Goal: Task Accomplishment & Management: Manage account settings

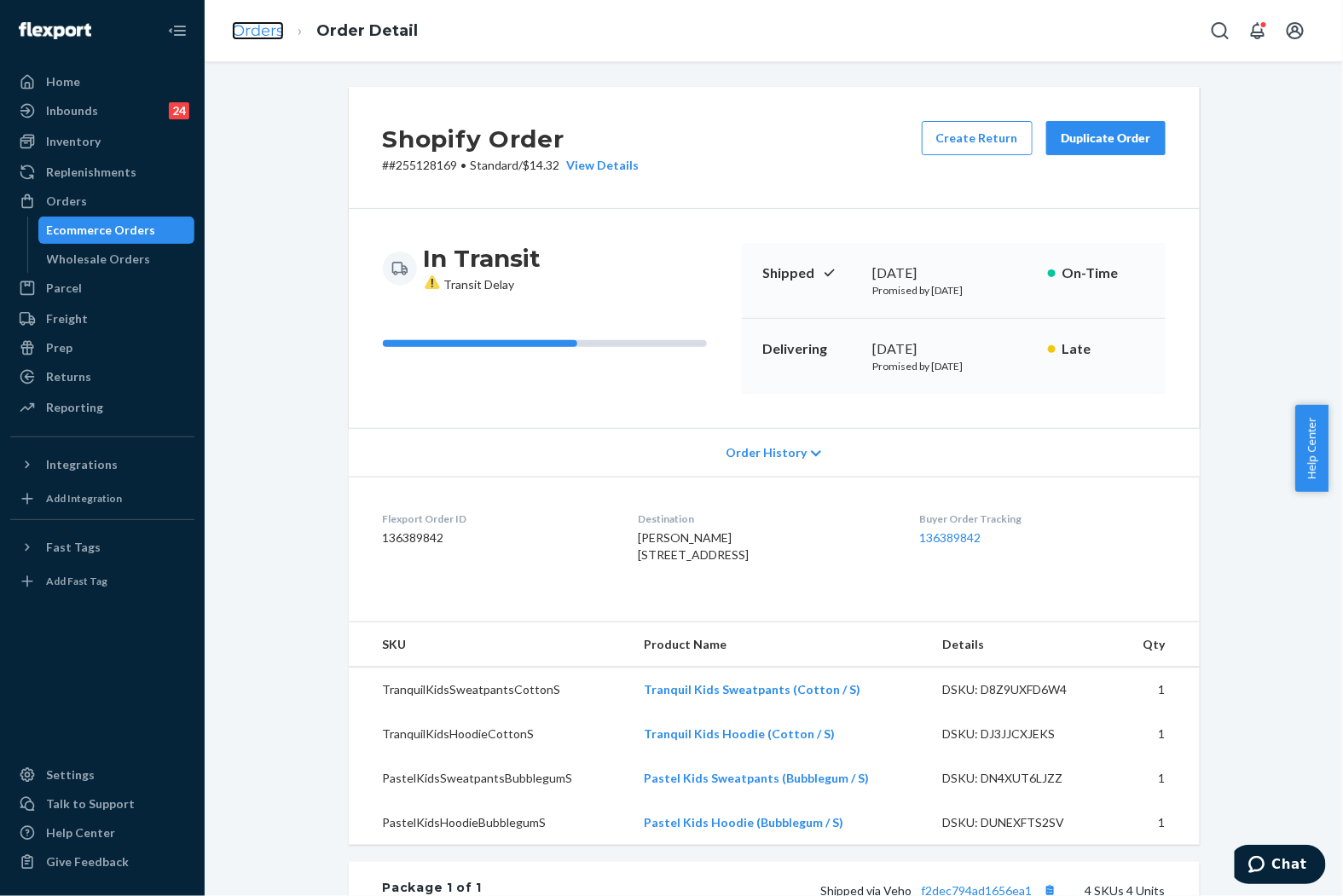
click at [271, 23] on link "Orders" at bounding box center [258, 31] width 52 height 19
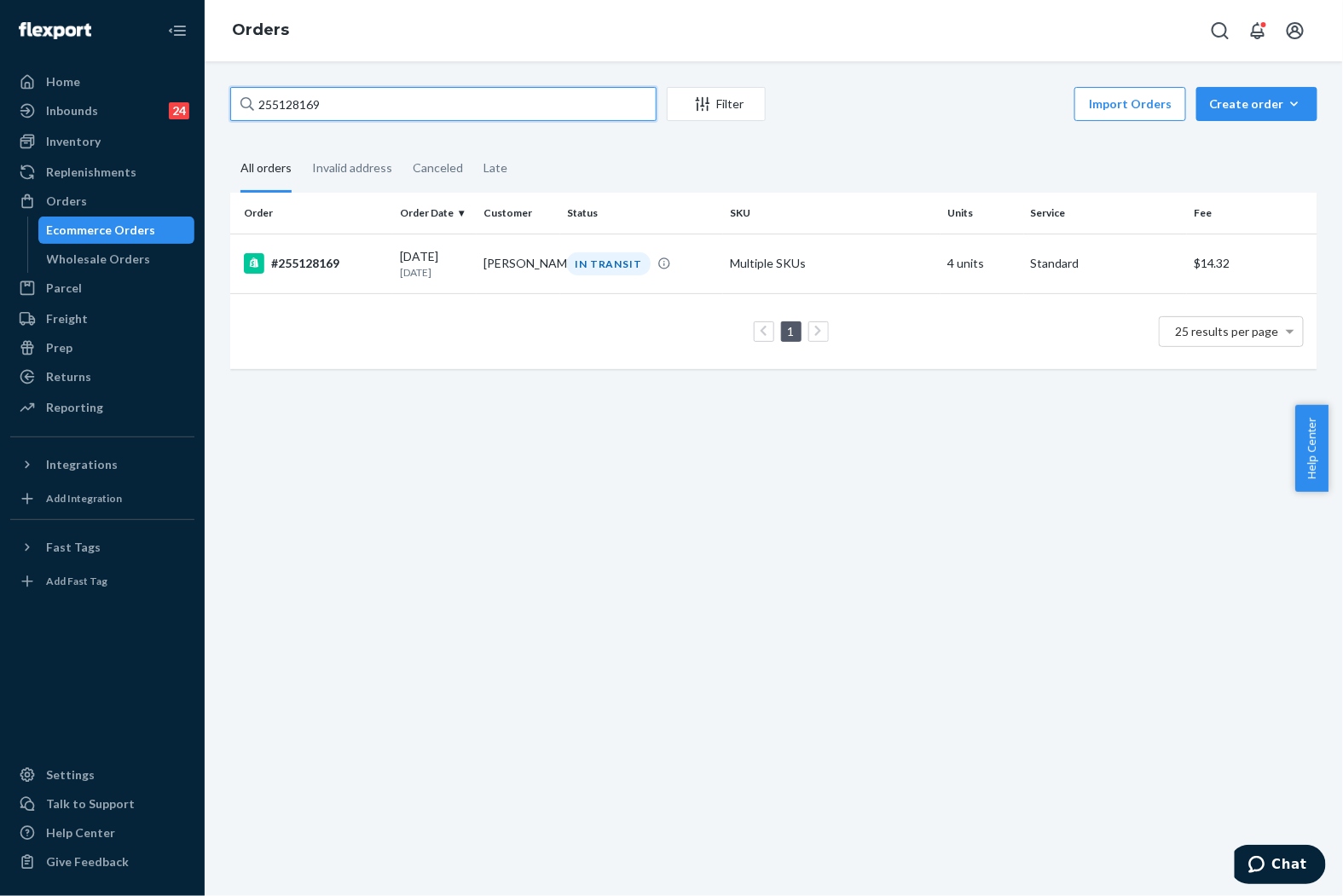
click at [524, 97] on input "255128169" at bounding box center [443, 104] width 426 height 34
paste input "056092"
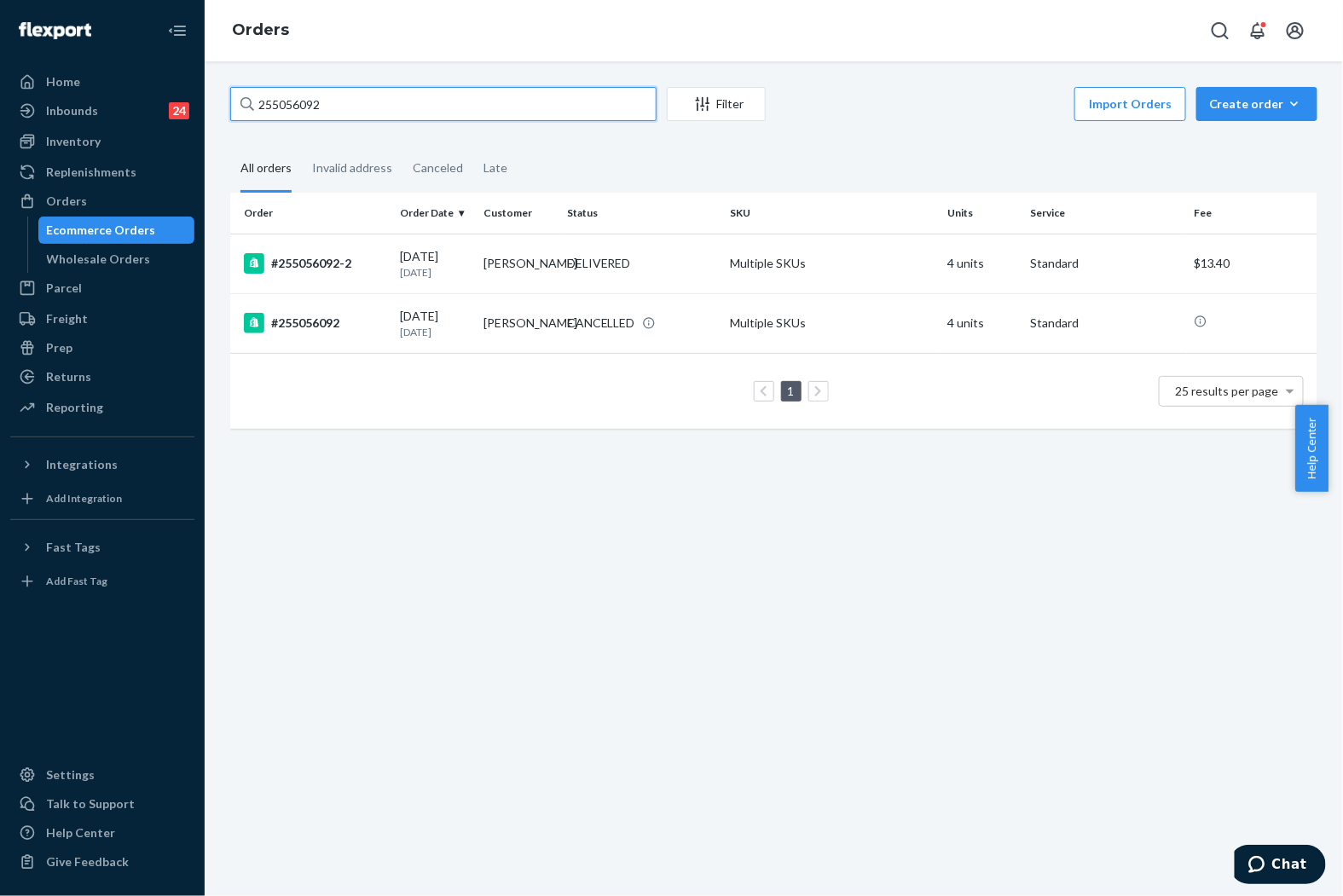
type input "255056092"
click at [581, 272] on div "DELIVERED" at bounding box center [598, 263] width 64 height 17
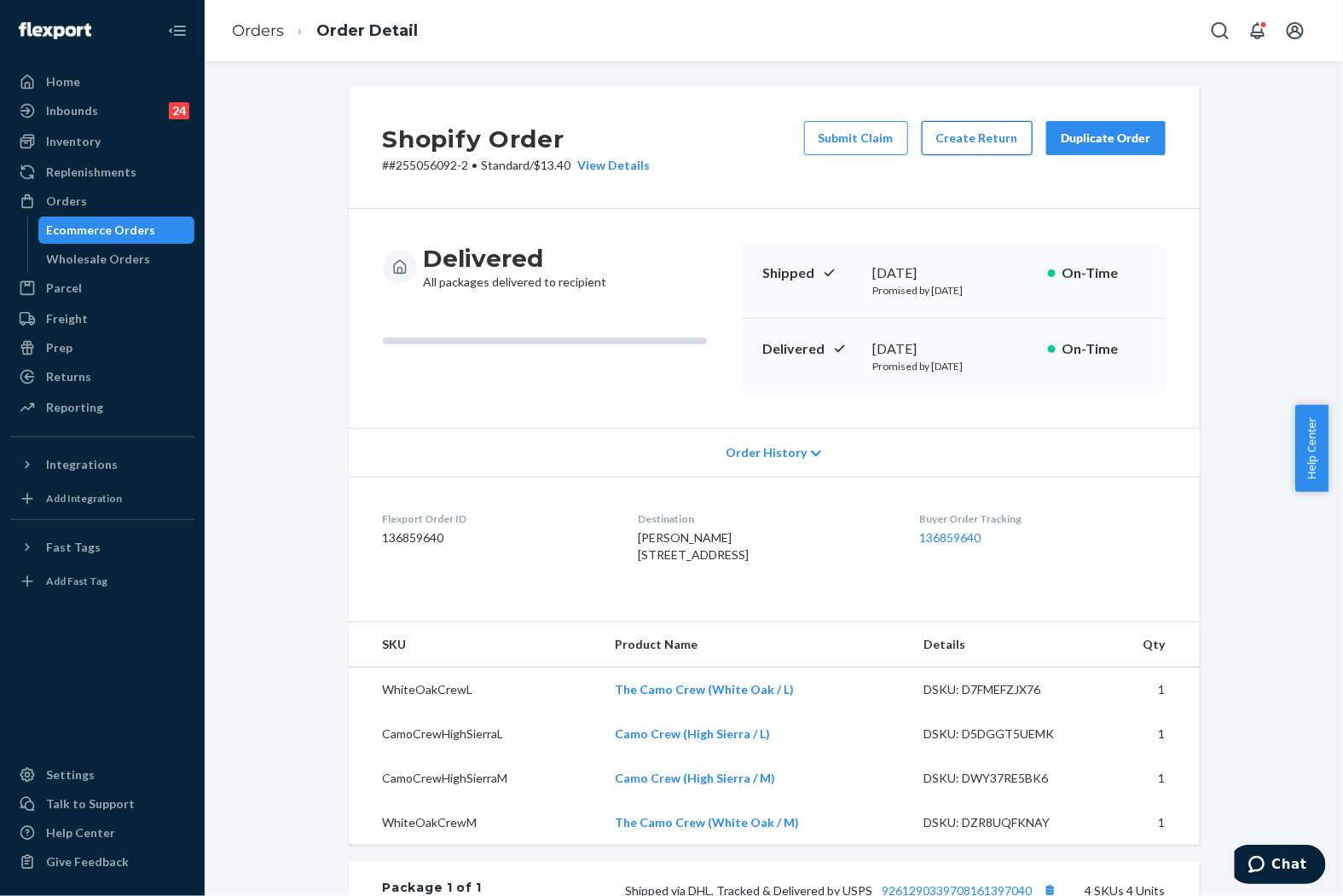
click at [968, 138] on button "Create Return" at bounding box center [977, 138] width 111 height 34
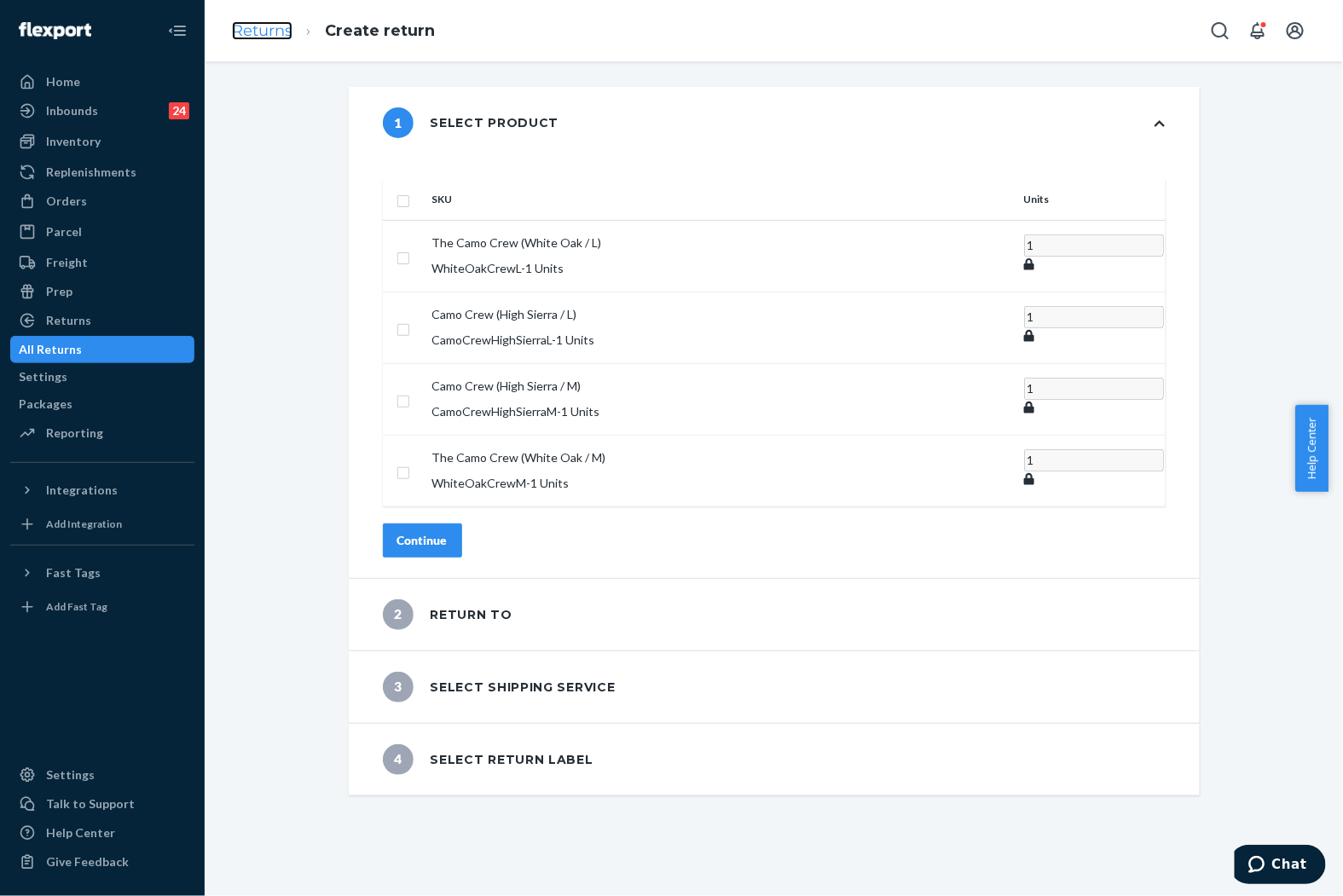
click at [278, 31] on link "Returns" at bounding box center [262, 31] width 60 height 19
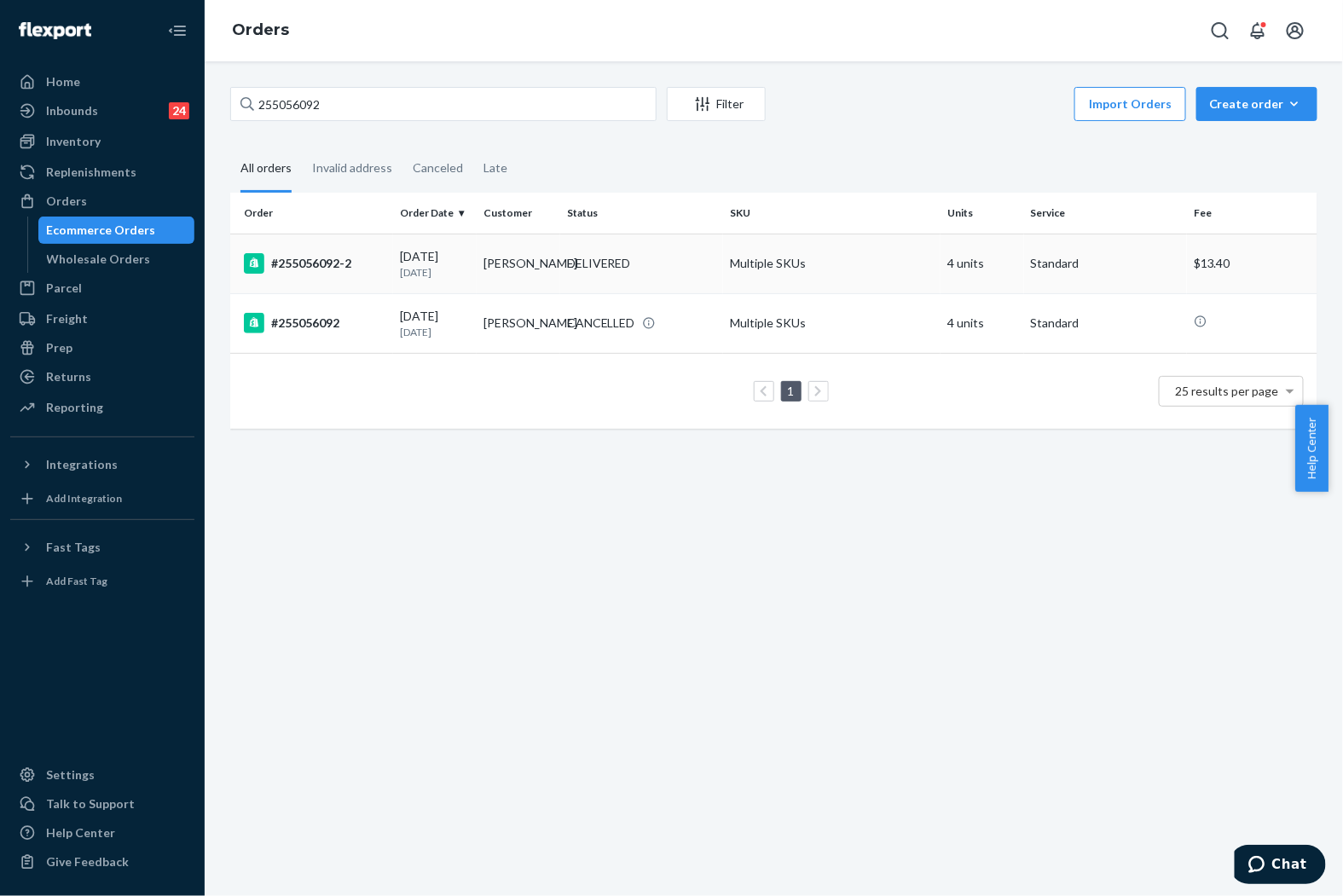
click at [616, 258] on div "DELIVERED" at bounding box center [598, 263] width 64 height 17
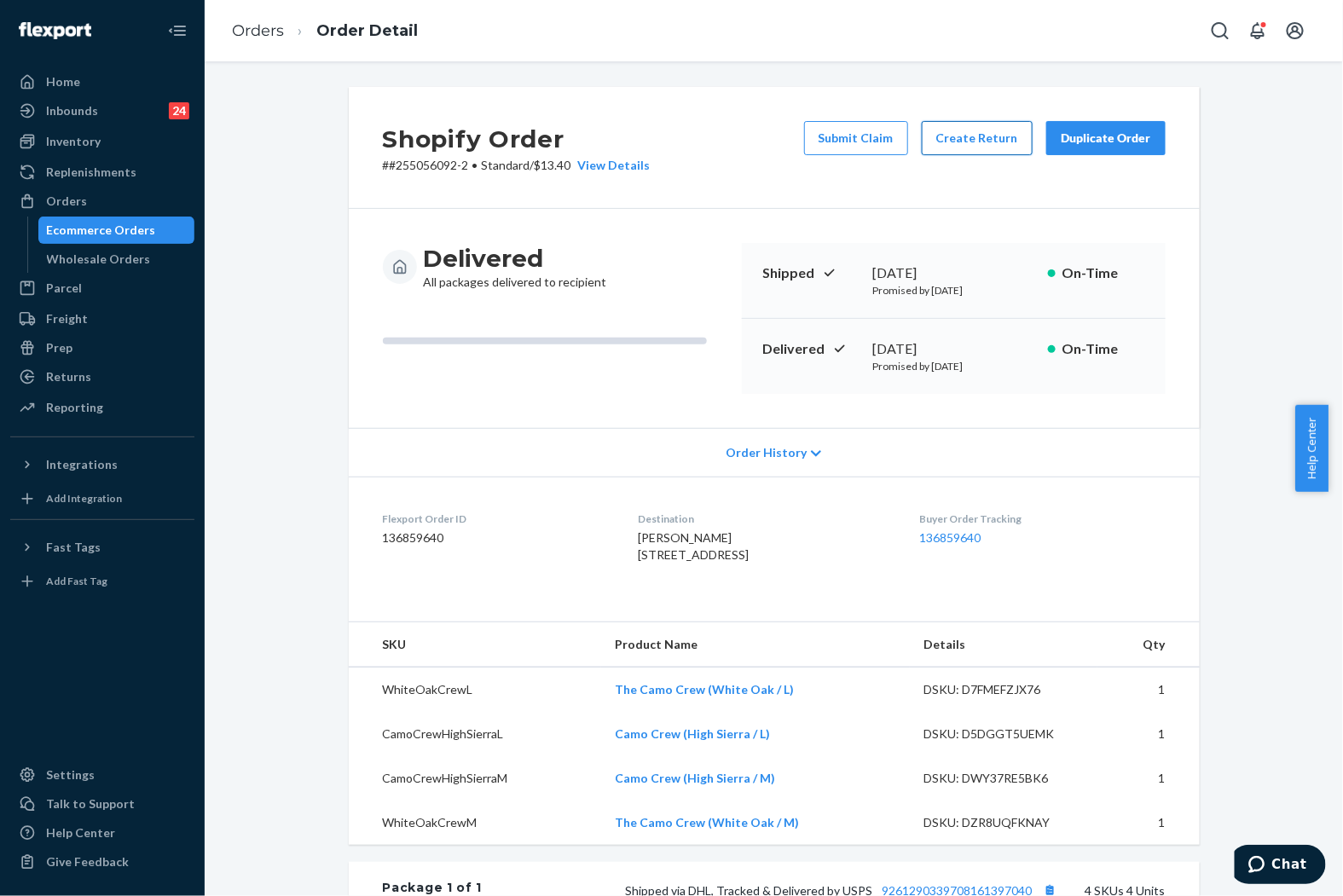
click at [955, 140] on button "Create Return" at bounding box center [977, 138] width 111 height 34
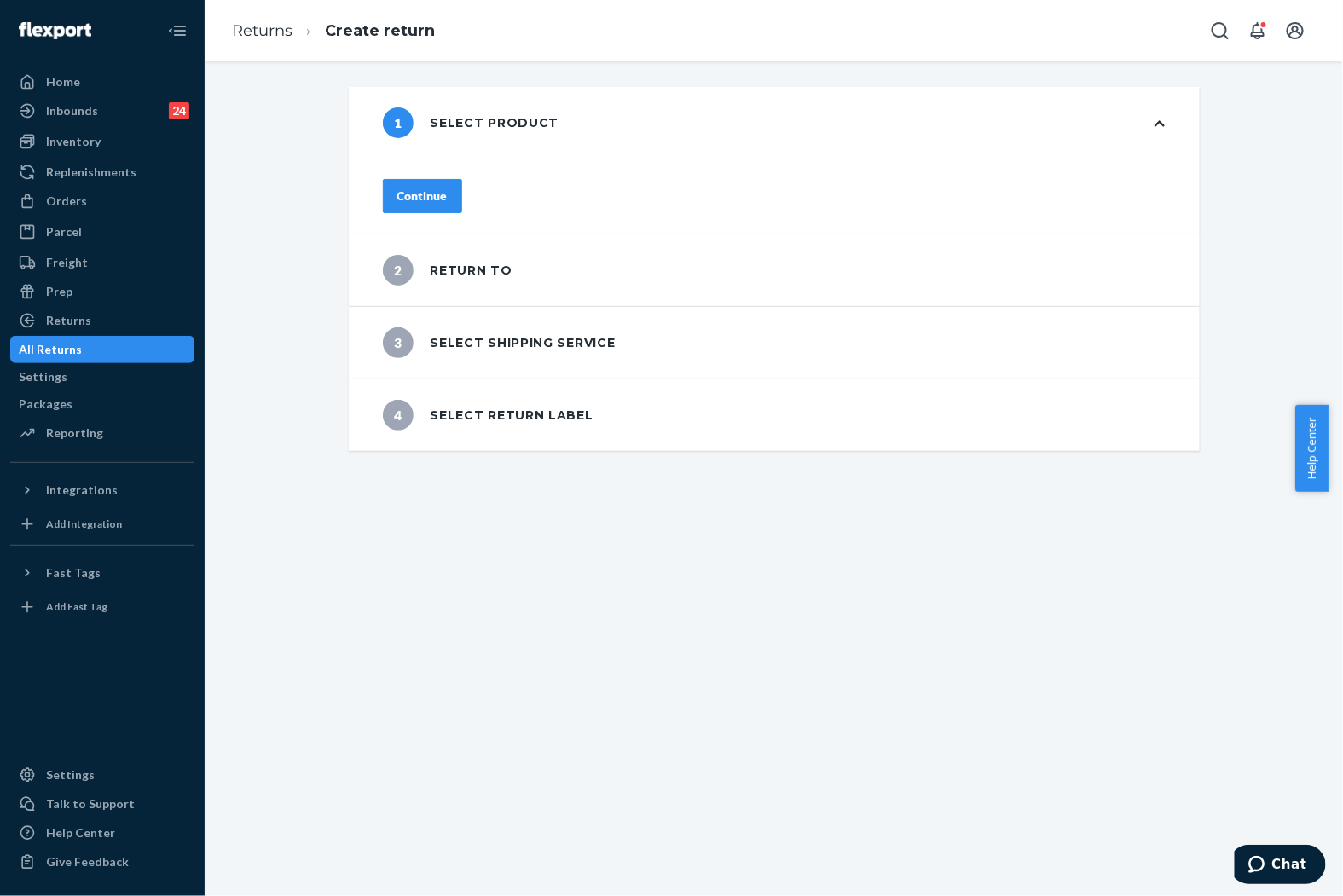
click at [487, 206] on div "Continue" at bounding box center [773, 196] width 851 height 75
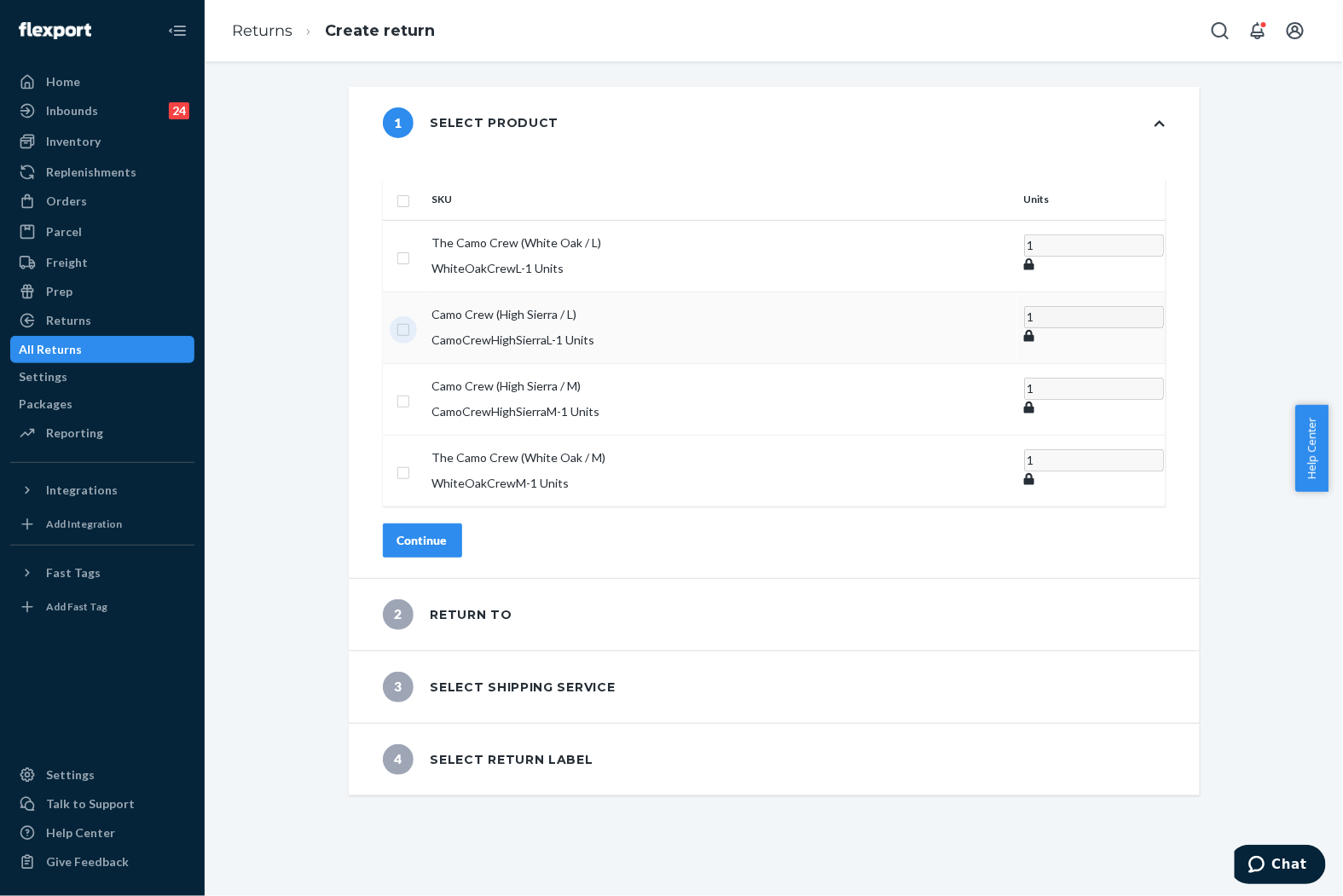
click at [411, 319] on input "checkbox" at bounding box center [403, 328] width 14 height 18
checkbox input "true"
click at [411, 247] on input "checkbox" at bounding box center [403, 256] width 14 height 18
checkbox input "true"
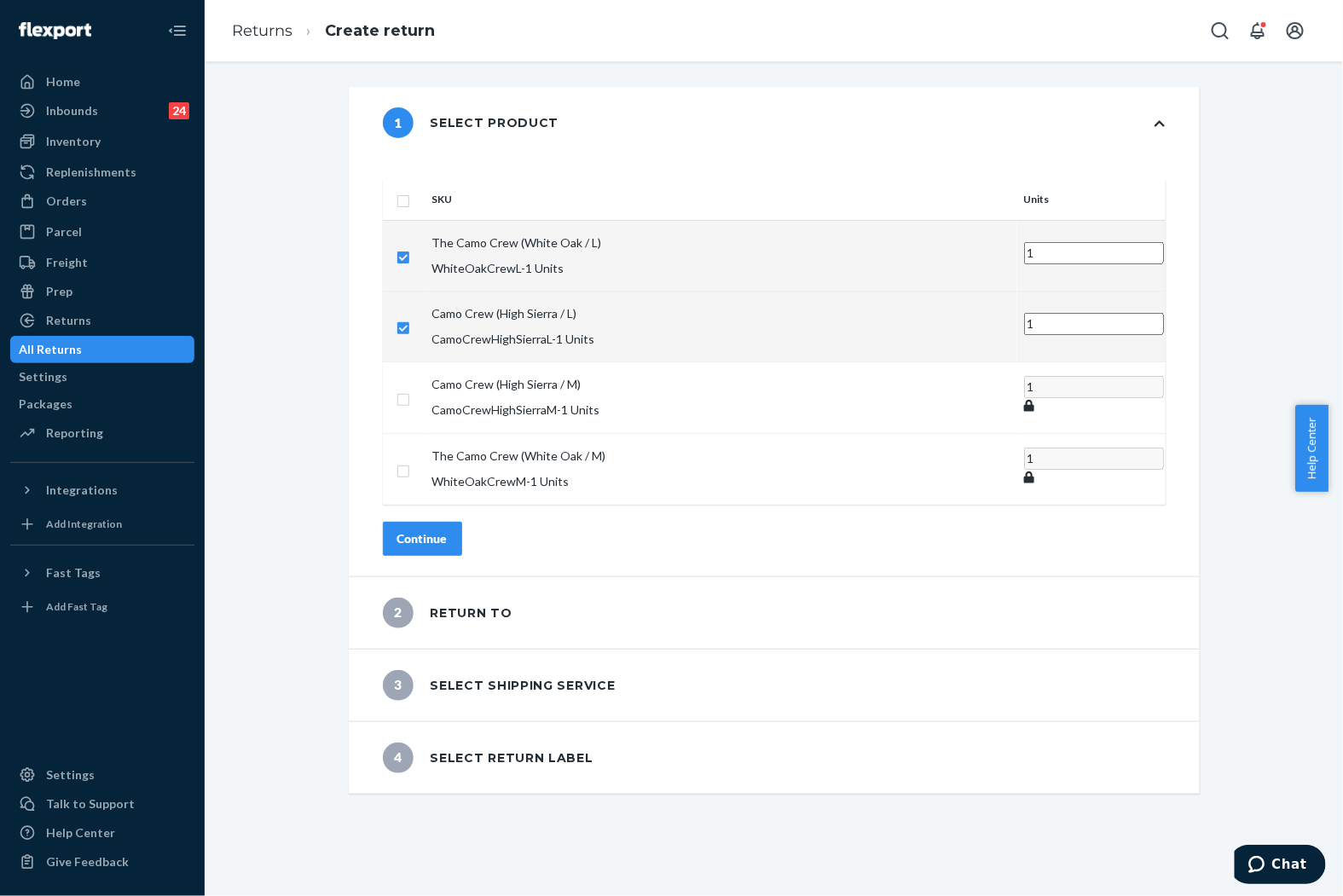
click at [448, 531] on div "Continue" at bounding box center [422, 539] width 51 height 17
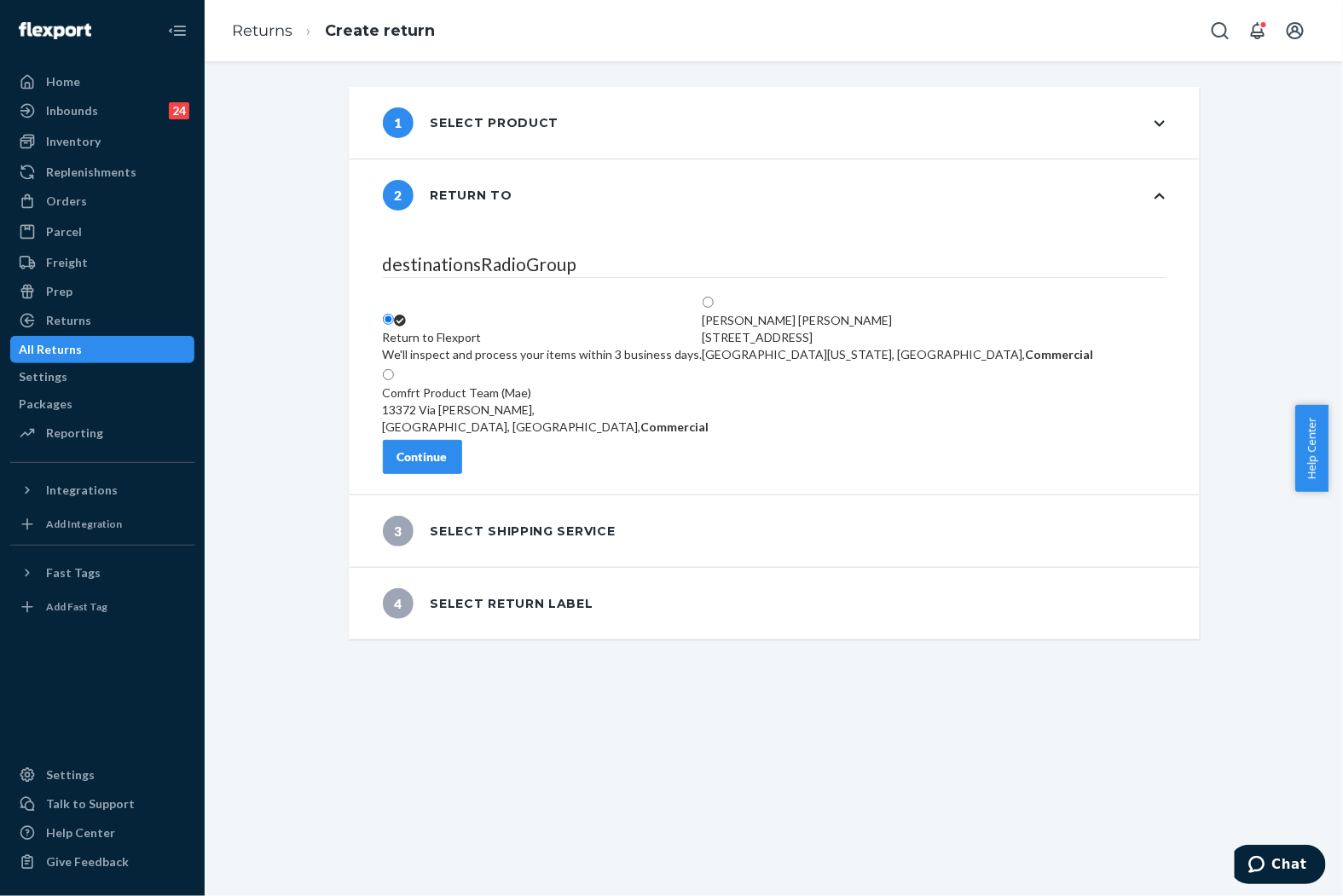
click at [448, 466] on div "Continue" at bounding box center [422, 457] width 51 height 17
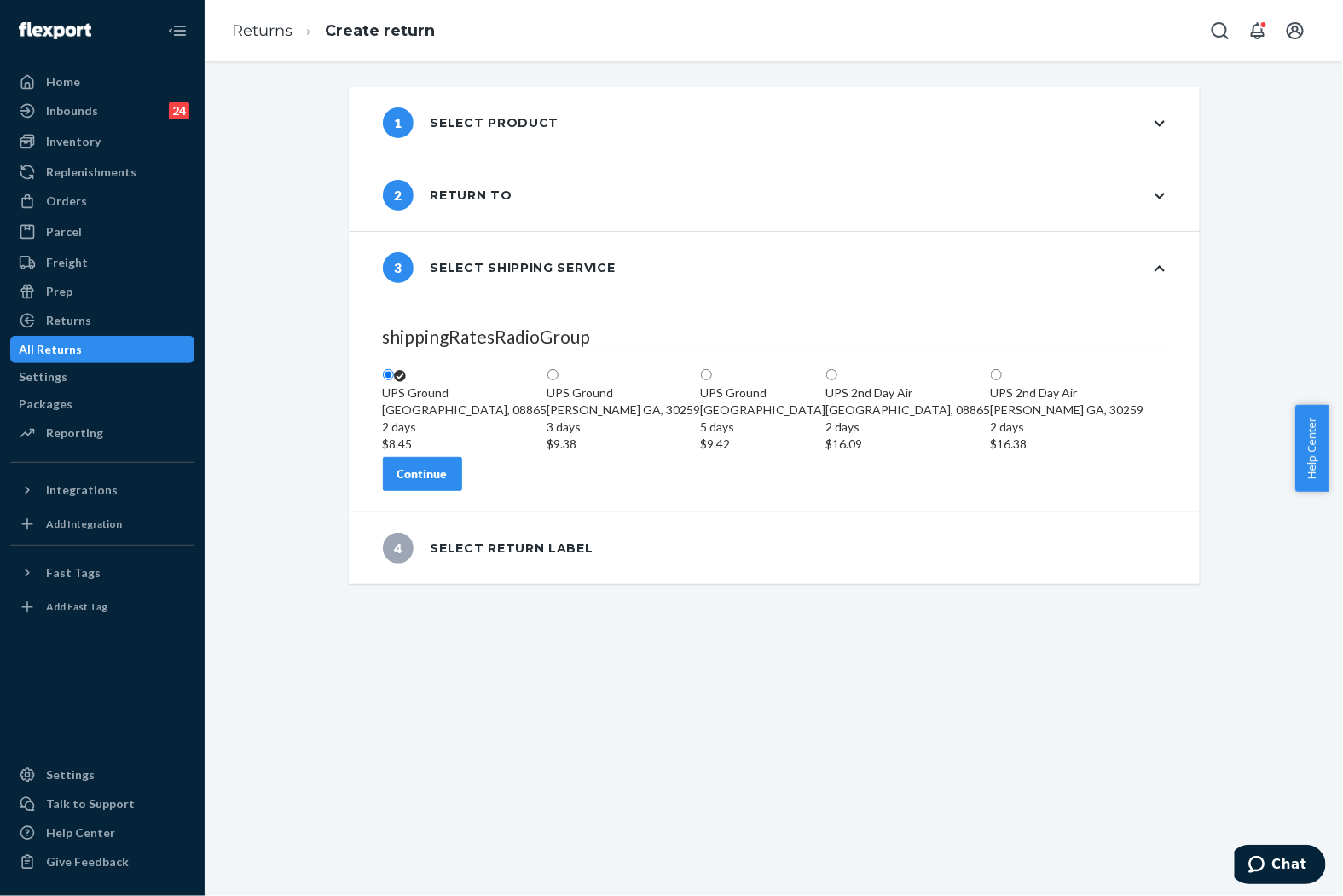
click at [460, 491] on button "Continue" at bounding box center [422, 474] width 79 height 34
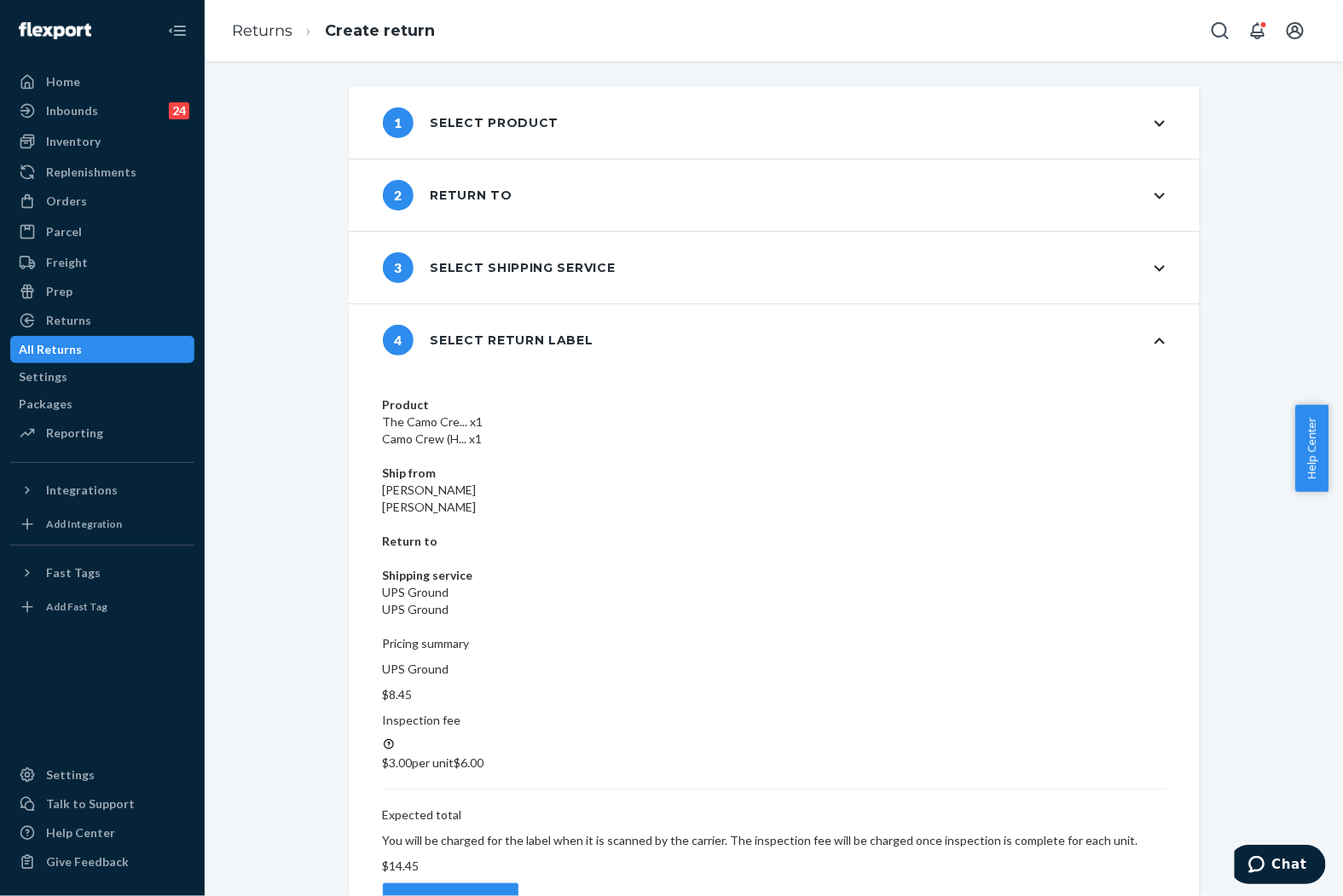
click at [504, 891] on div "Create return label" at bounding box center [450, 900] width 107 height 17
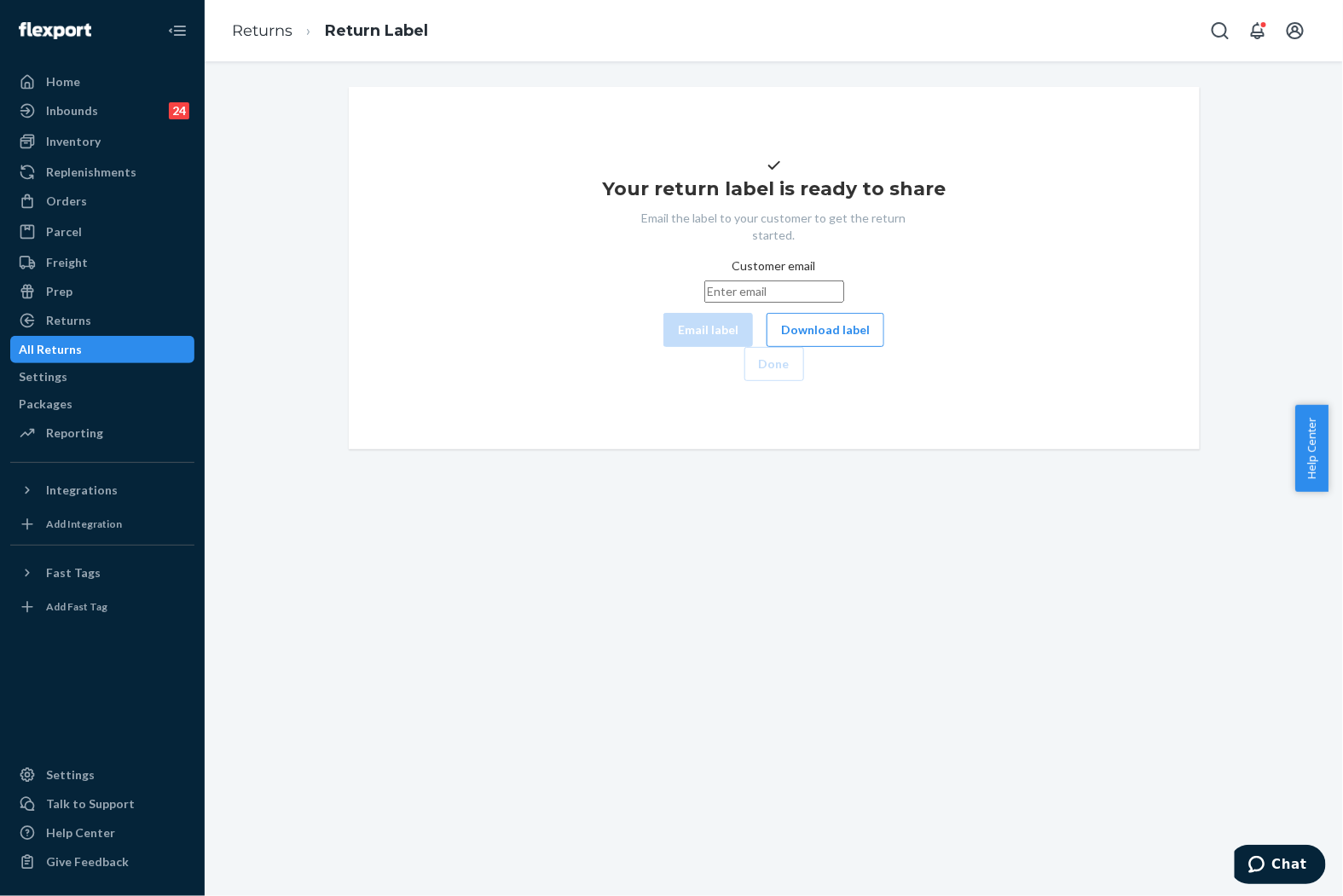
click at [719, 302] on input "Customer email" at bounding box center [774, 291] width 140 height 23
paste input "[EMAIL_ADDRESS][DOMAIN_NAME]"
click at [663, 347] on button "Email label" at bounding box center [708, 330] width 89 height 34
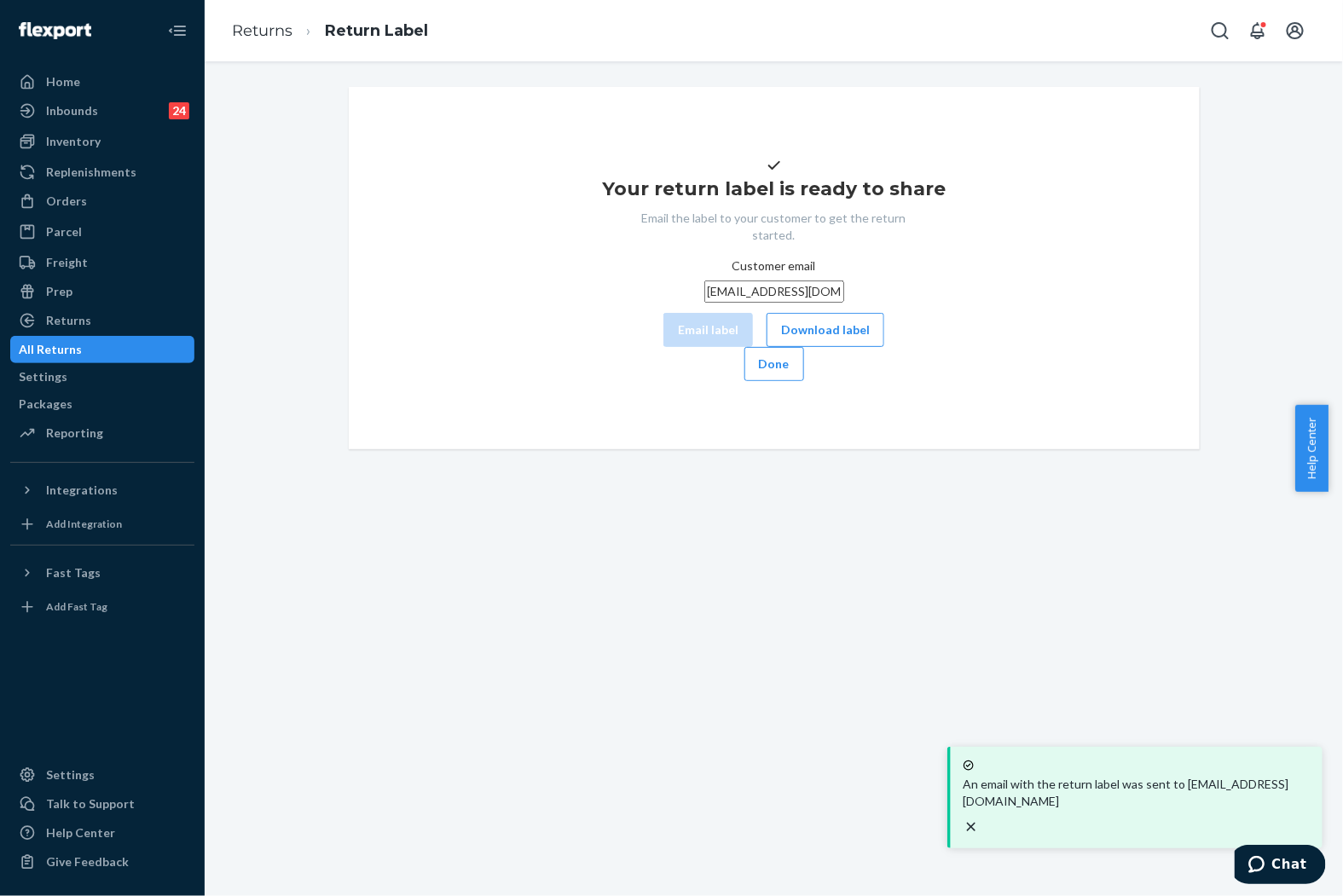
click at [705, 302] on input "[EMAIL_ADDRESS][DOMAIN_NAME]" at bounding box center [774, 291] width 140 height 23
paste input "icloud"
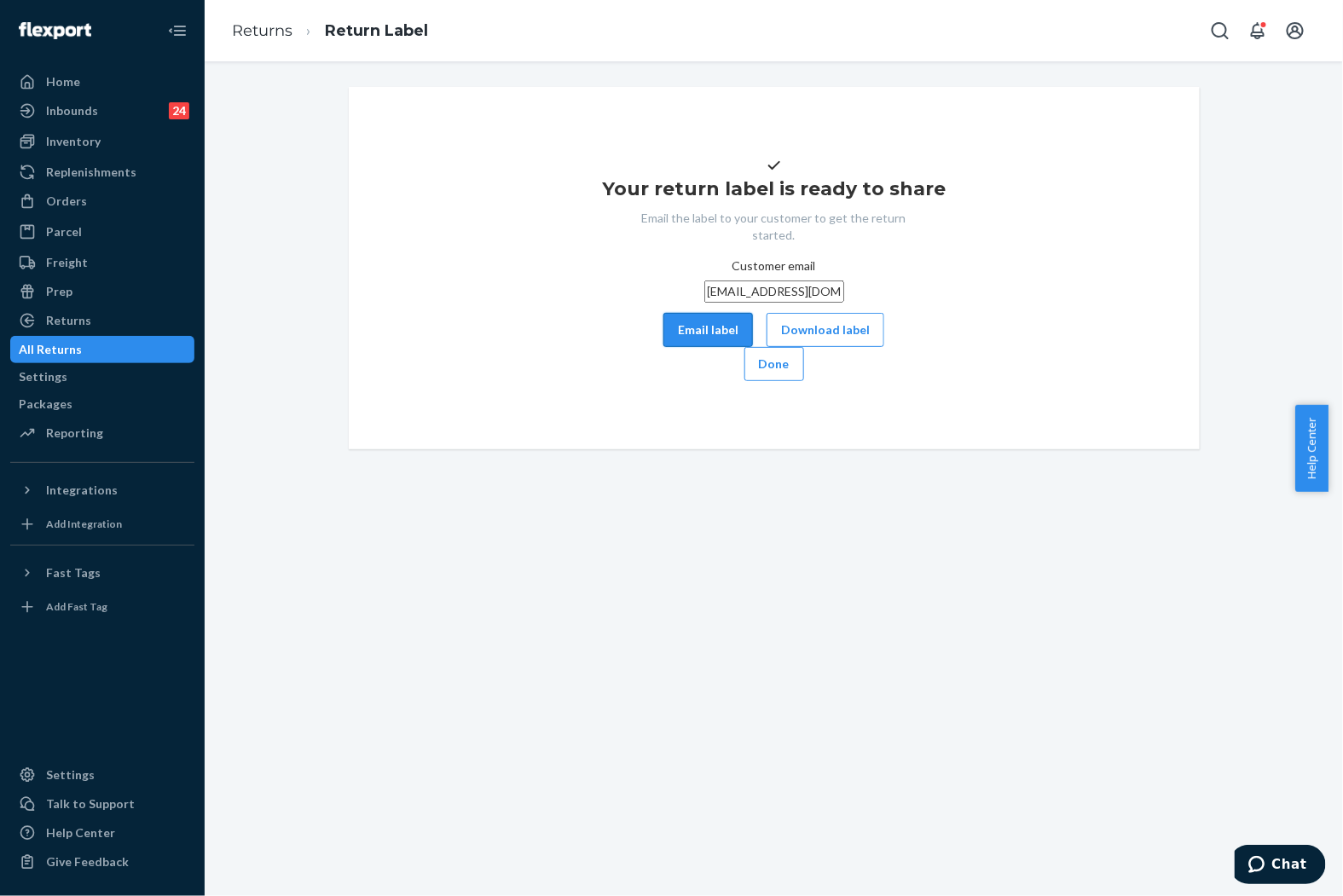
type input "[EMAIL_ADDRESS][DOMAIN_NAME]"
click at [663, 347] on button "Email label" at bounding box center [708, 330] width 89 height 34
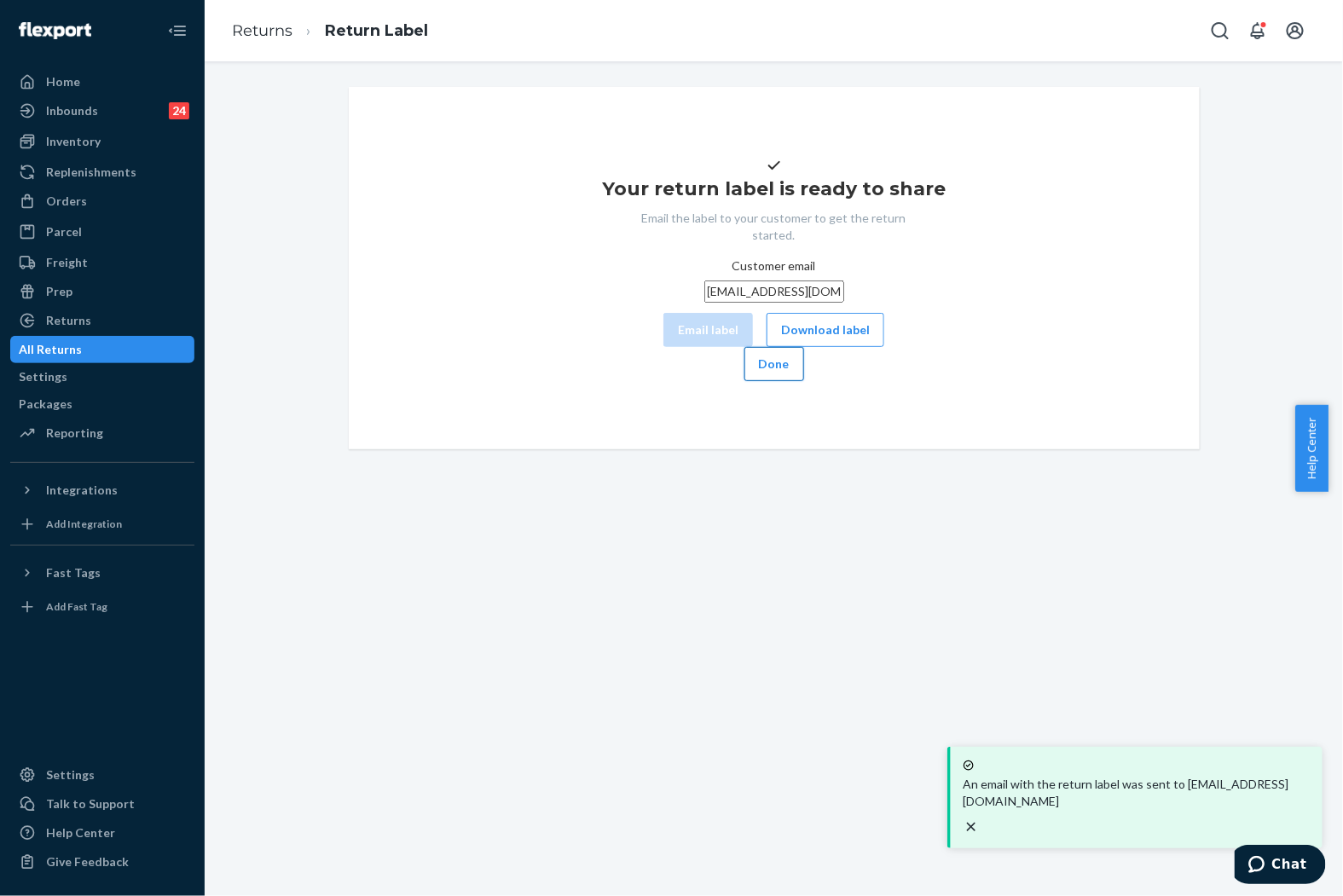
click at [804, 381] on button "Done" at bounding box center [774, 365] width 60 height 34
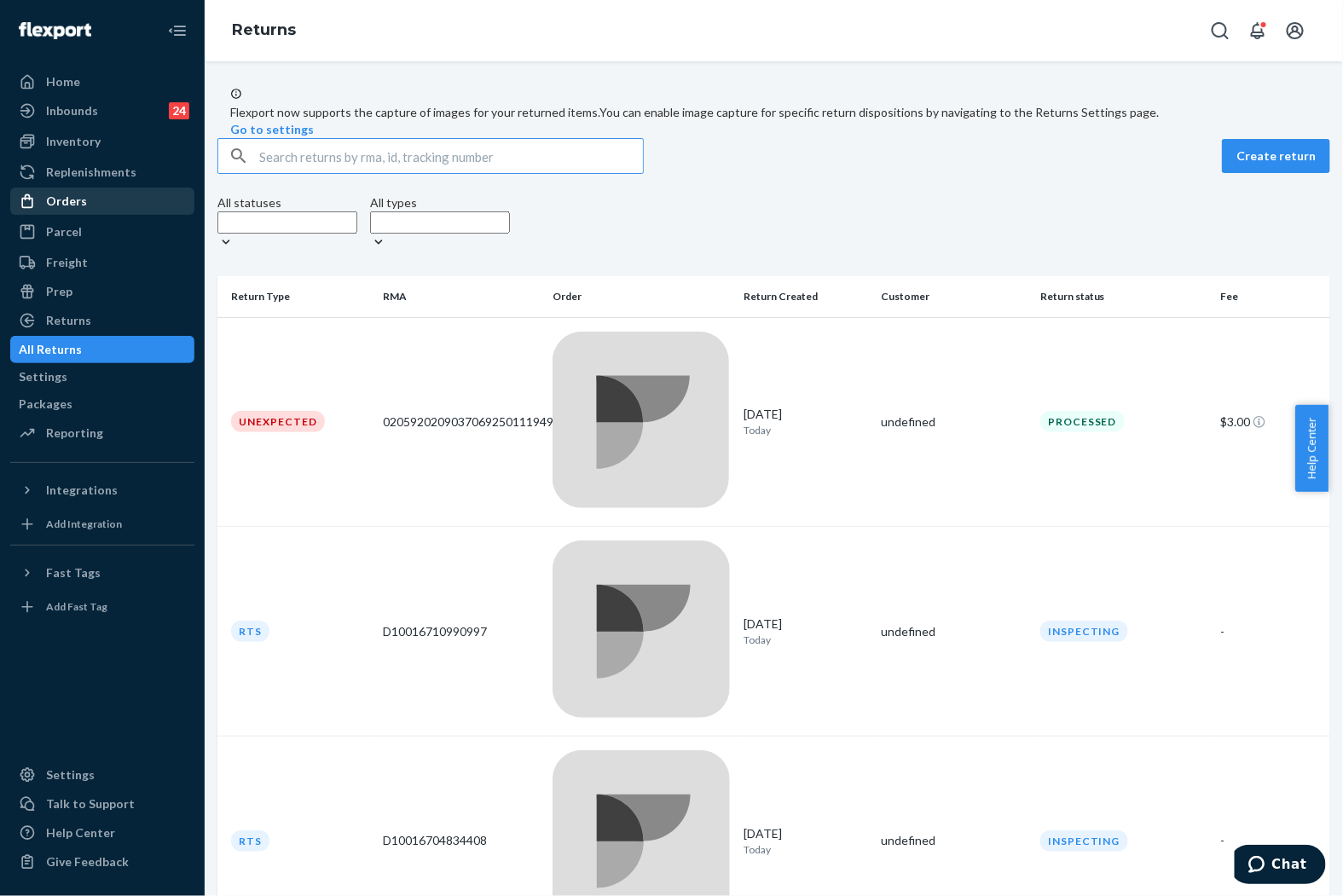
click at [98, 193] on div "Orders" at bounding box center [102, 201] width 181 height 23
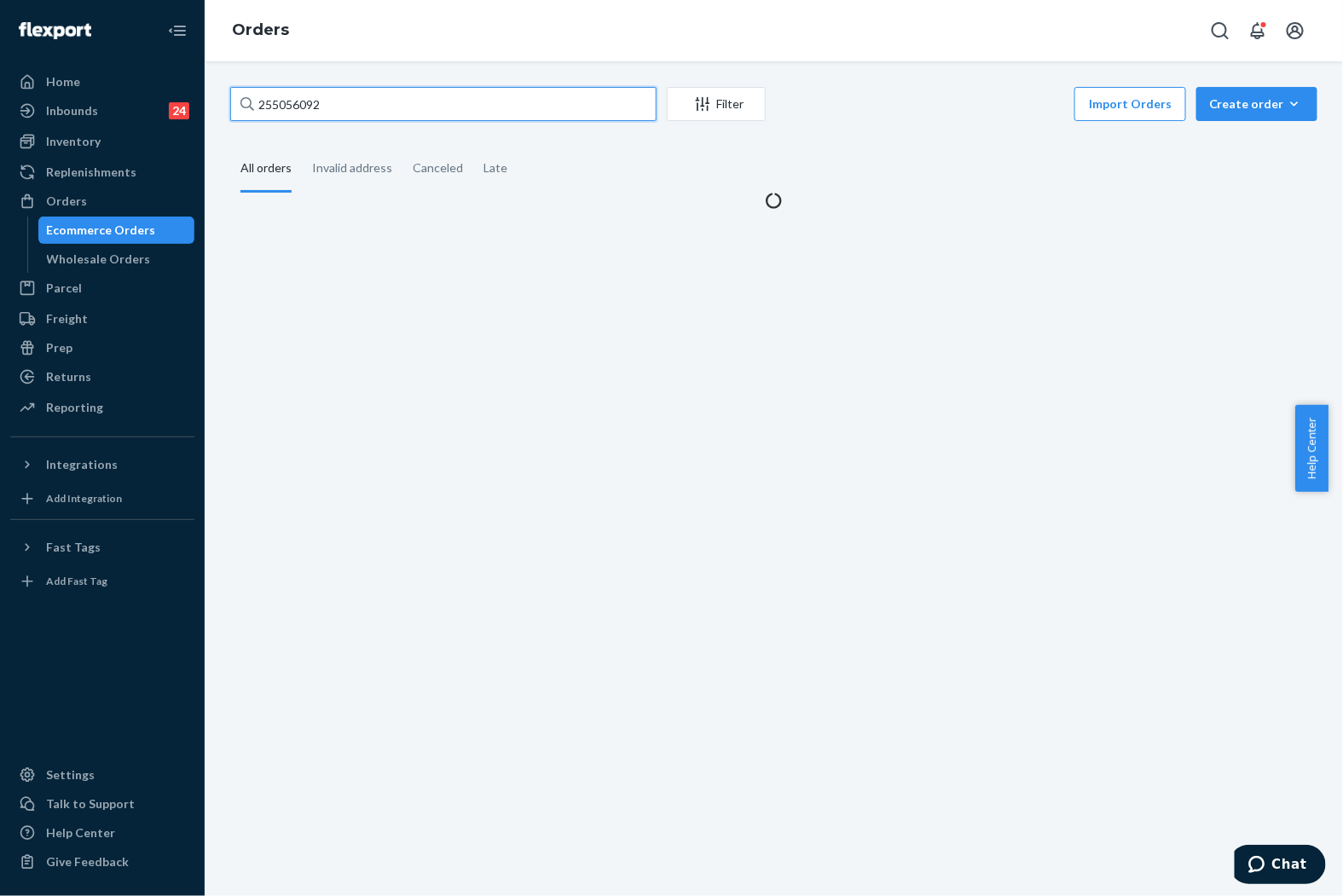
click at [381, 106] on input "255056092" at bounding box center [443, 104] width 426 height 34
paste input "11660"
type input "255011660"
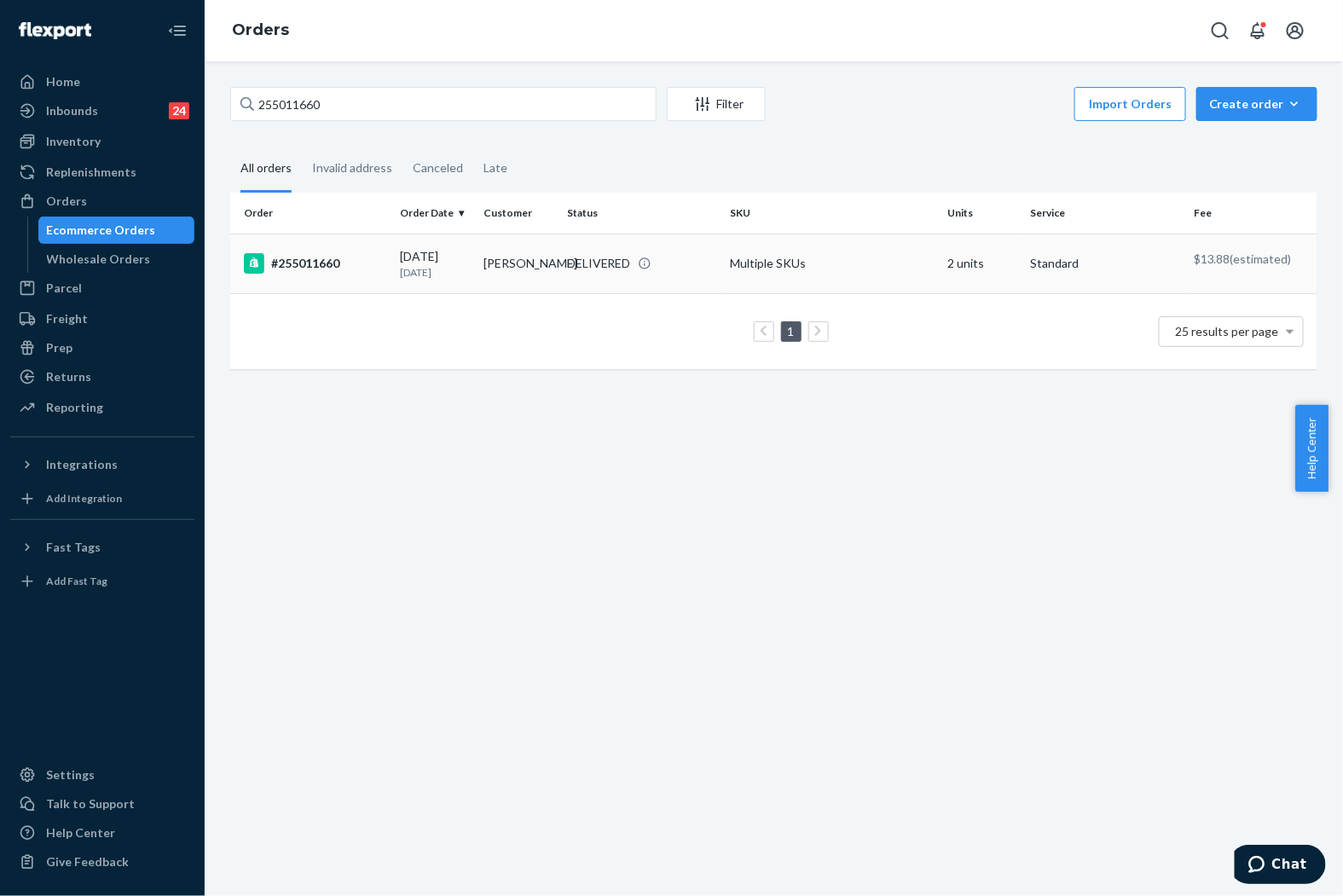
click at [453, 260] on div "[DATE] [DATE]" at bounding box center [434, 263] width 69 height 32
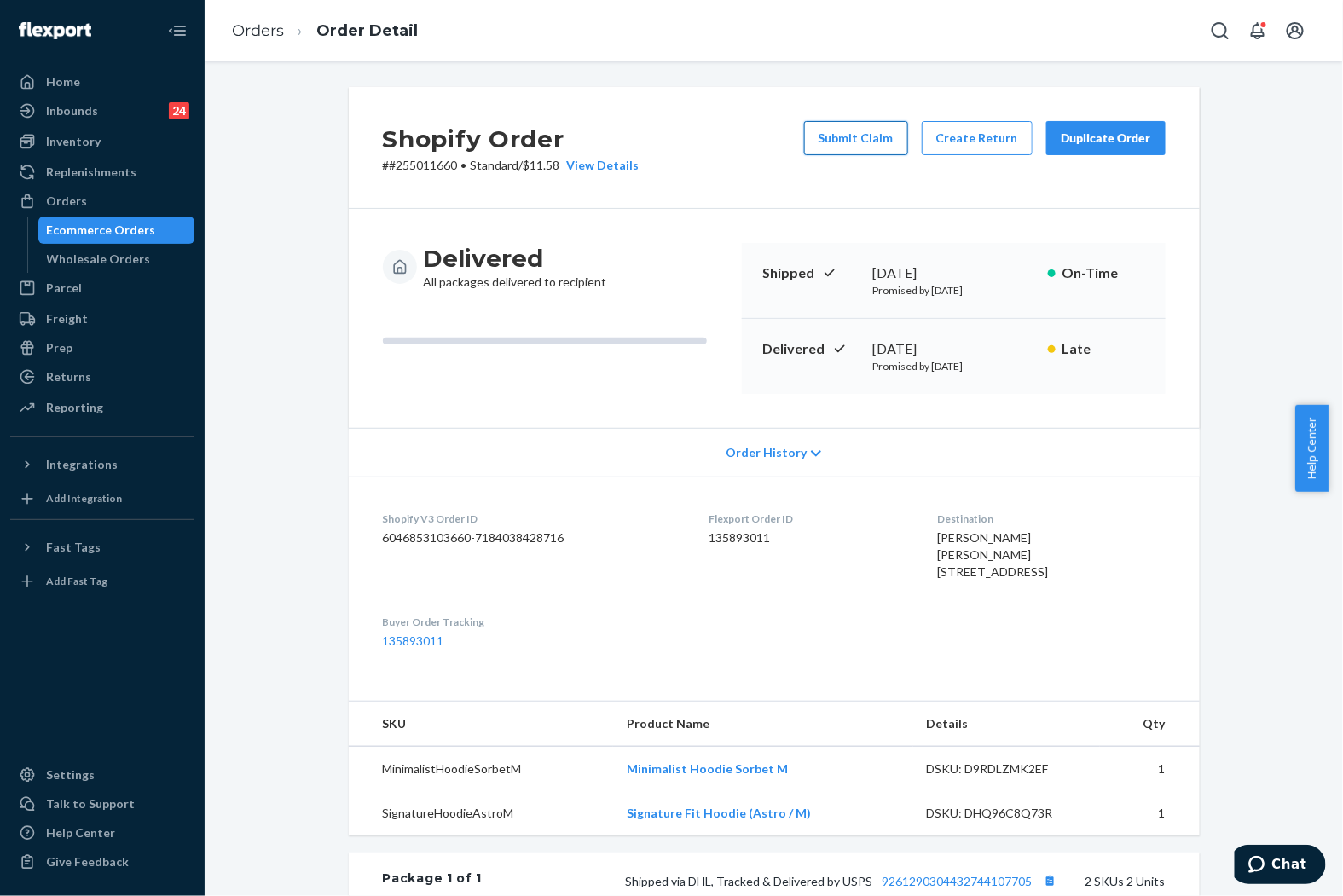
click at [851, 141] on button "Submit Claim" at bounding box center [856, 138] width 104 height 34
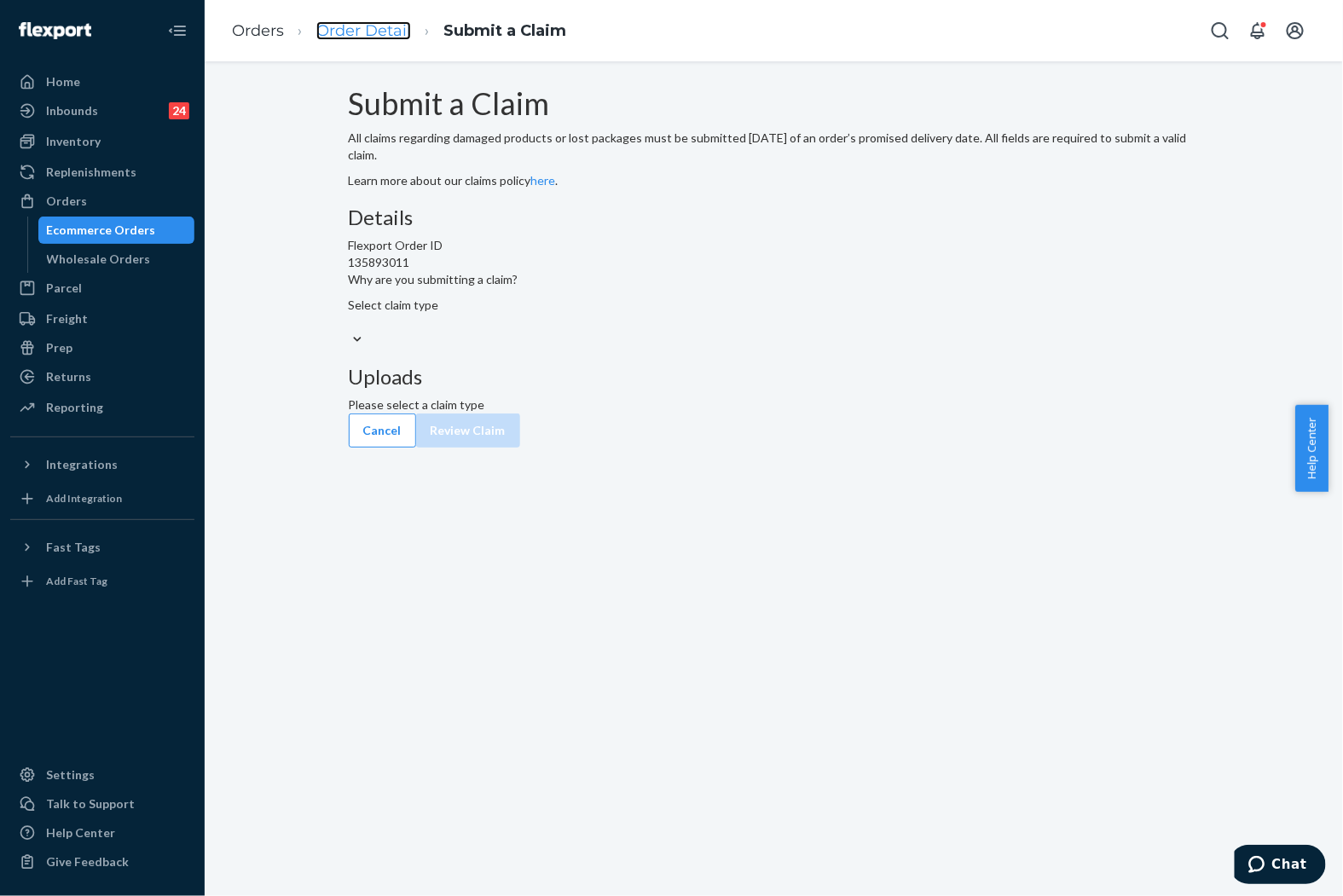
click at [363, 30] on link "Order Detail" at bounding box center [364, 31] width 95 height 19
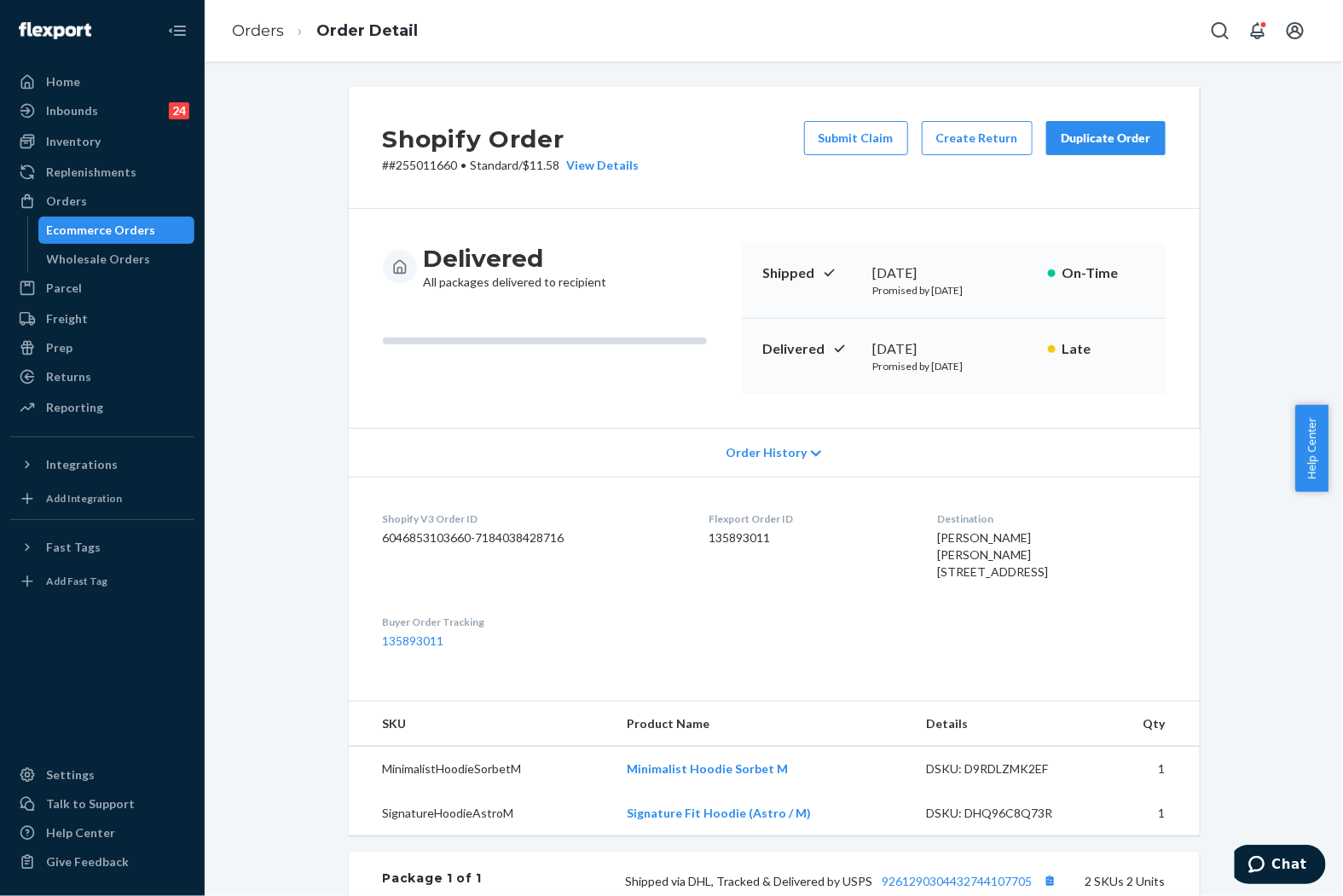
click at [1089, 142] on div "Duplicate Order" at bounding box center [1107, 138] width 90 height 17
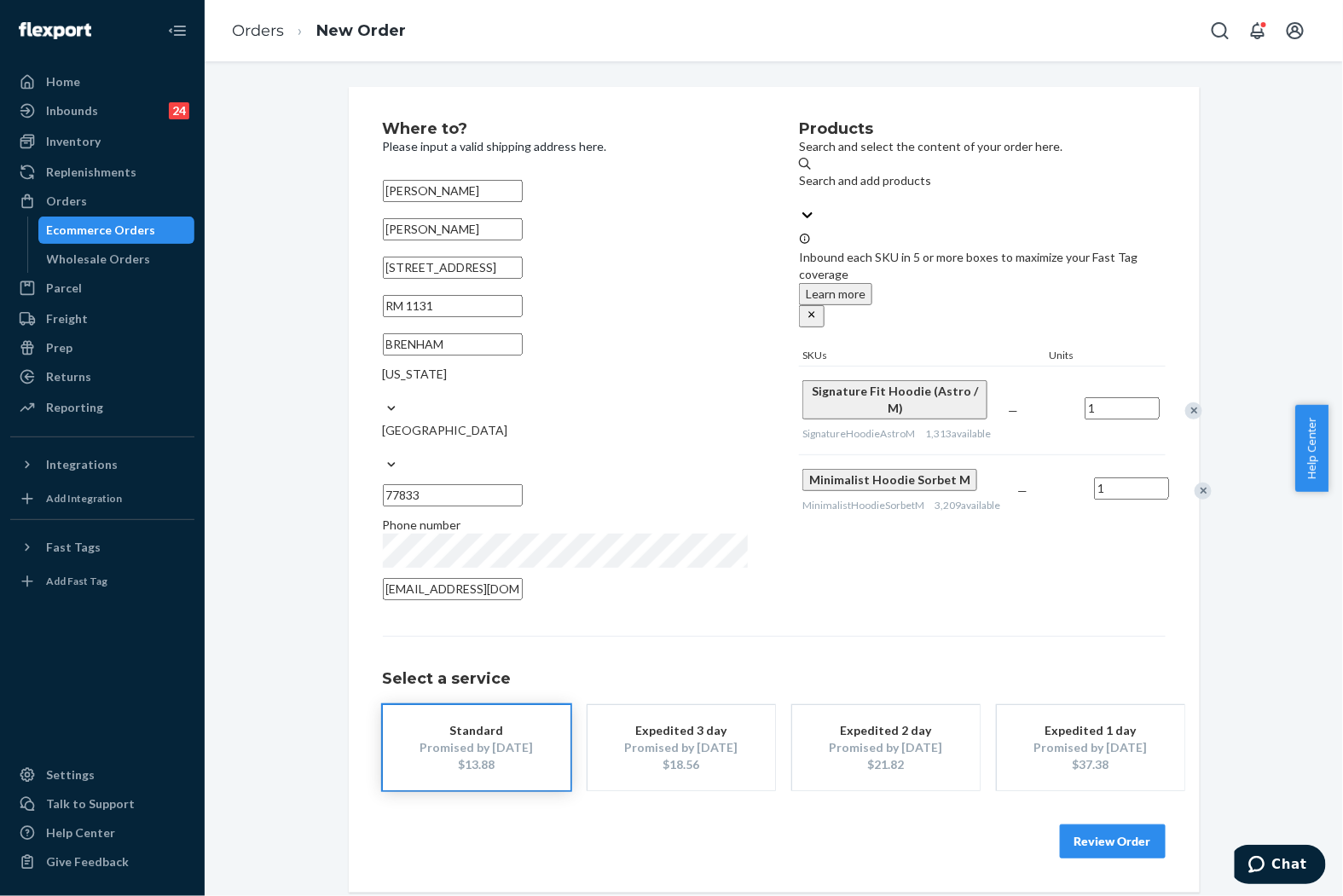
click at [523, 279] on input "[STREET_ADDRESS]" at bounding box center [452, 267] width 140 height 23
paste input "255011660"
paste input "[STREET_ADDRESS]"
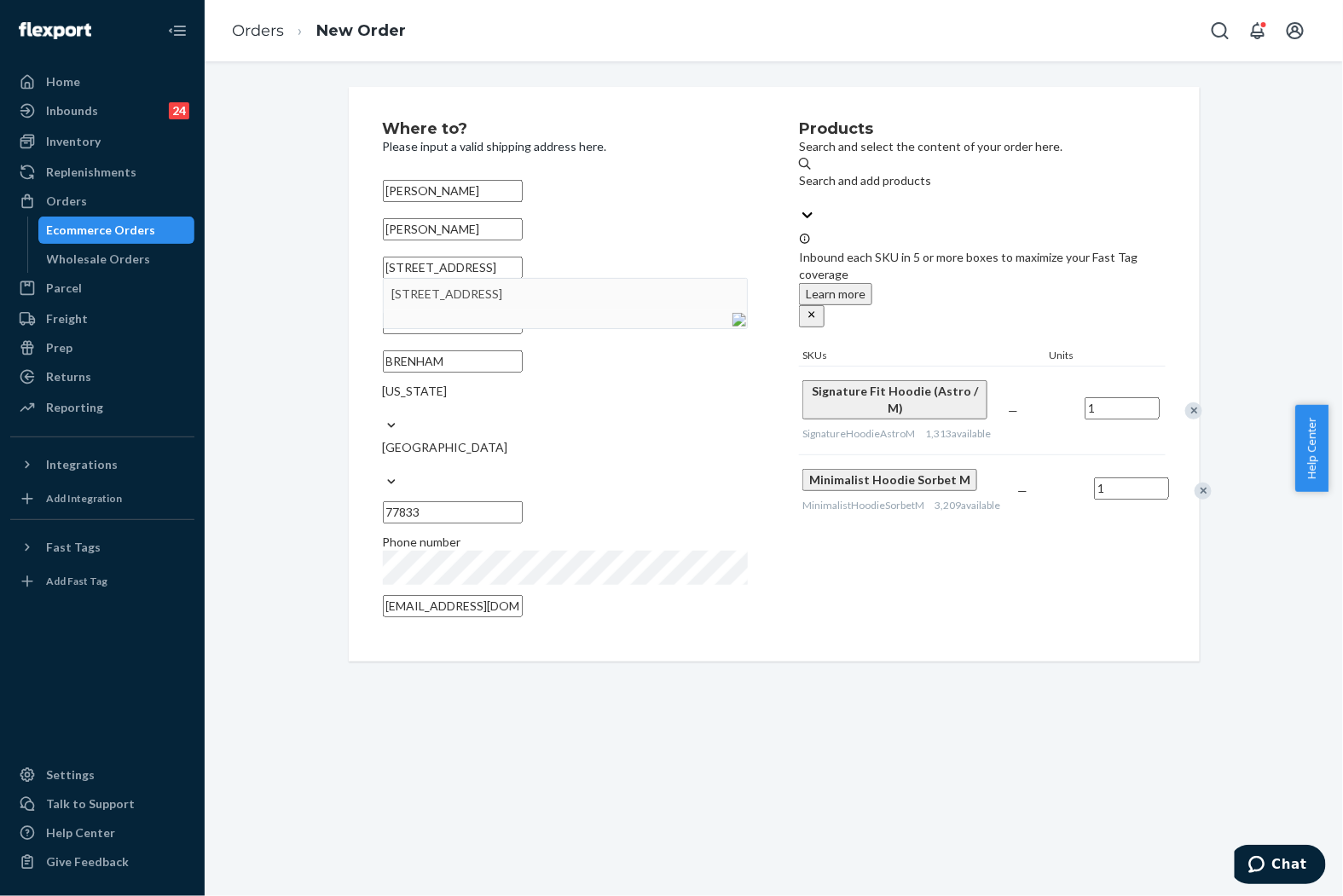
type input "[STREET_ADDRESS]"
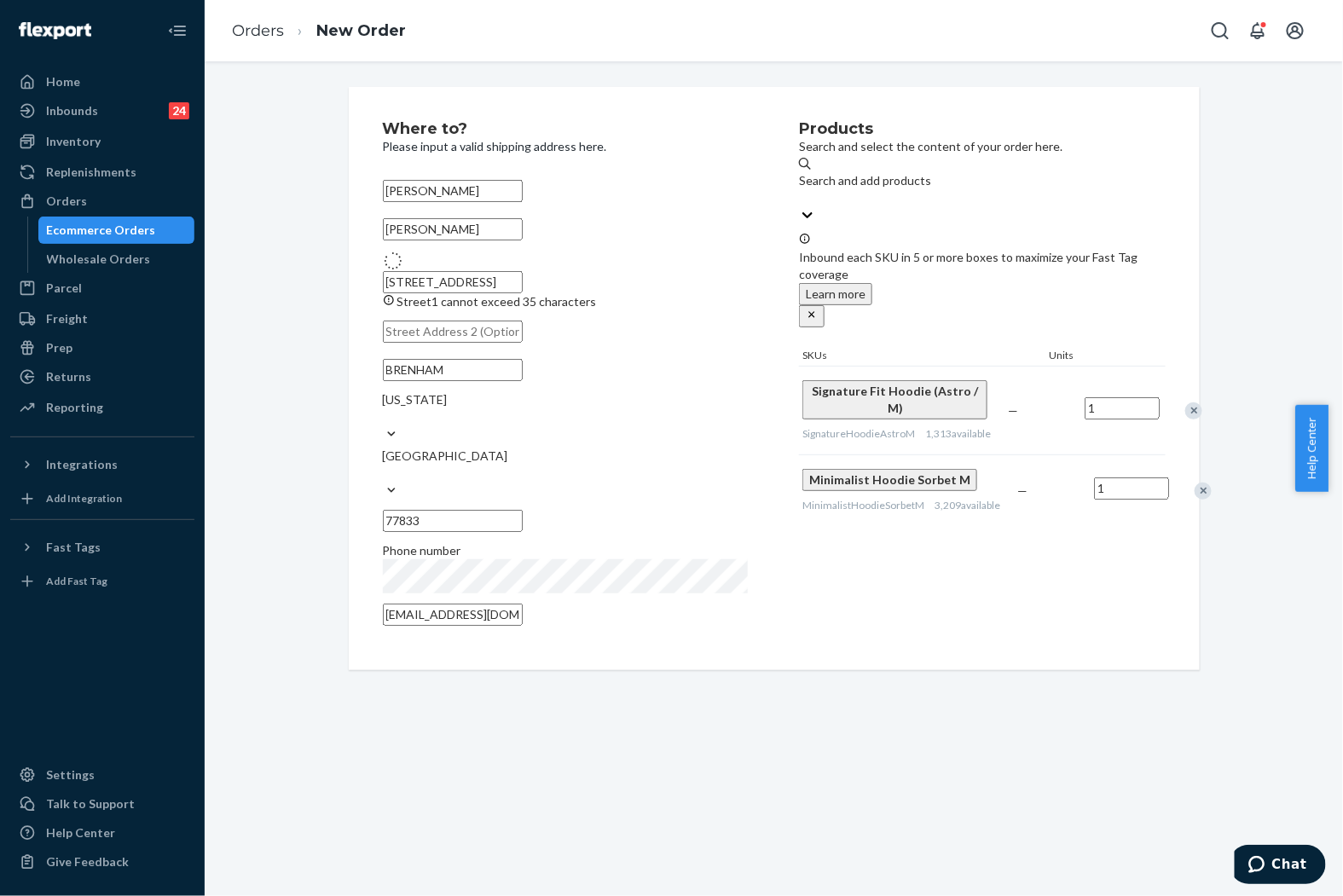
type input "Brenham"
type input "[STREET_ADDRESS]"
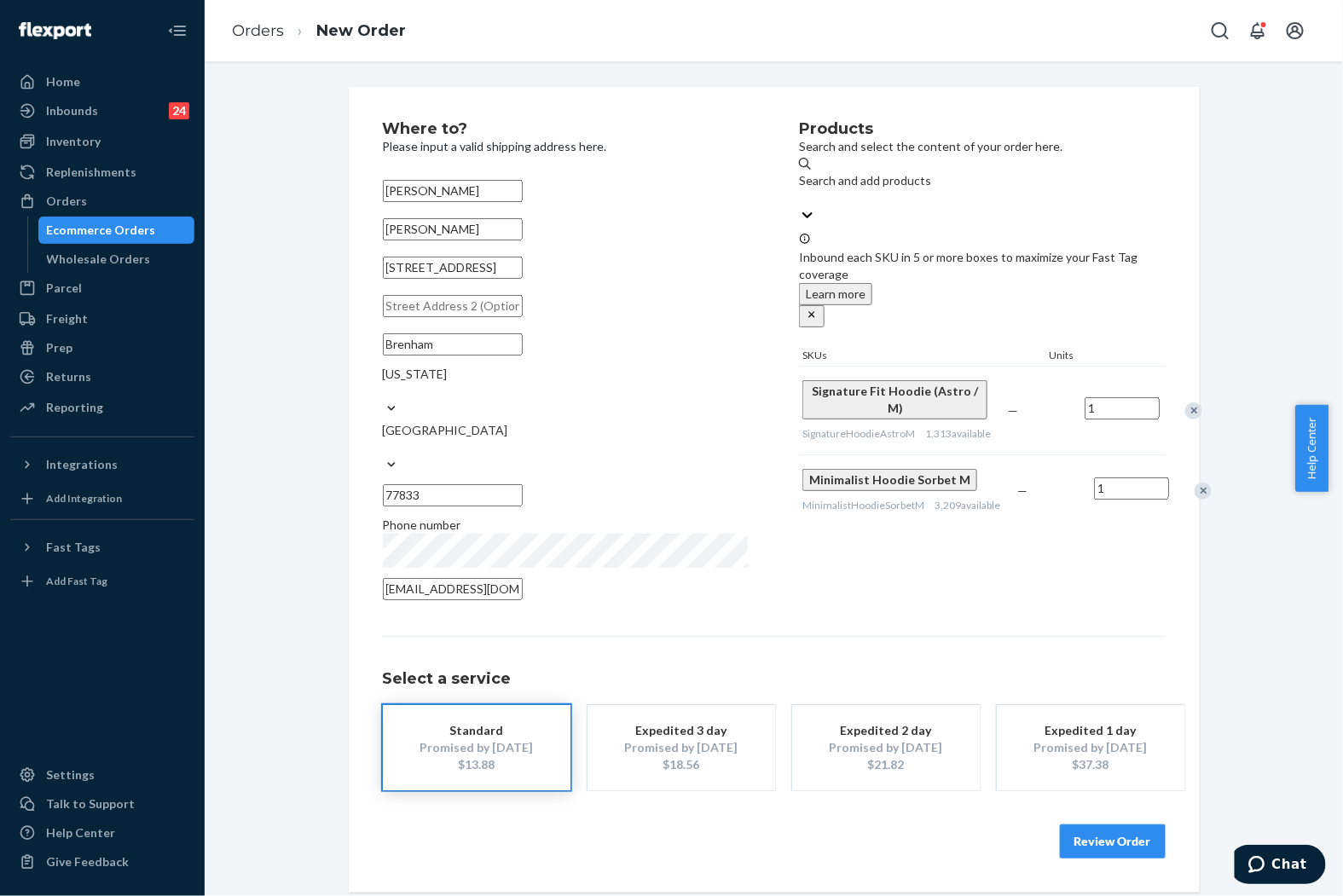
click at [516, 318] on input "text" at bounding box center [452, 306] width 140 height 23
paste input "Unit 90719"
type input "Unit 90719"
click at [288, 453] on div "Where to? Please input a valid shipping address here. [PERSON_NAME] [PERSON_NAM…" at bounding box center [773, 489] width 1113 height 806
drag, startPoint x: 1098, startPoint y: 805, endPoint x: 822, endPoint y: 813, distance: 276.1
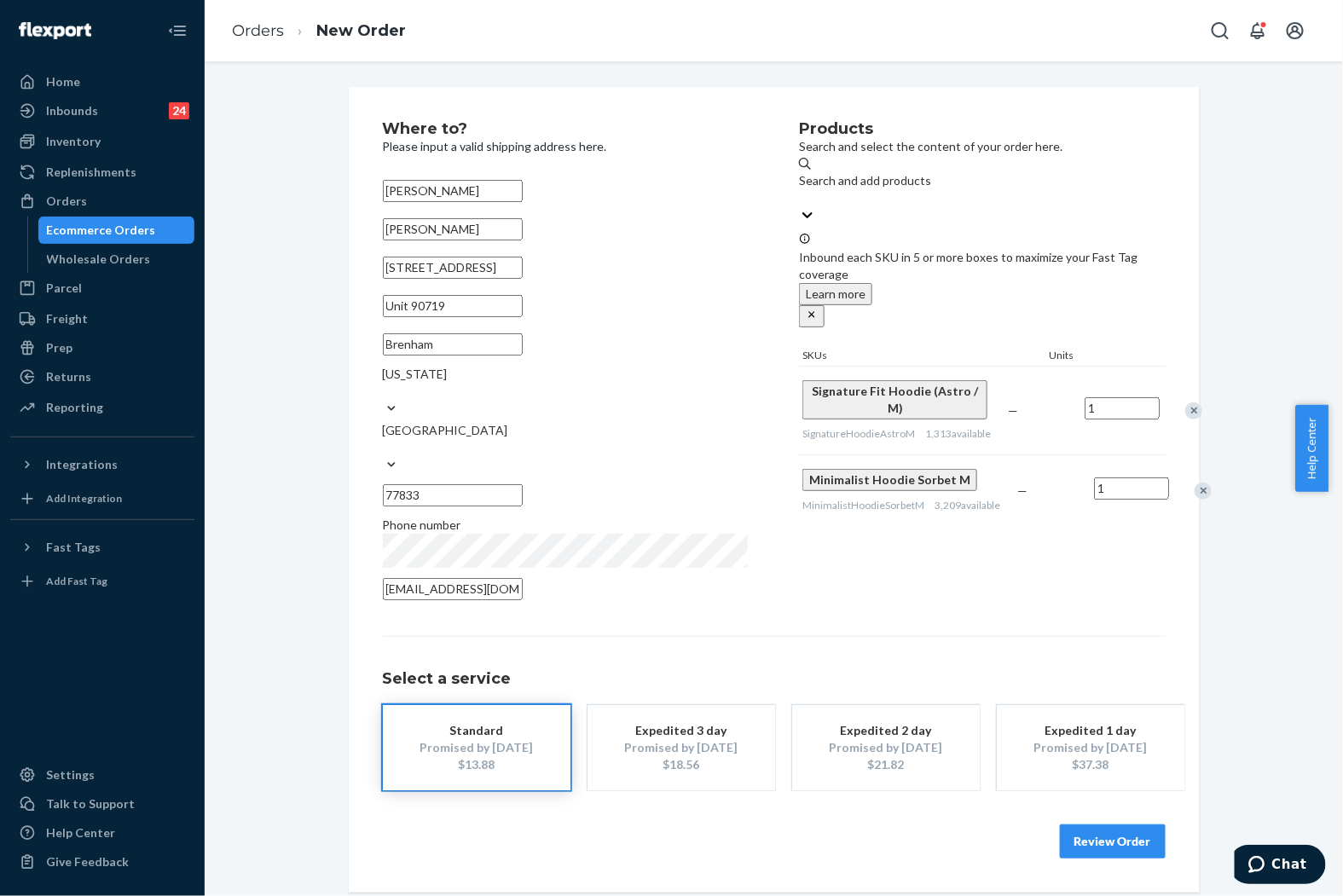
click at [822, 813] on div "Review Order" at bounding box center [773, 833] width 783 height 51
click at [262, 34] on link "Orders" at bounding box center [258, 31] width 52 height 19
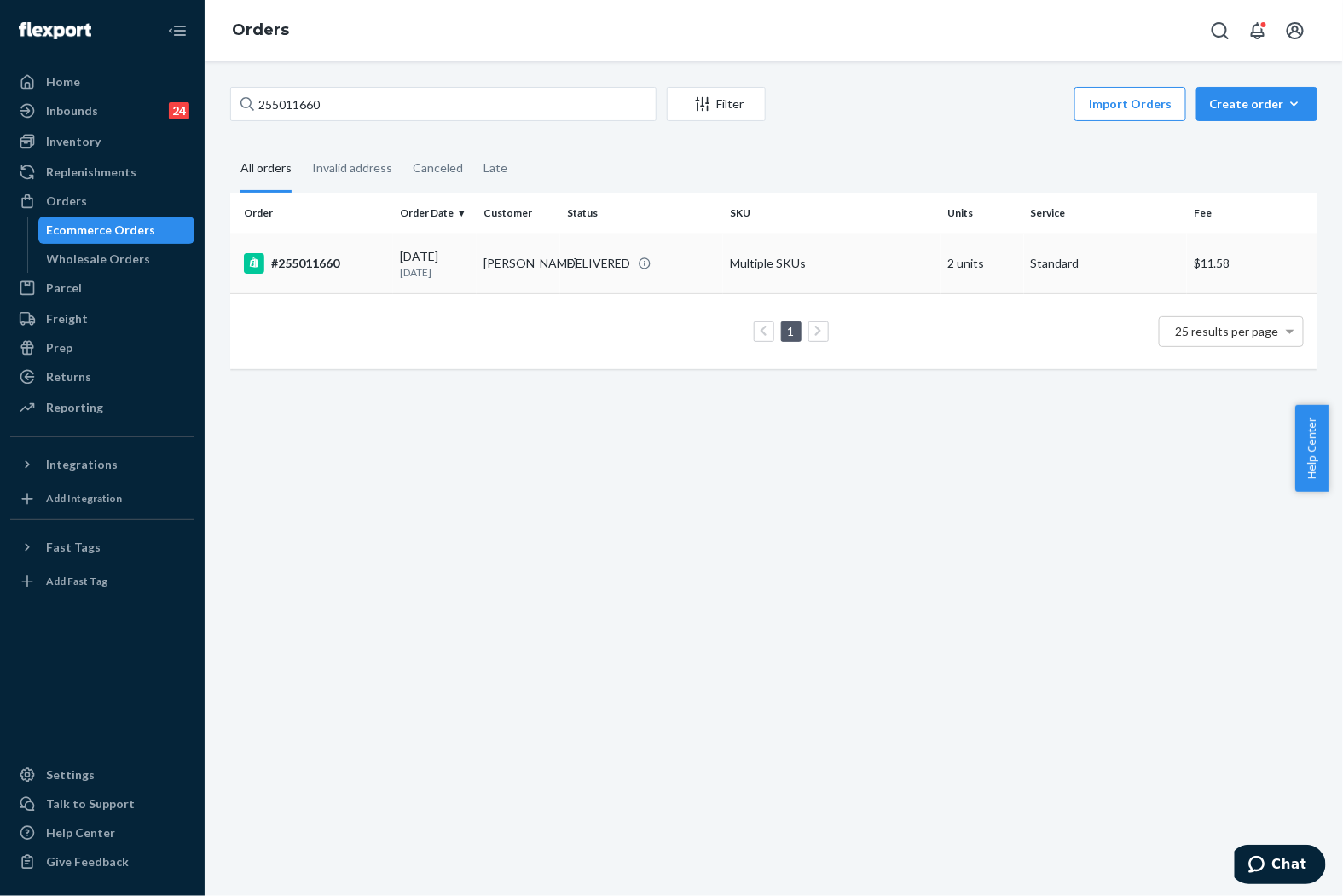
click at [619, 264] on div "DELIVERED" at bounding box center [598, 263] width 64 height 17
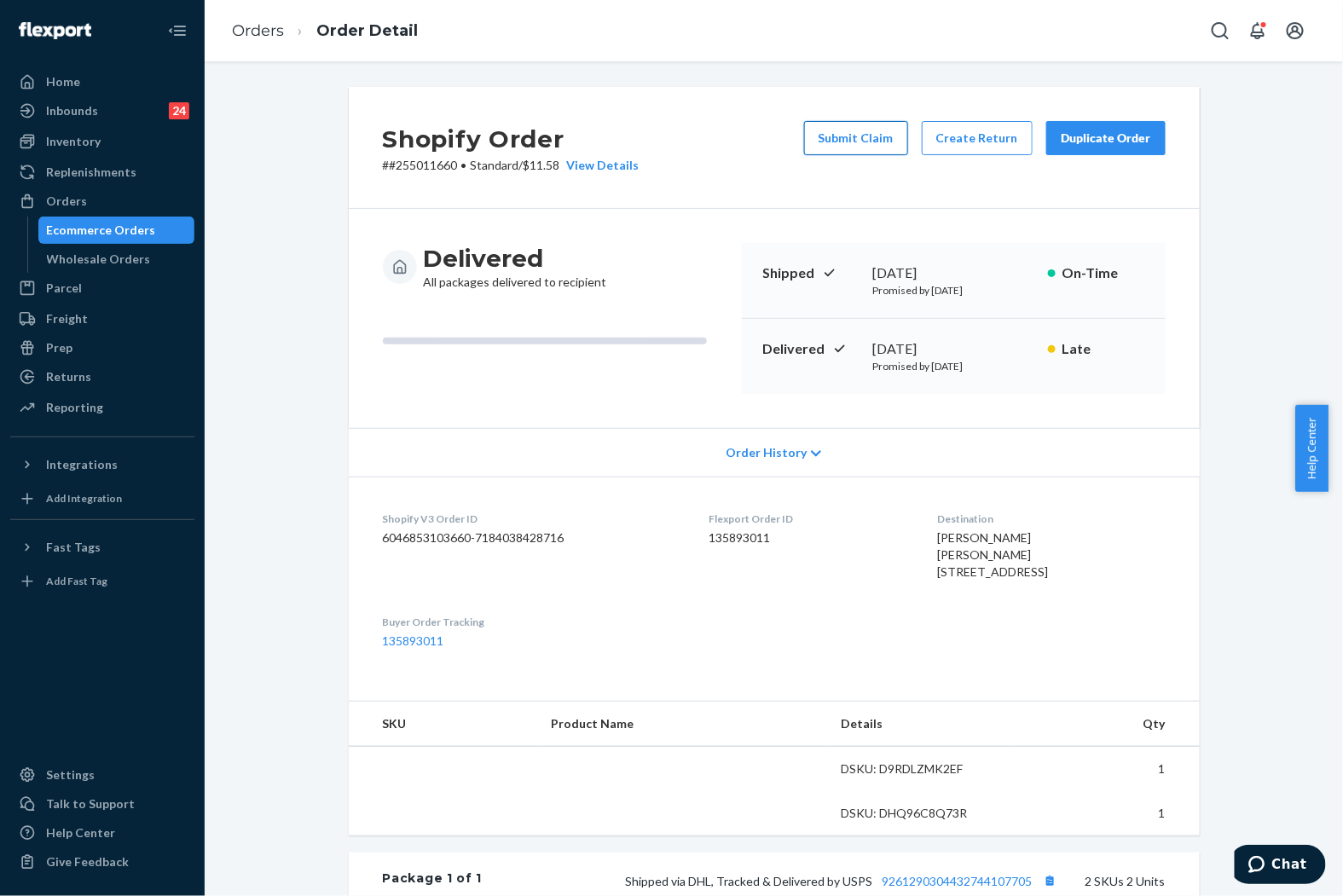
click at [896, 134] on button "Submit Claim" at bounding box center [856, 138] width 104 height 34
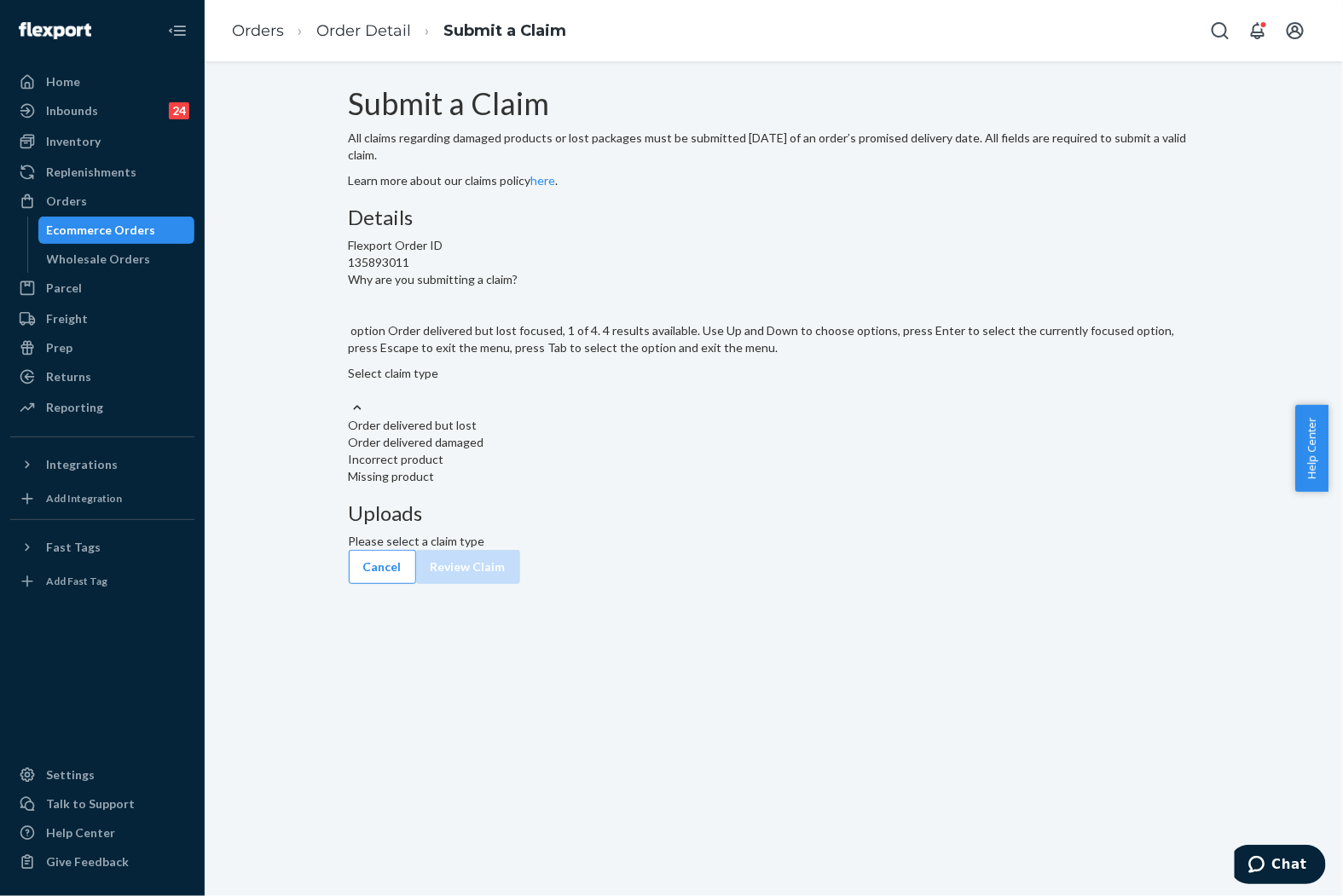
click at [634, 399] on div "Select claim type" at bounding box center [773, 382] width 851 height 34
click at [350, 399] on input "Why are you submitting a claim? option Order delivered but lost focused, 1 of 4…" at bounding box center [349, 390] width 2 height 17
drag, startPoint x: 644, startPoint y: 469, endPoint x: 396, endPoint y: 412, distance: 254.5
click at [396, 412] on div "Submit a Claim All claims regarding damaged products or lost packages must be s…" at bounding box center [773, 318] width 851 height 463
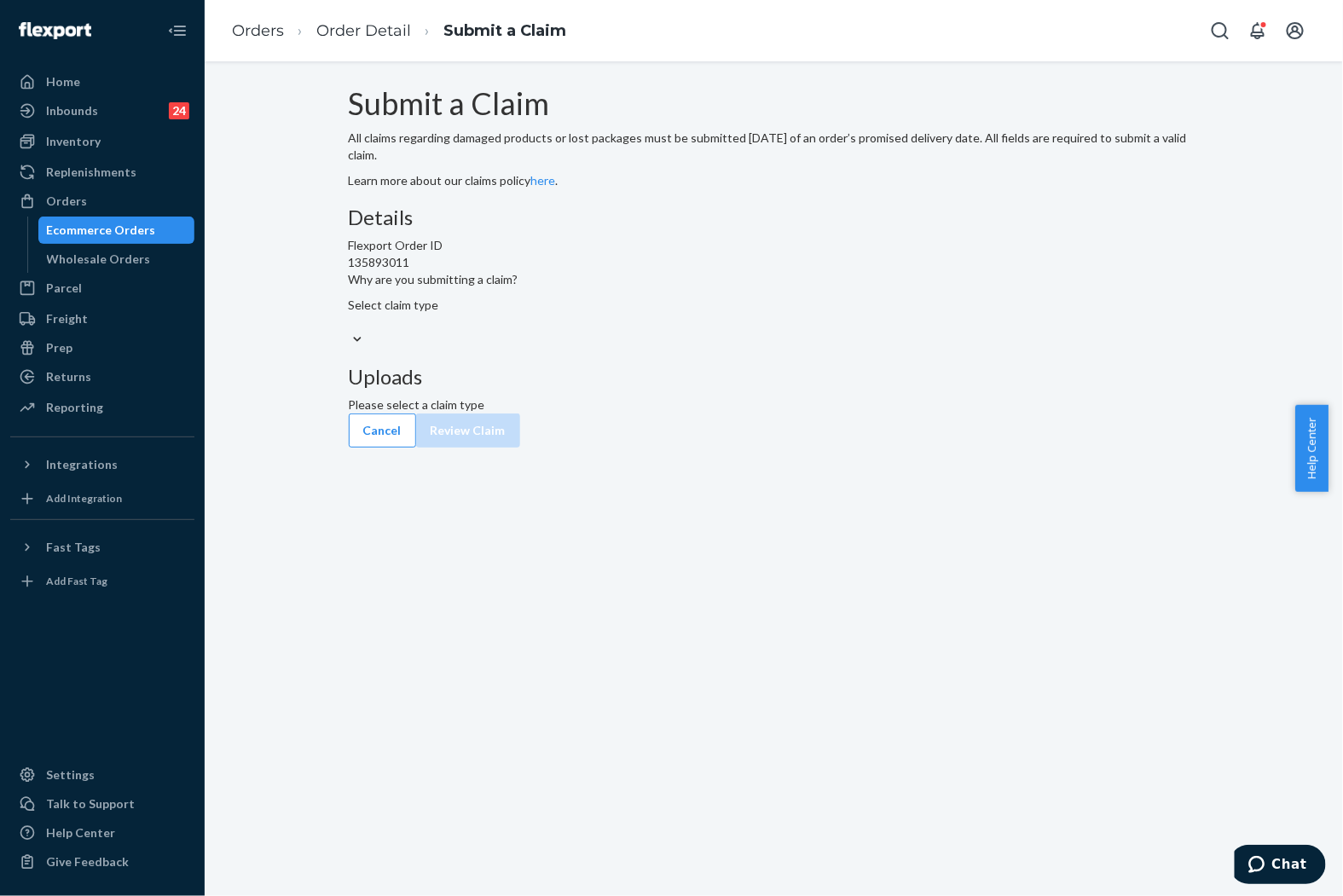
click at [532, 314] on div "Select claim type" at bounding box center [773, 305] width 851 height 17
click at [350, 331] on input "Why are you submitting a claim? Select claim type" at bounding box center [349, 322] width 2 height 17
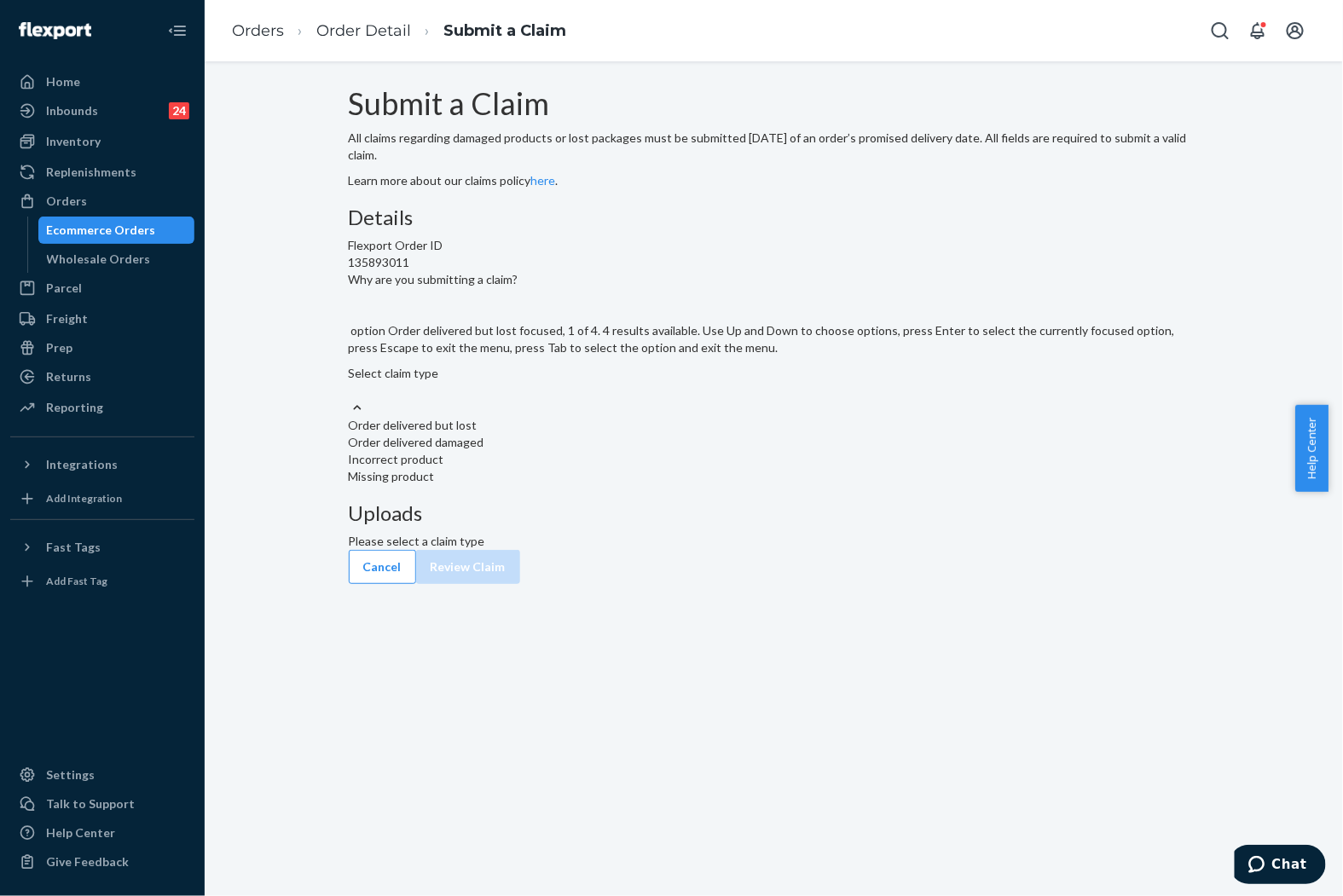
click at [581, 382] on div "Select claim type" at bounding box center [773, 373] width 851 height 17
click at [350, 399] on input "Why are you submitting a claim? option Order delivered but lost focused, 1 of 4…" at bounding box center [349, 390] width 2 height 17
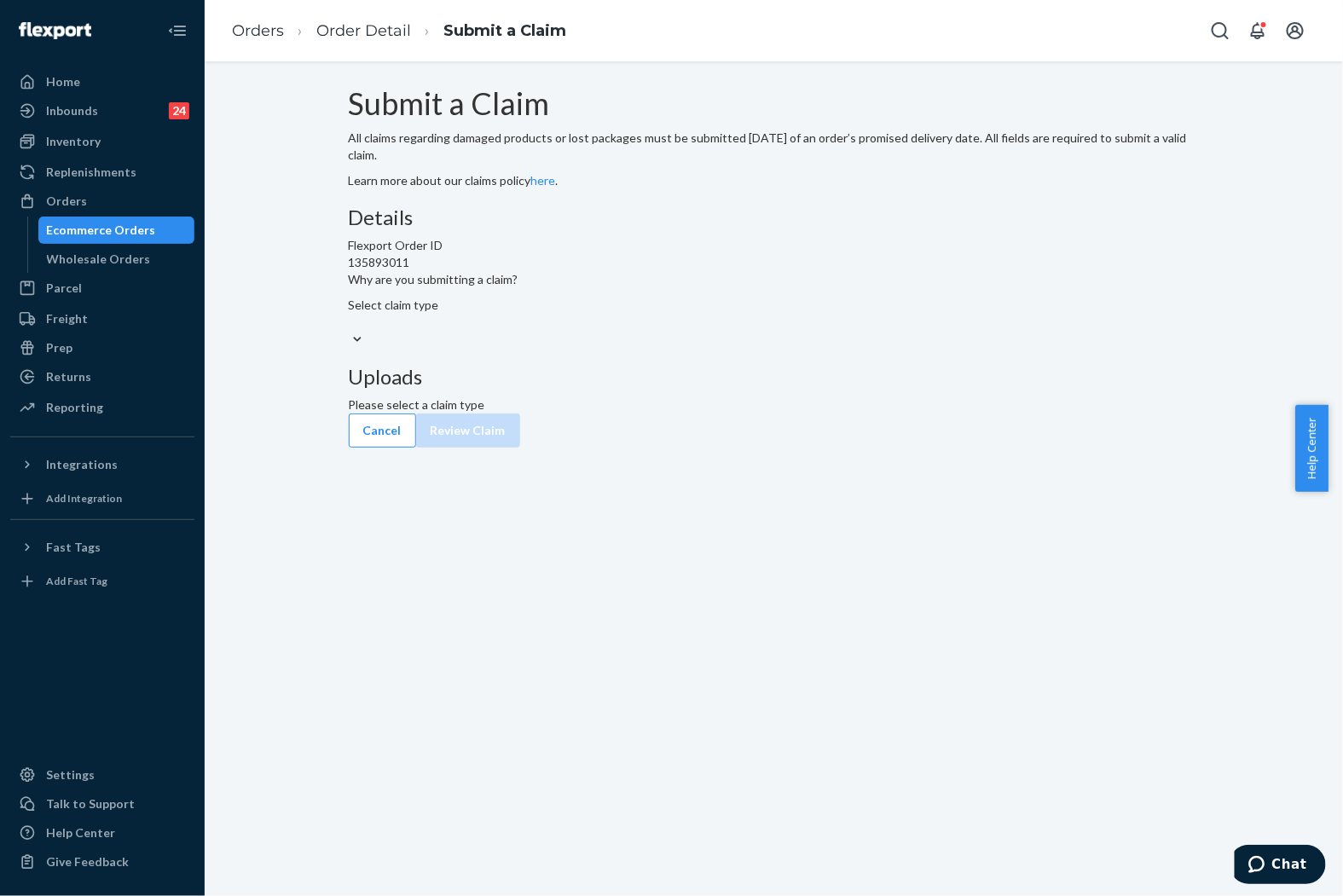
click at [610, 331] on div "Select claim type" at bounding box center [773, 314] width 851 height 34
click at [350, 331] on input "Why are you submitting a claim? Select claim type" at bounding box center [349, 322] width 2 height 17
click at [355, 35] on link "Order Detail" at bounding box center [364, 31] width 95 height 19
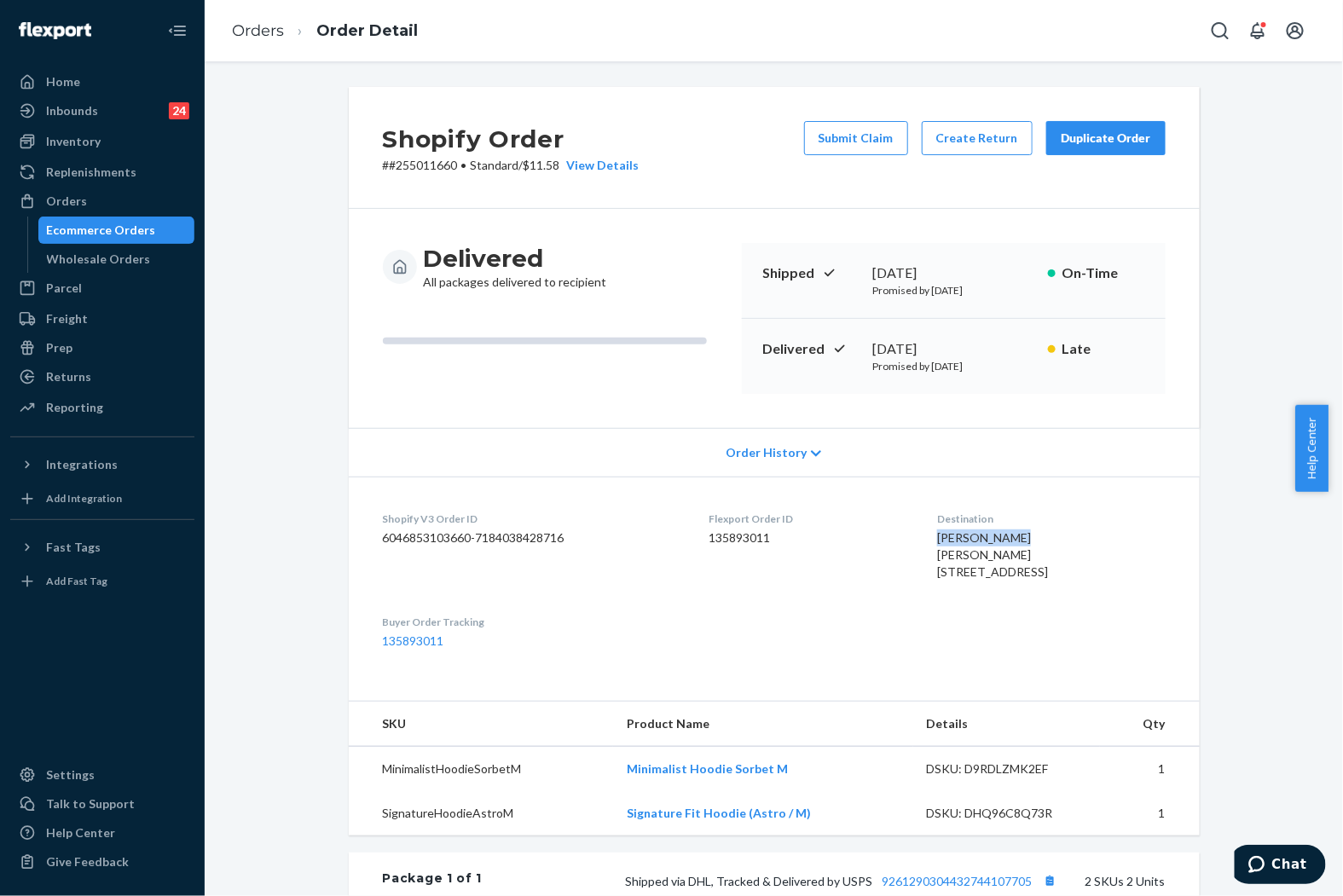
drag, startPoint x: 1016, startPoint y: 529, endPoint x: 930, endPoint y: 531, distance: 86.0
click at [937, 531] on div "Destination [PERSON_NAME] [PERSON_NAME] [STREET_ADDRESS]" at bounding box center [1051, 550] width 227 height 76
copy span "[PERSON_NAME]"
click at [252, 34] on link "Orders" at bounding box center [258, 31] width 52 height 19
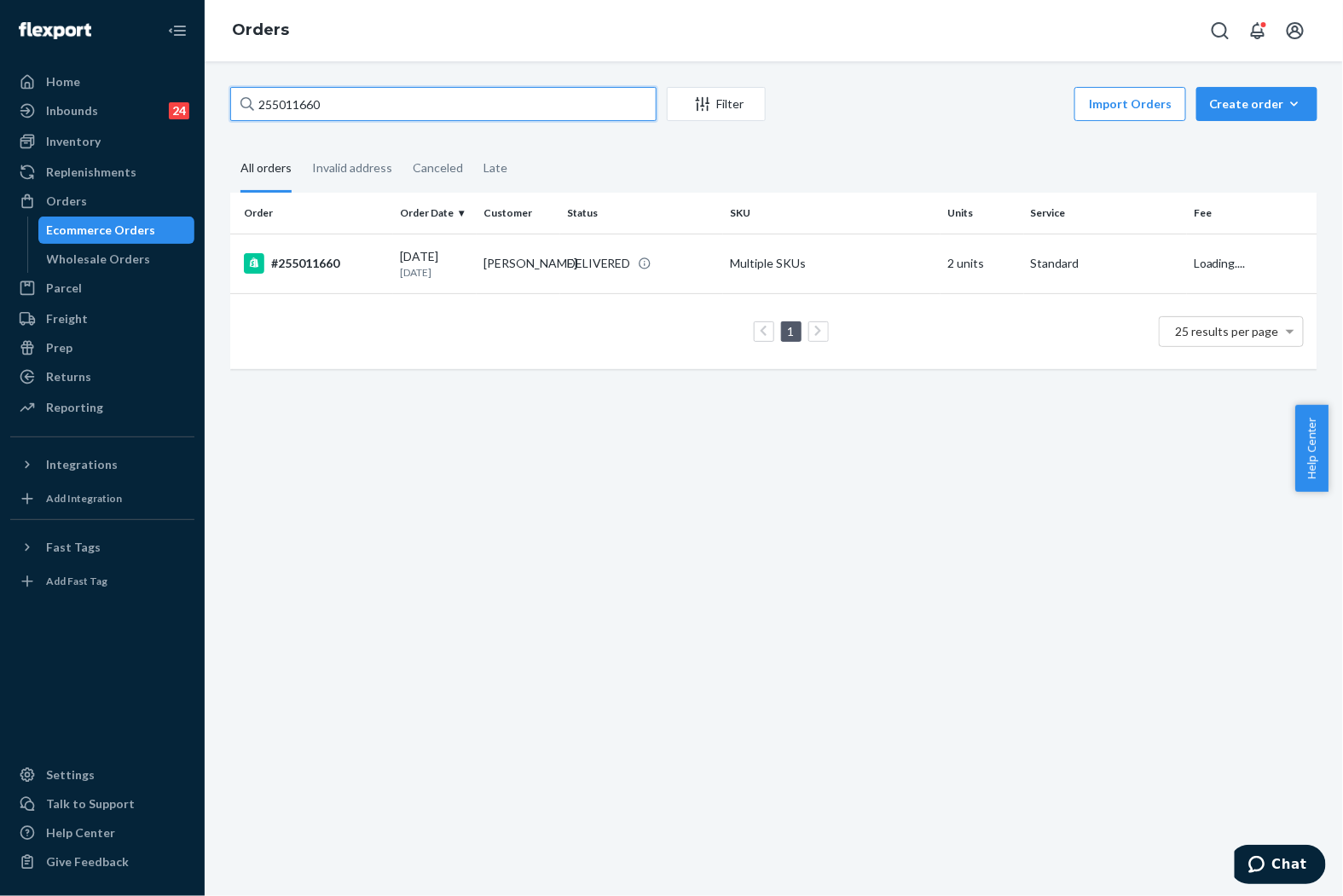
click at [467, 113] on input "255011660" at bounding box center [443, 104] width 426 height 34
paste input "[PERSON_NAME]"
type input "[PERSON_NAME]"
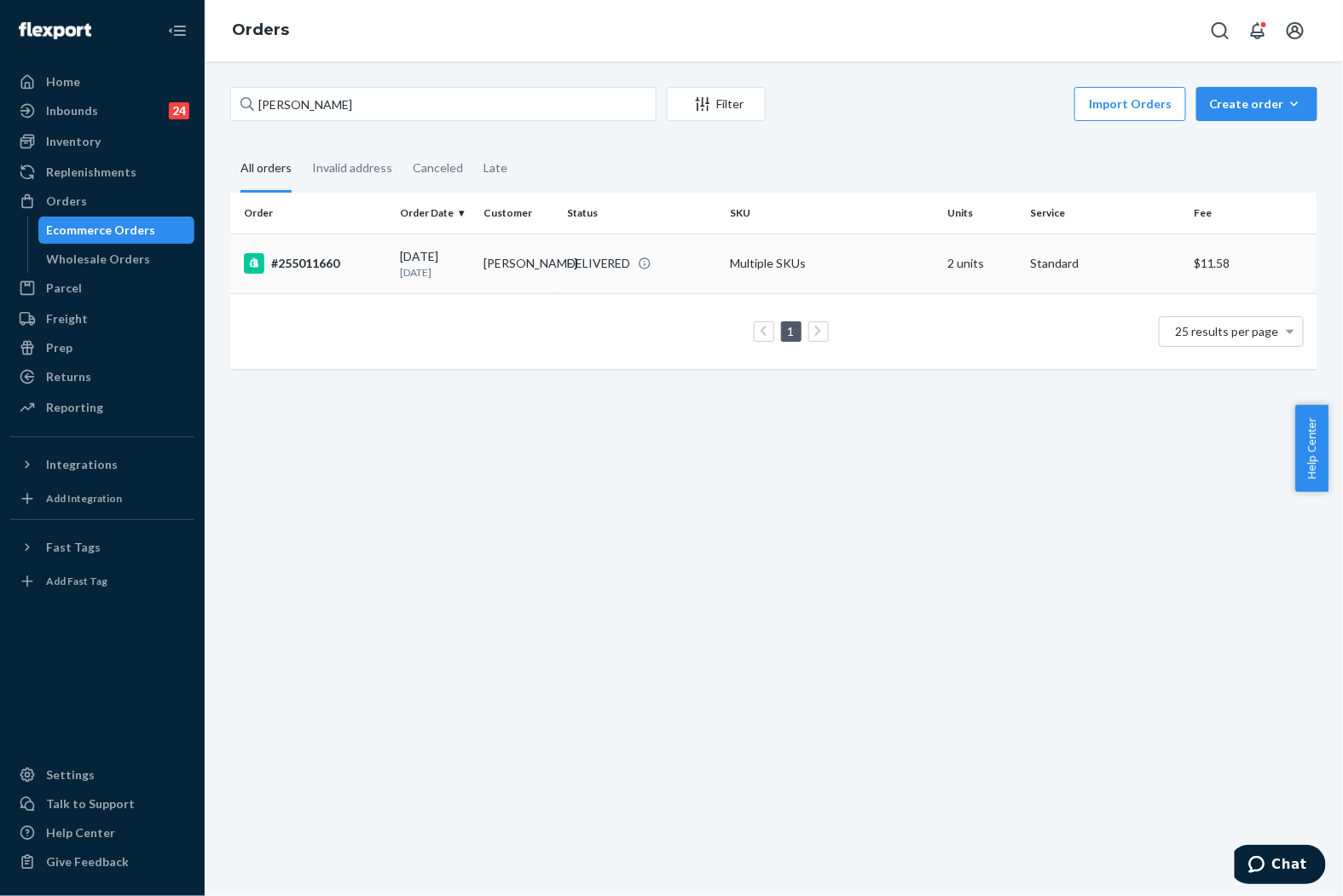
click at [537, 261] on td "[PERSON_NAME]" at bounding box center [518, 263] width 84 height 60
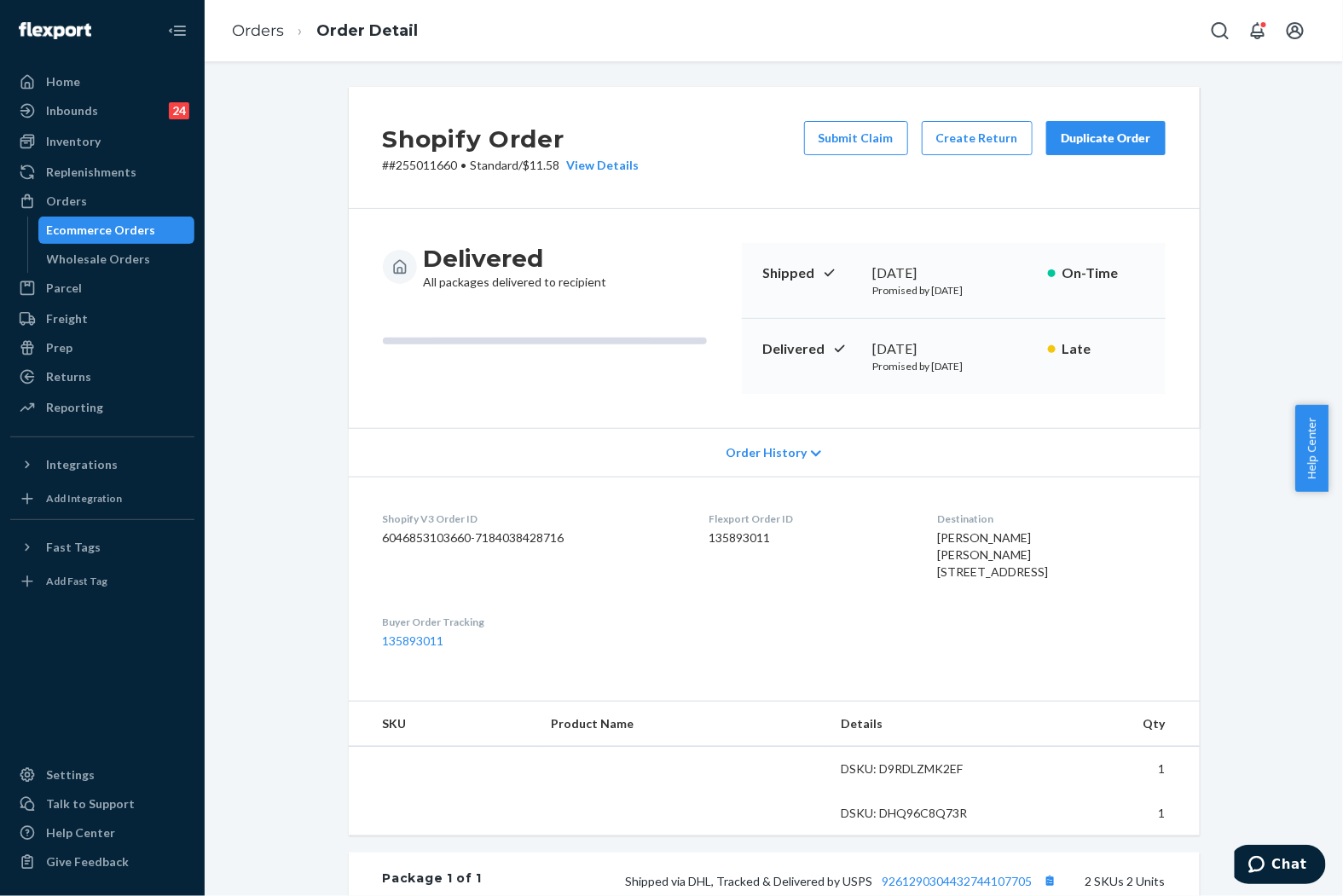
click at [1125, 134] on div "Duplicate Order" at bounding box center [1107, 138] width 90 height 17
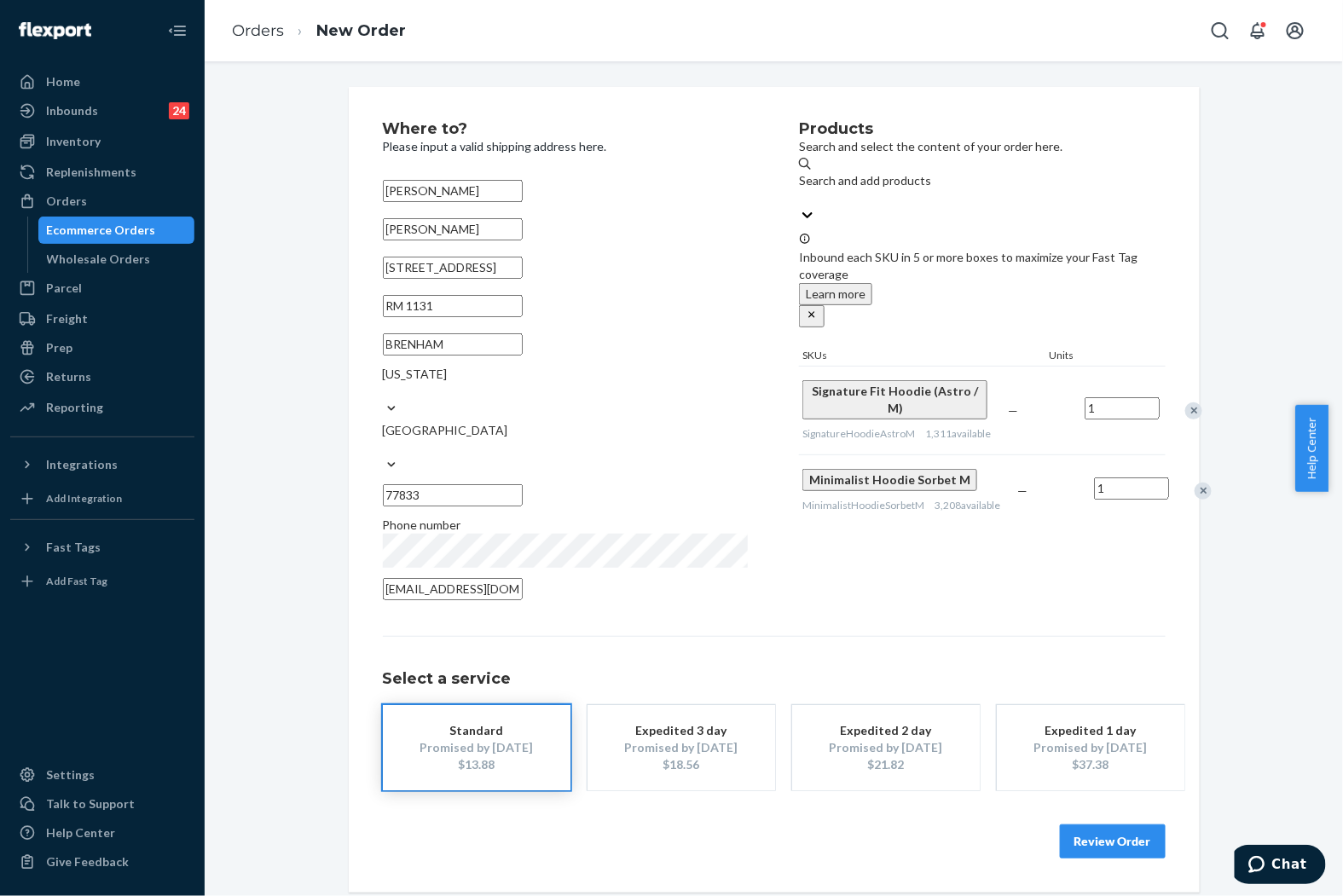
click at [457, 279] on input "[STREET_ADDRESS]" at bounding box center [452, 267] width 140 height 23
paste input "[STREET_ADDRESS]"
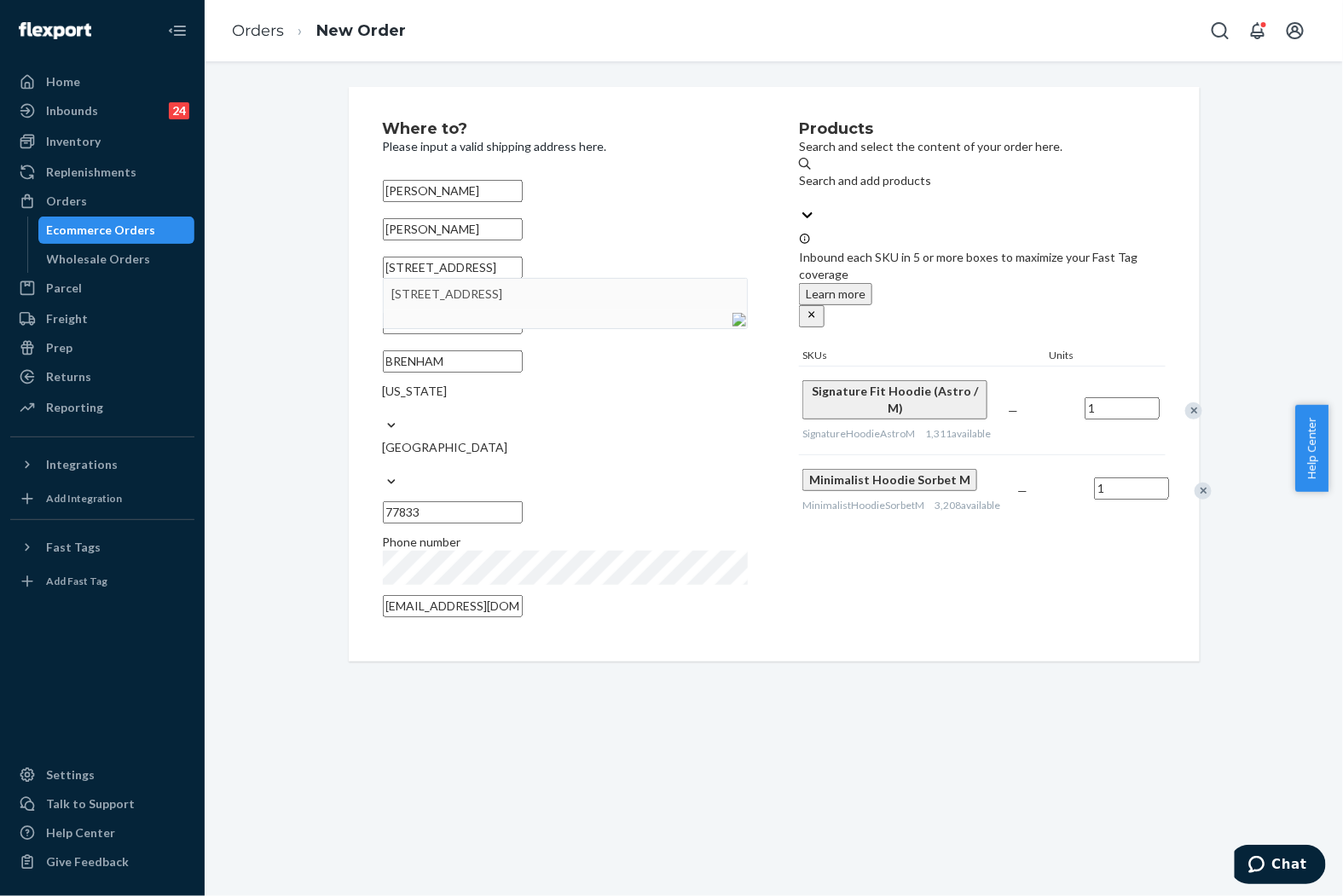
drag, startPoint x: 488, startPoint y: 287, endPoint x: 544, endPoint y: 287, distance: 56.0
click at [523, 279] on input "[STREET_ADDRESS]" at bounding box center [452, 267] width 140 height 23
drag, startPoint x: 549, startPoint y: 286, endPoint x: 489, endPoint y: 286, distance: 60.0
click at [489, 279] on input "[STREET_ADDRESS]" at bounding box center [452, 267] width 140 height 23
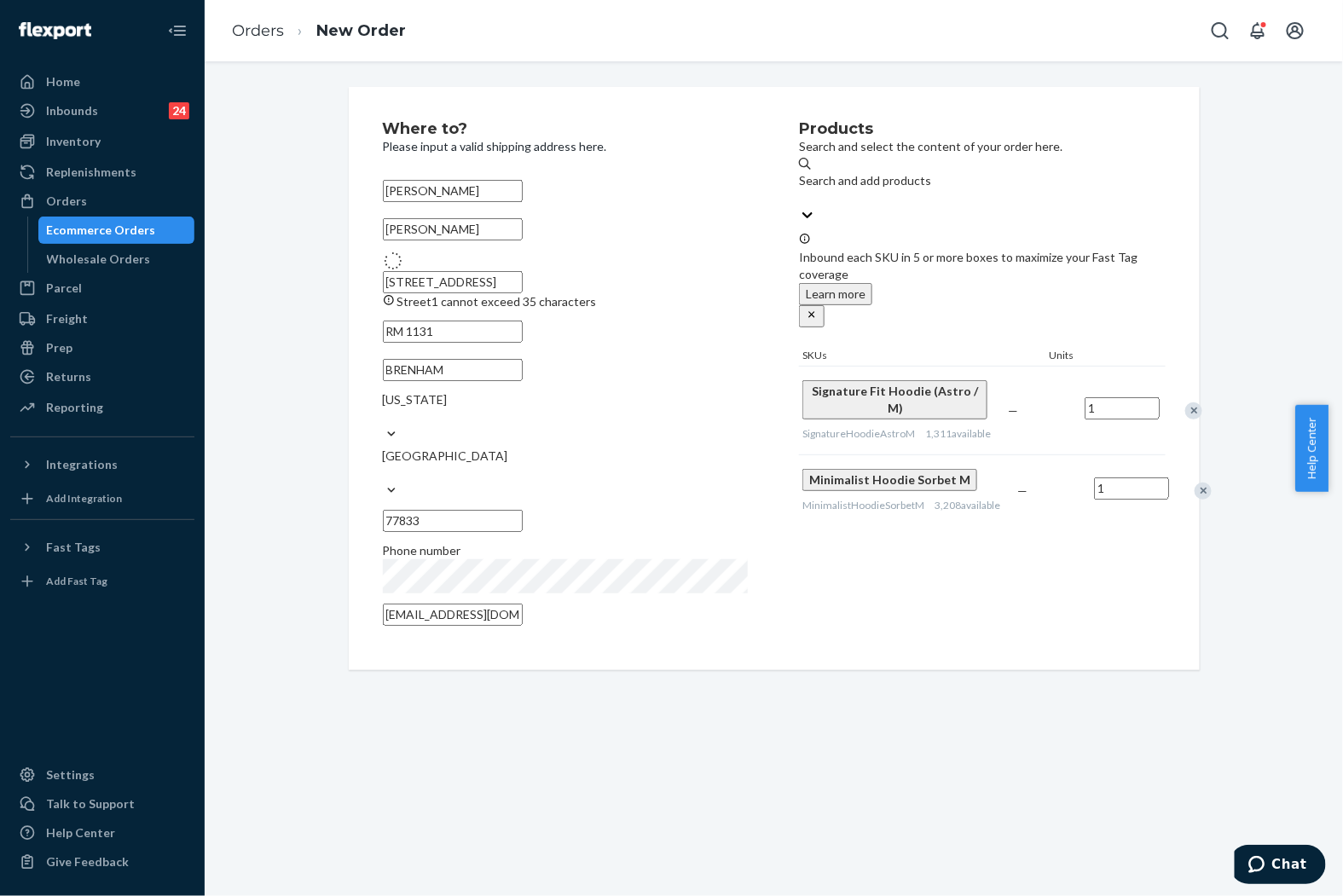
type input "[STREET_ADDRESS]"
type input "Brenham"
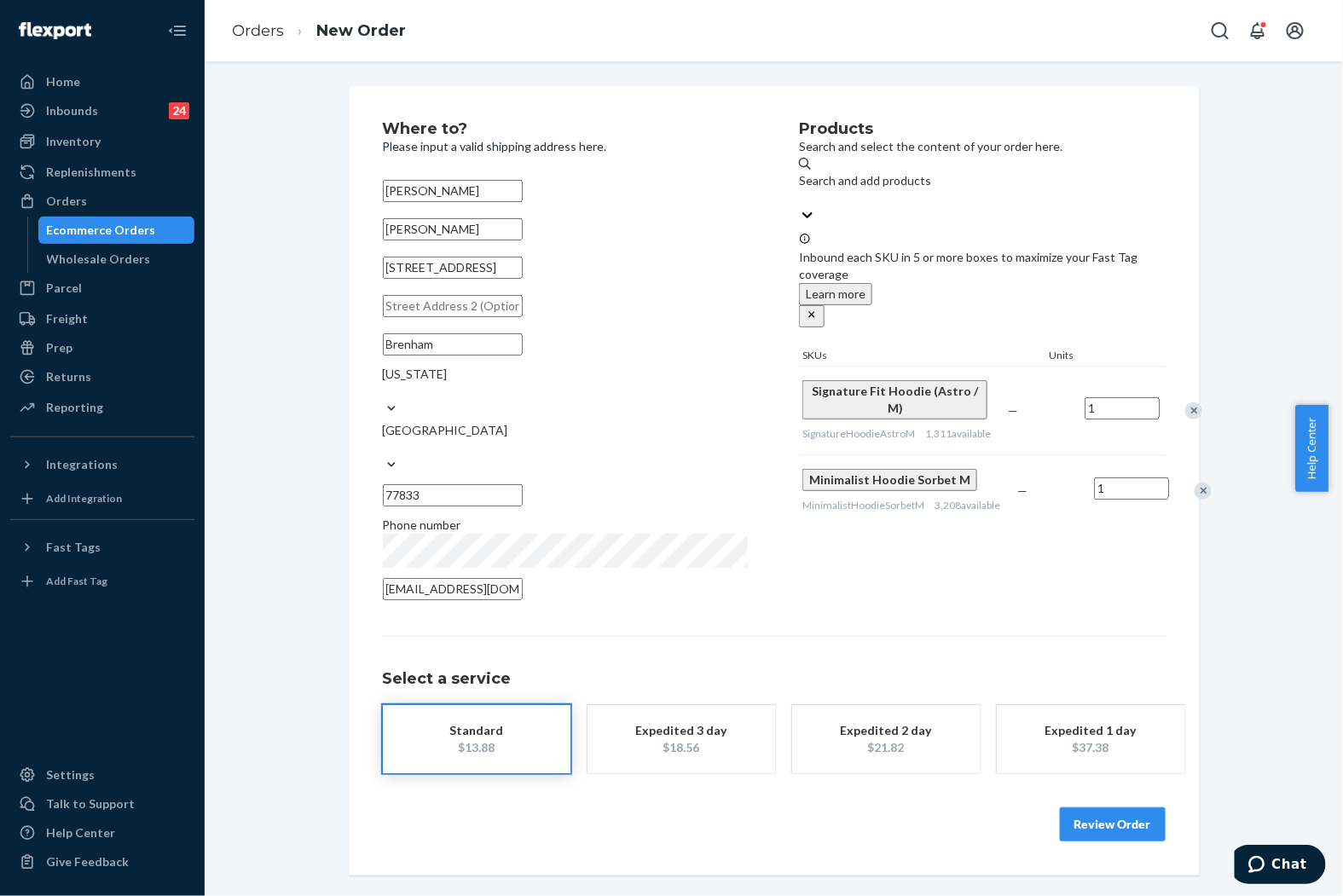
click at [505, 318] on input "text" at bounding box center [452, 306] width 140 height 23
paste input "Unit 90719"
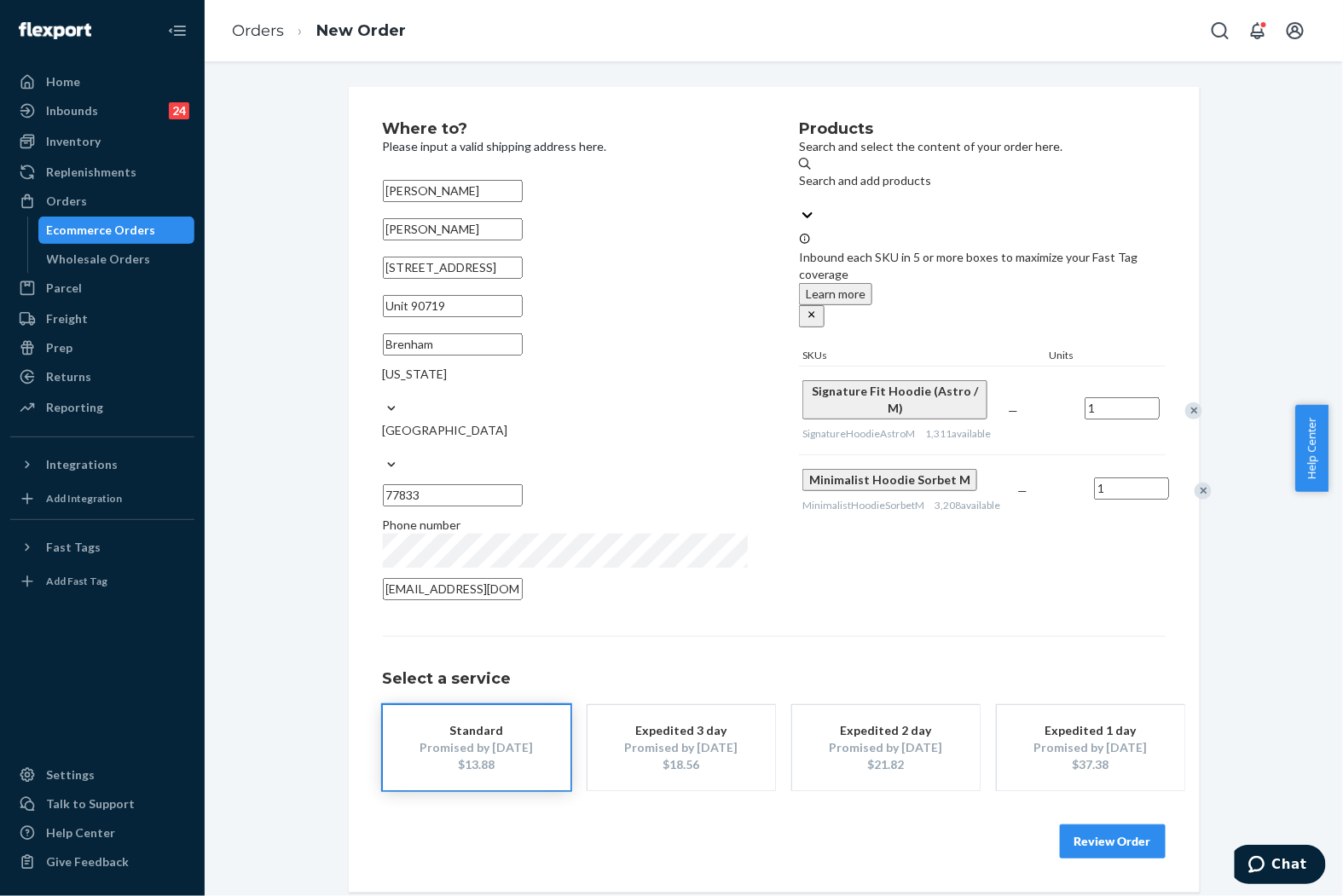
type input "Unit 90719"
click at [1094, 825] on button "Review Order" at bounding box center [1113, 842] width 106 height 34
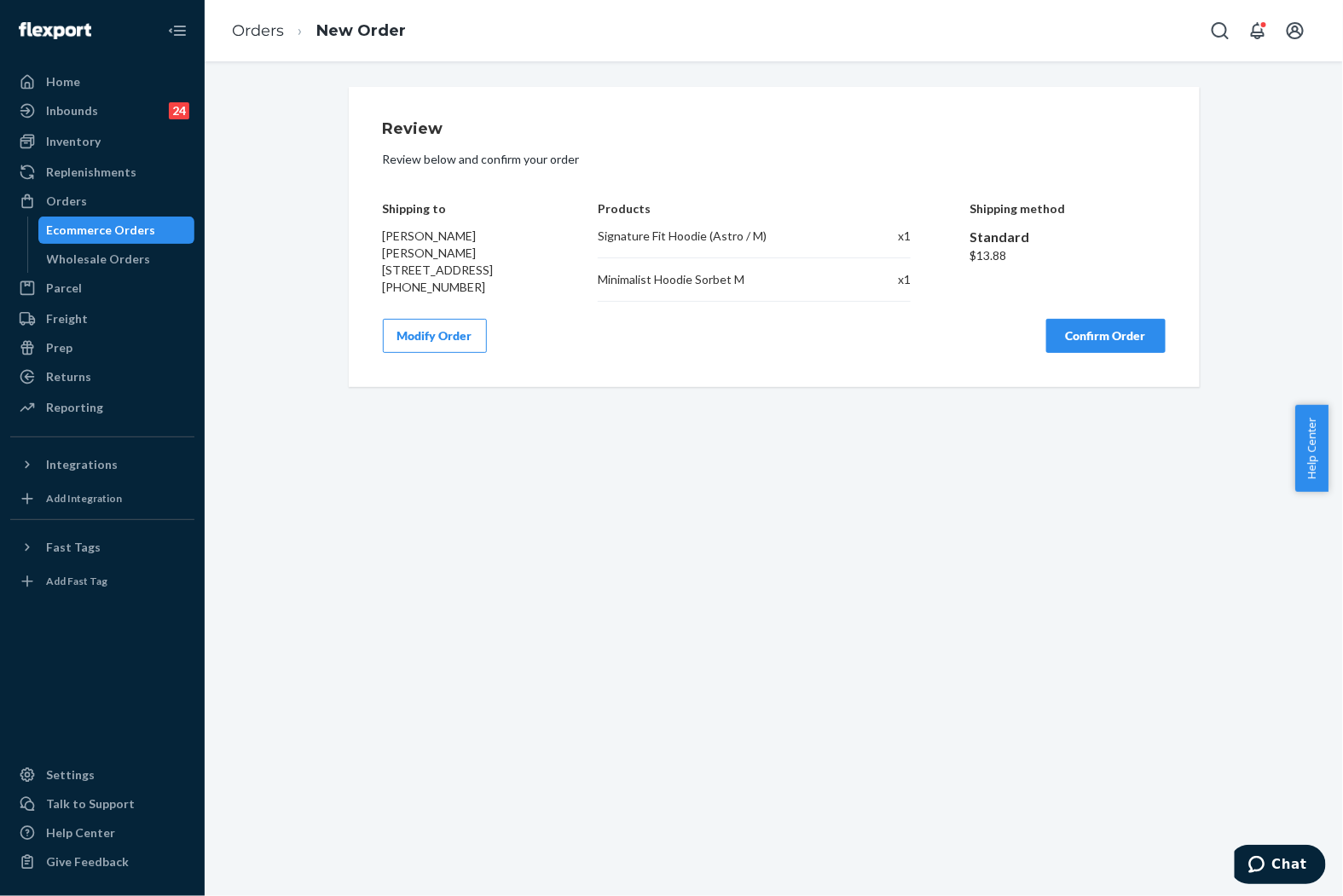
click at [1088, 353] on button "Confirm Order" at bounding box center [1106, 336] width 119 height 34
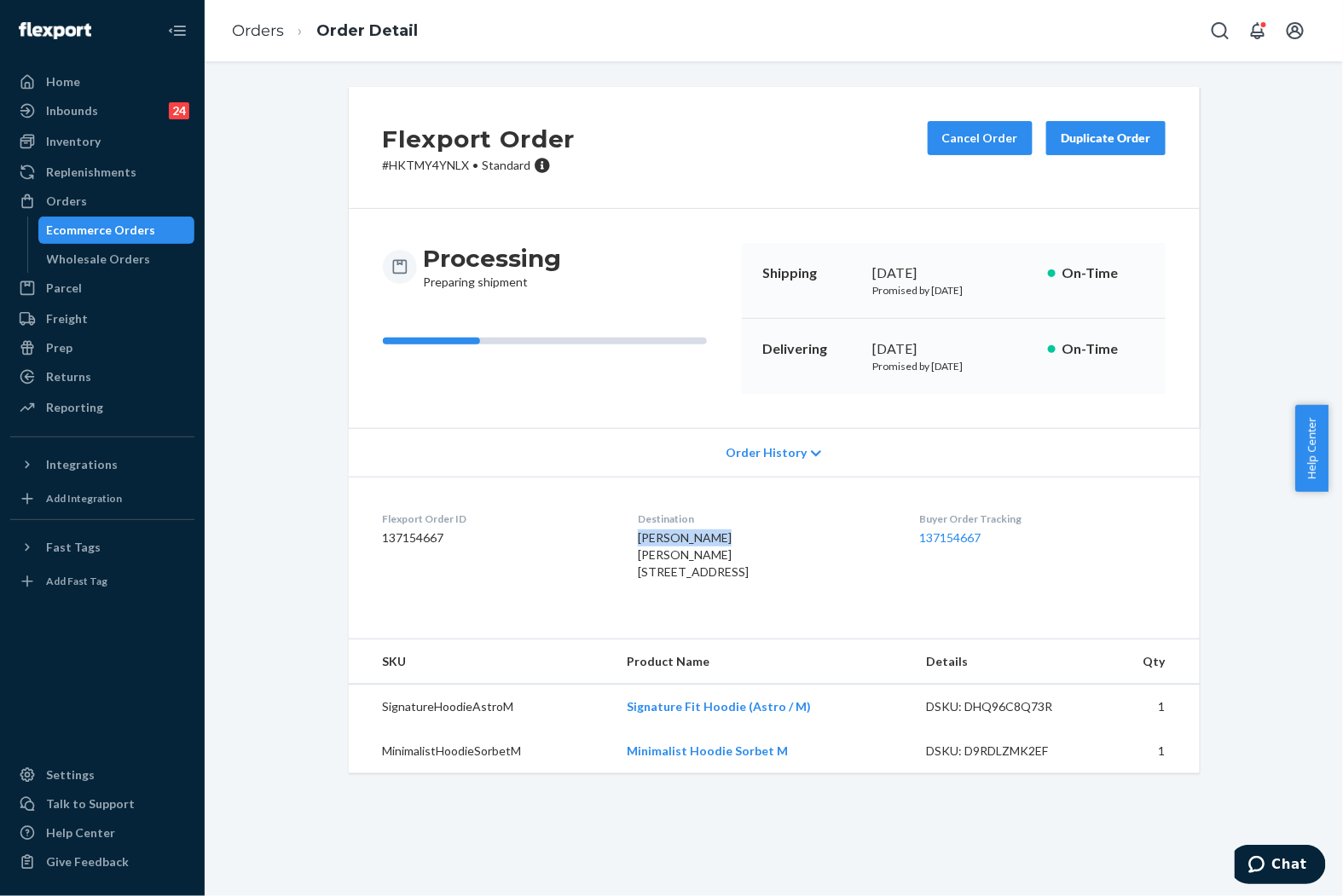
drag, startPoint x: 701, startPoint y: 538, endPoint x: 620, endPoint y: 538, distance: 81.0
click at [638, 538] on div "[PERSON_NAME] [PERSON_NAME] [STREET_ADDRESS]" at bounding box center [765, 555] width 255 height 51
copy span "[PERSON_NAME]"
click at [252, 30] on link "Orders" at bounding box center [258, 31] width 52 height 19
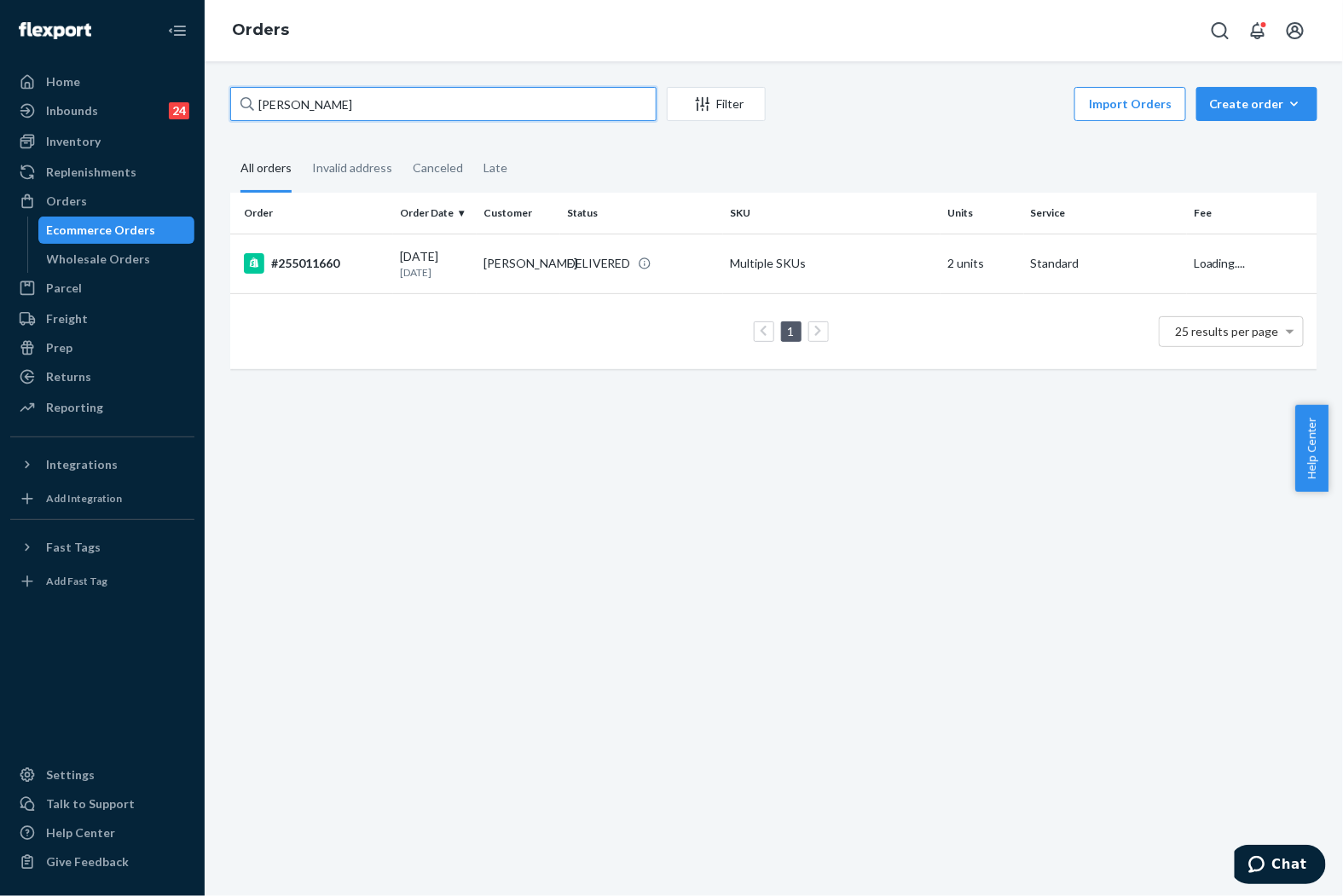
click at [407, 115] on input "[PERSON_NAME]" at bounding box center [443, 104] width 426 height 34
click at [408, 112] on input "[PERSON_NAME]" at bounding box center [443, 104] width 426 height 34
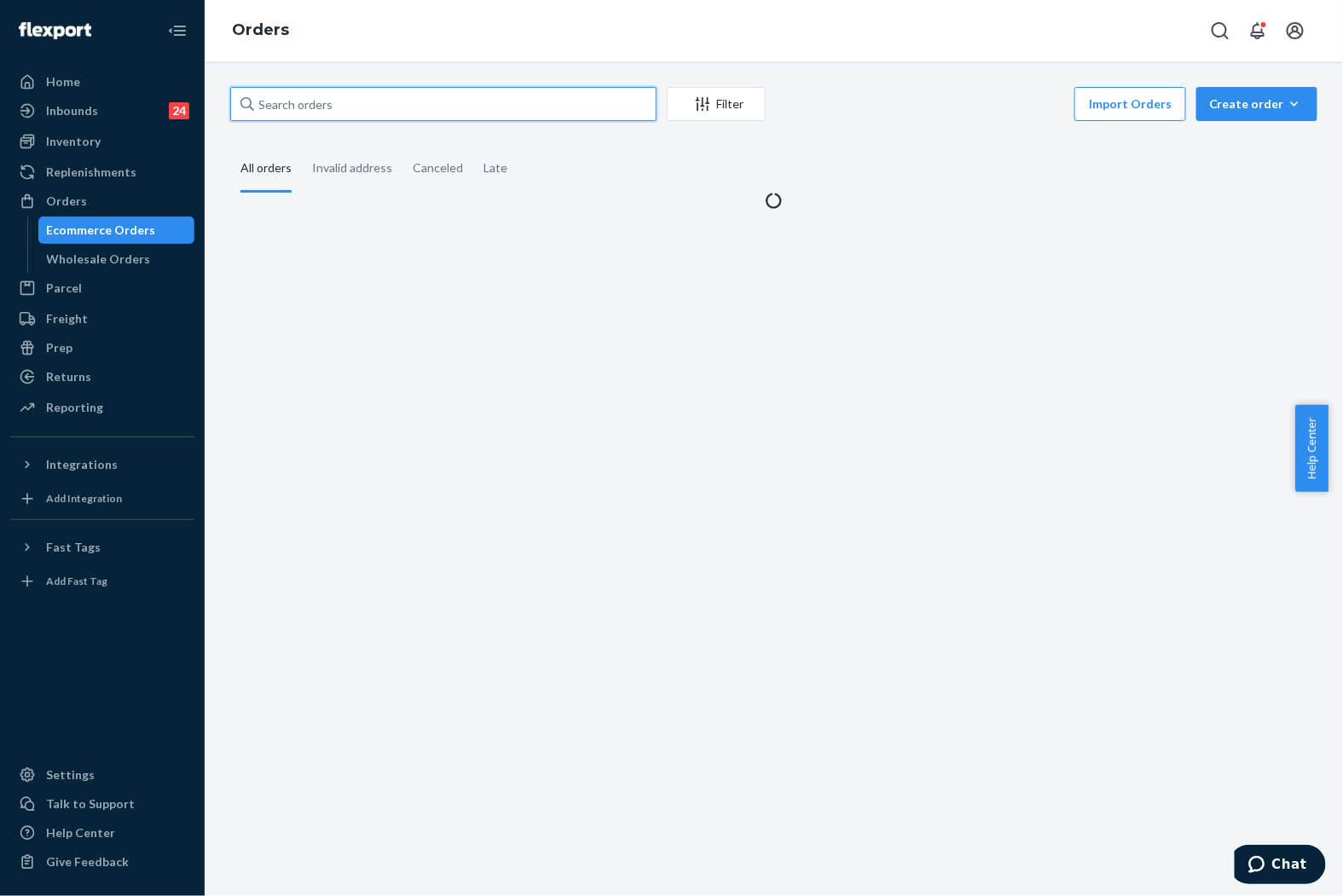
paste input "[PERSON_NAME]"
type input "[PERSON_NAME]"
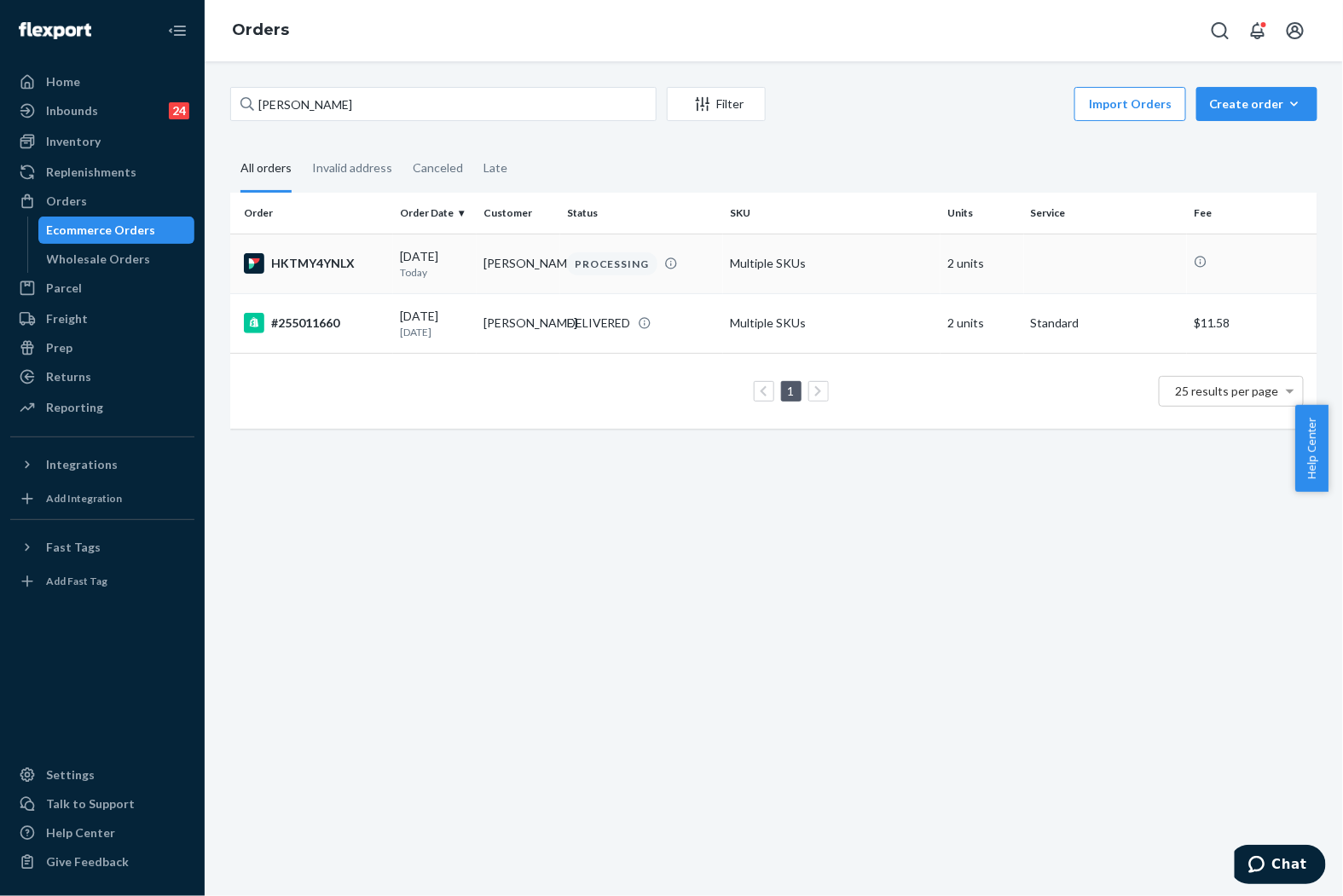
click at [491, 263] on td "[PERSON_NAME]" at bounding box center [518, 263] width 84 height 60
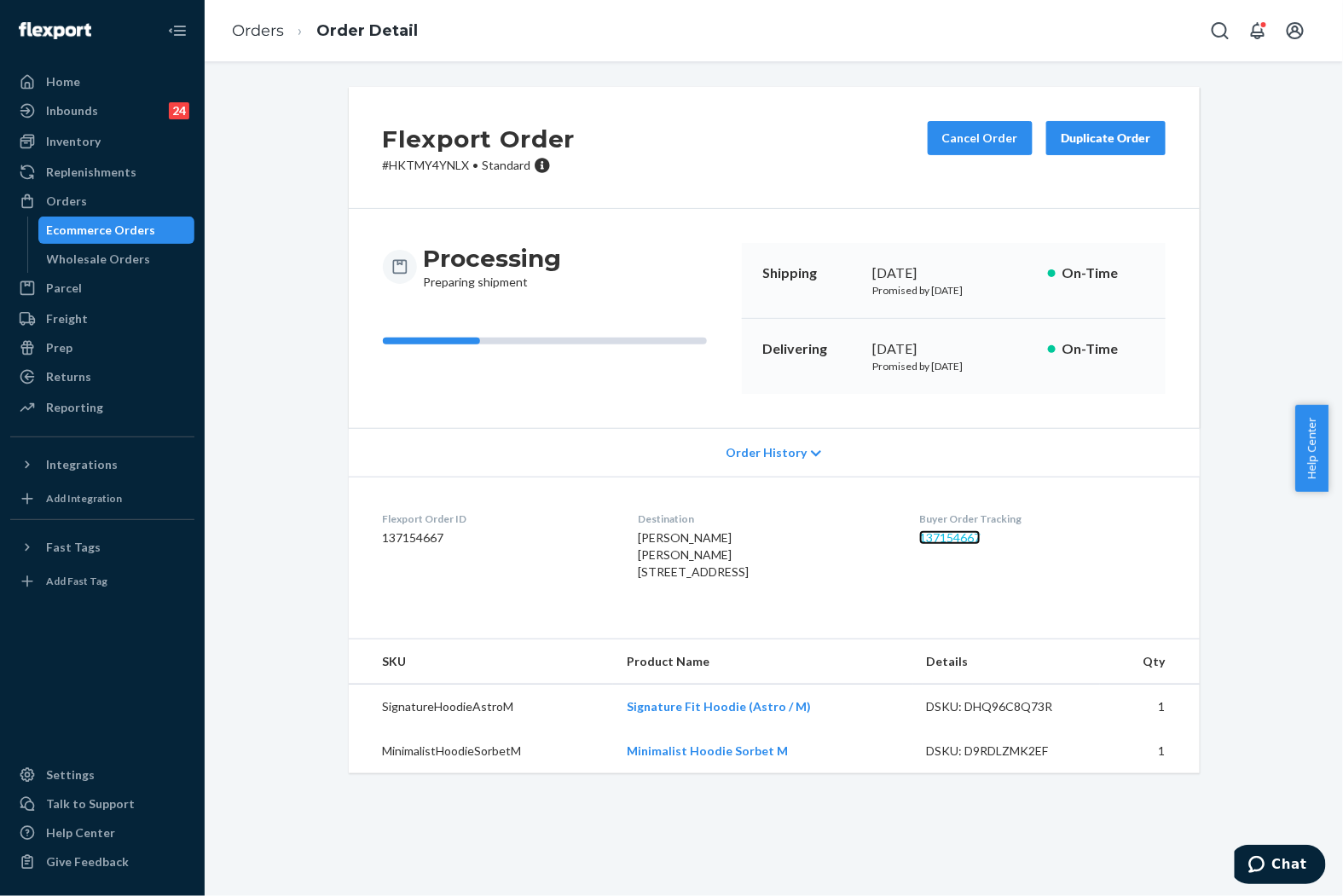
click at [965, 534] on link "137154667" at bounding box center [950, 538] width 61 height 14
click at [274, 27] on link "Orders" at bounding box center [258, 31] width 52 height 19
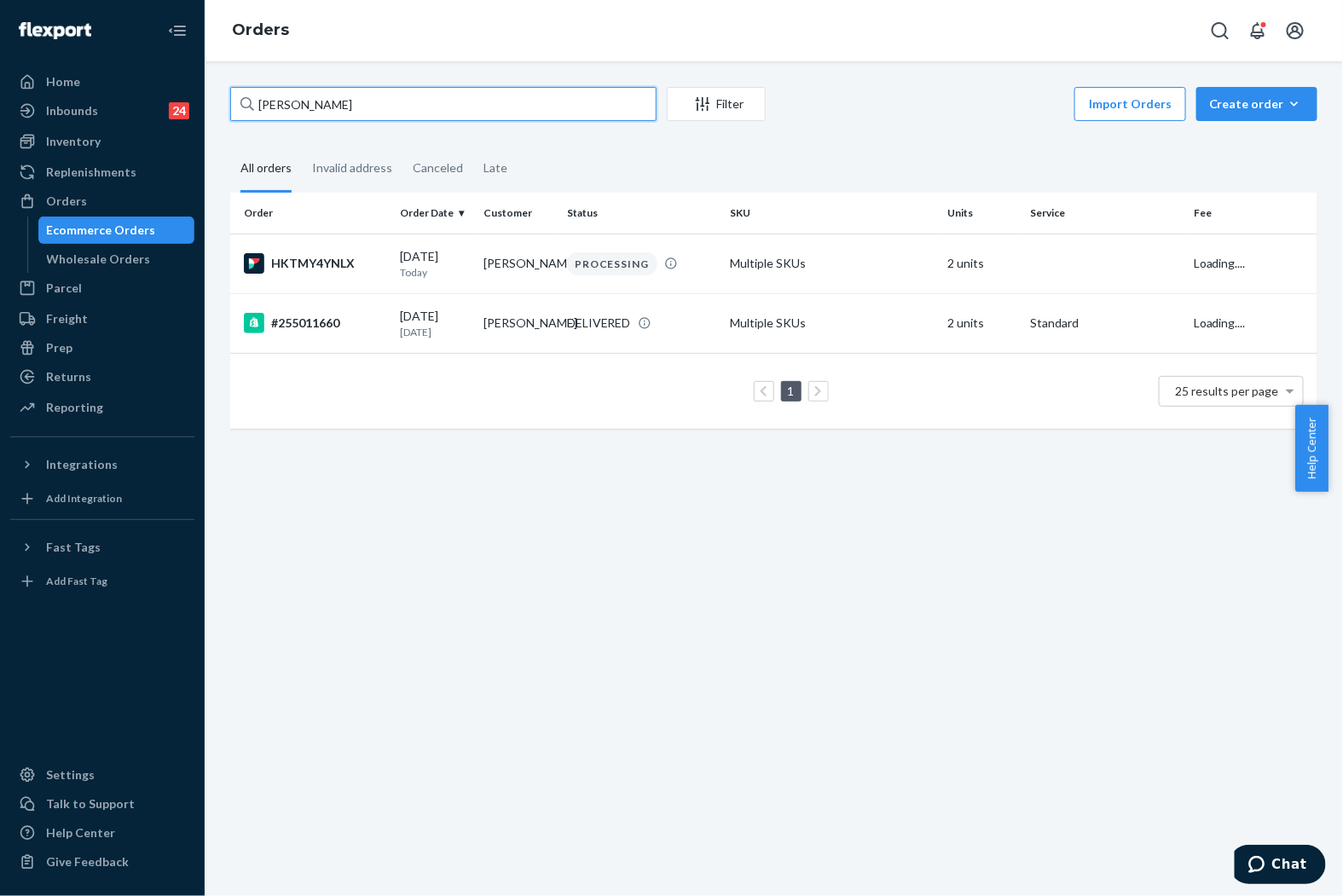
click at [491, 112] on input "[PERSON_NAME]" at bounding box center [443, 104] width 426 height 34
paste input "255241345"
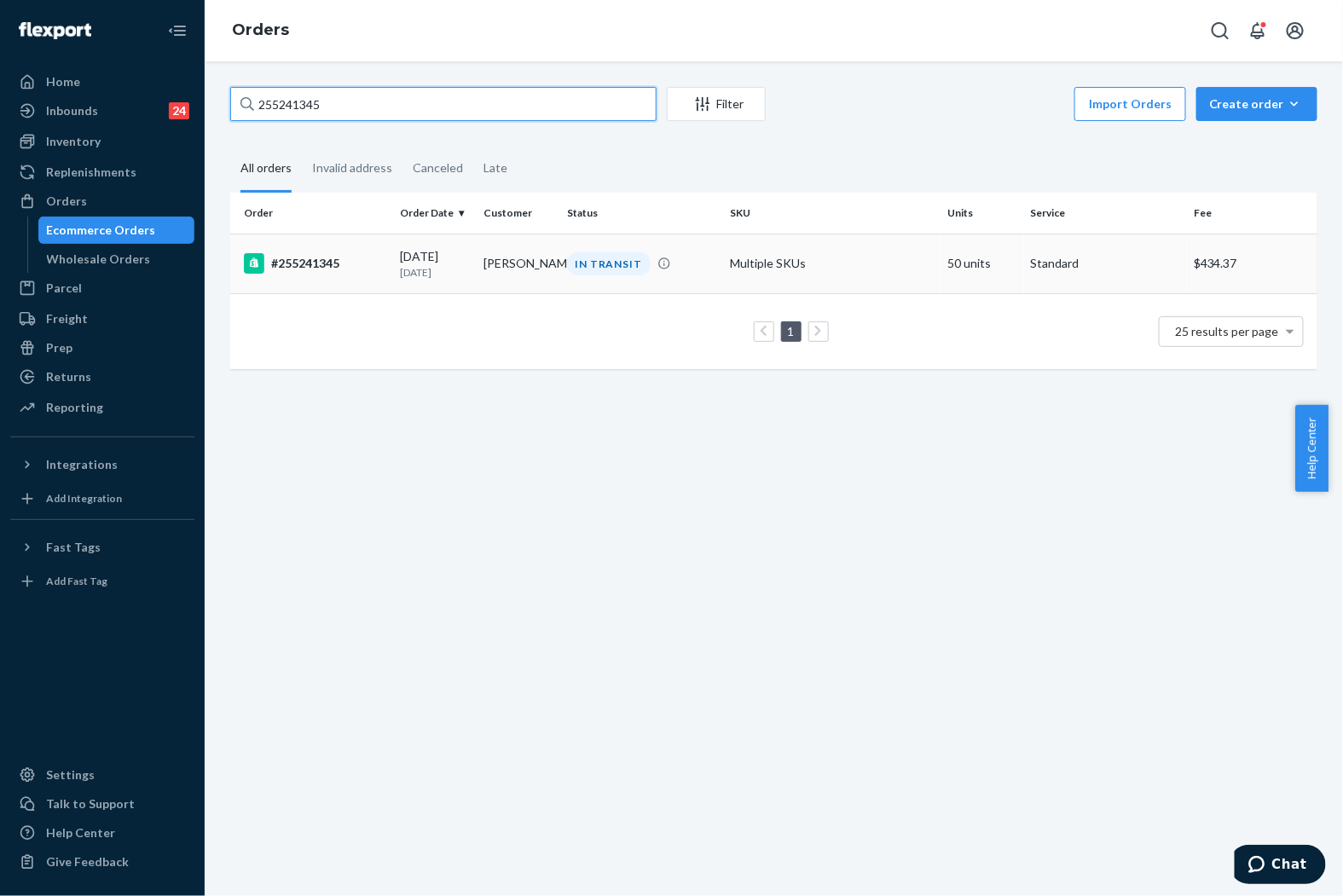
type input "255241345"
click at [588, 262] on div "IN TRANSIT" at bounding box center [608, 264] width 84 height 23
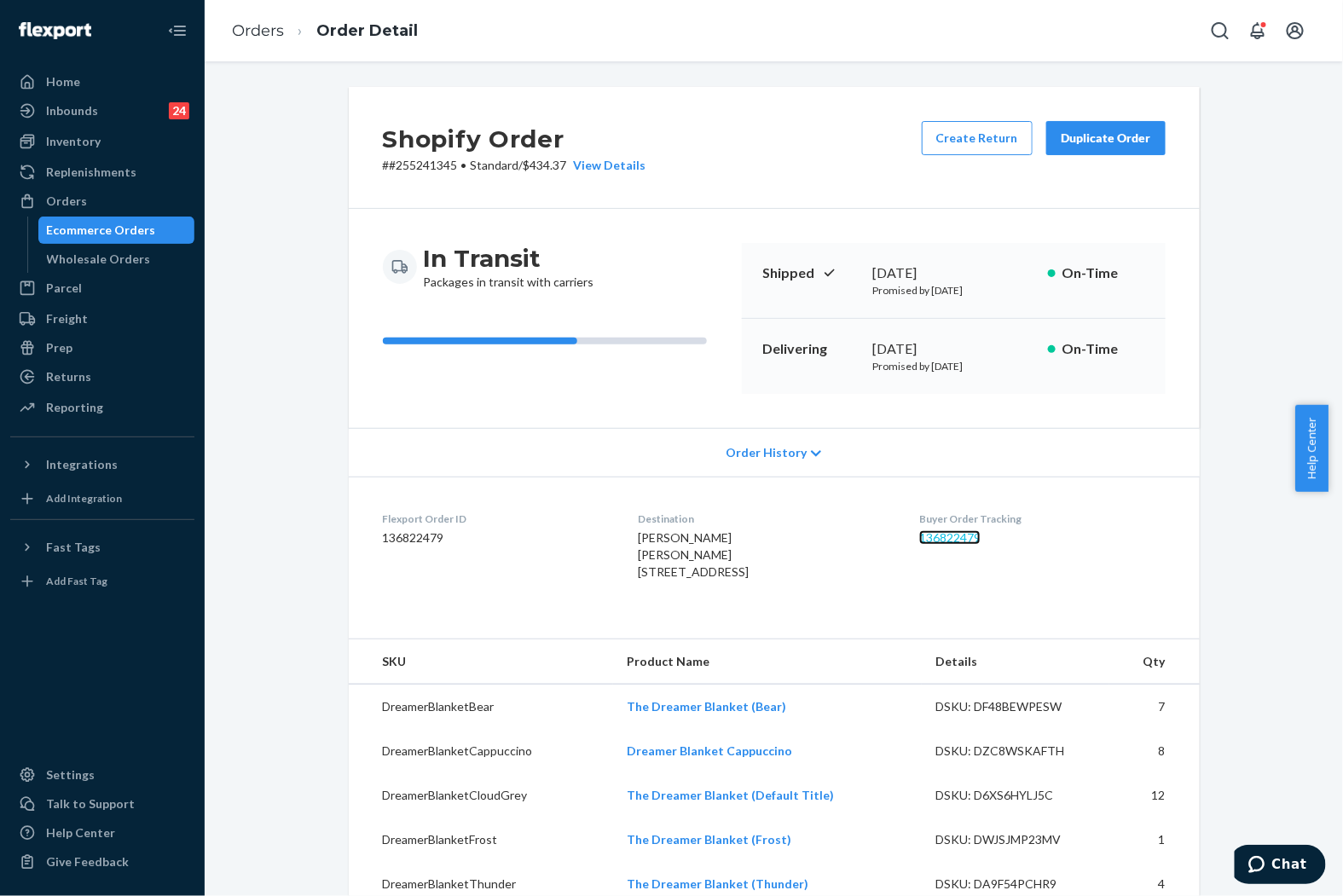
click at [981, 532] on link "136822479" at bounding box center [950, 538] width 61 height 14
click at [253, 32] on link "Orders" at bounding box center [258, 31] width 52 height 19
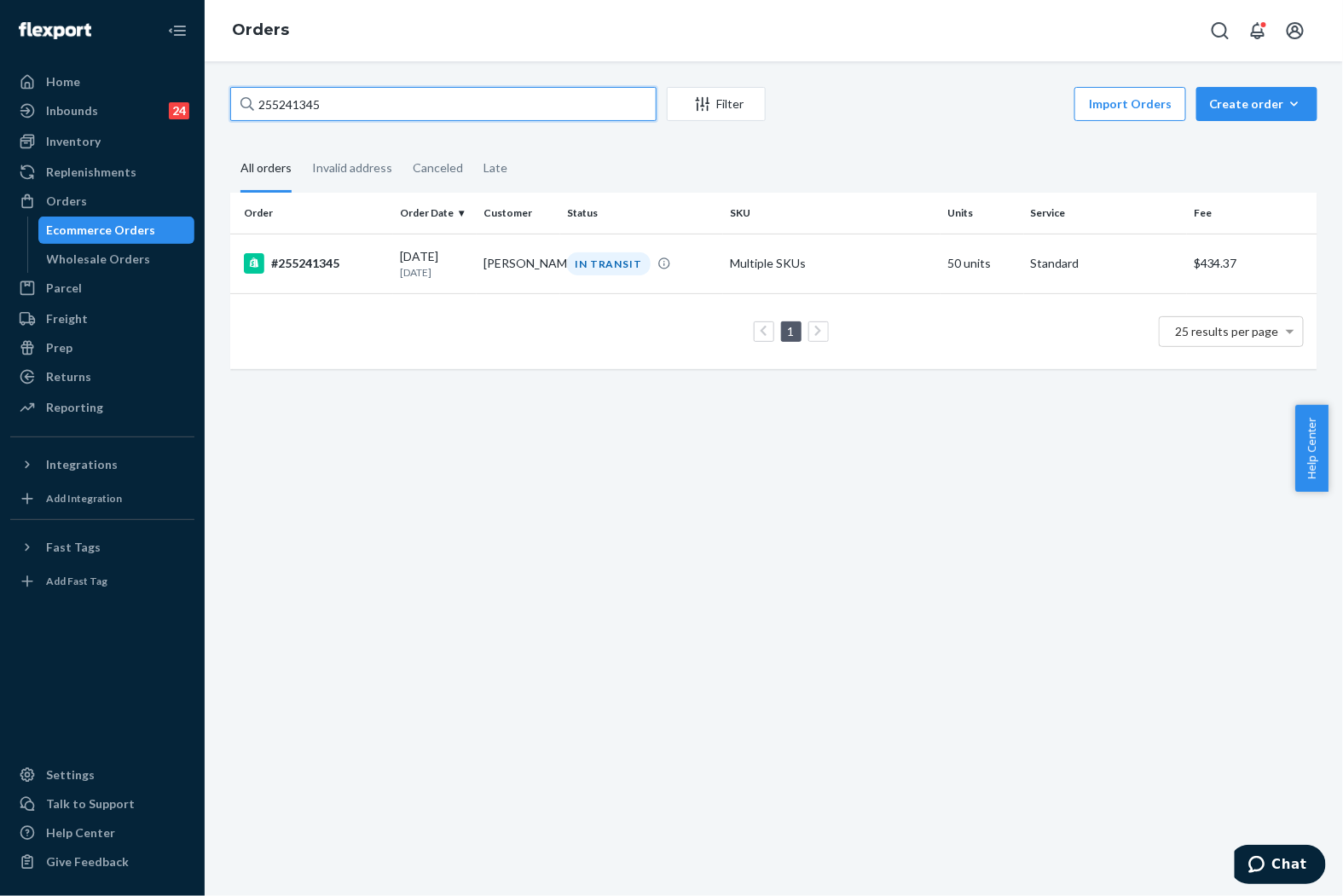
click at [440, 96] on input "255241345" at bounding box center [443, 104] width 426 height 34
paste input "81992"
type input "255281992"
click at [552, 256] on td "[PERSON_NAME]" at bounding box center [518, 263] width 84 height 60
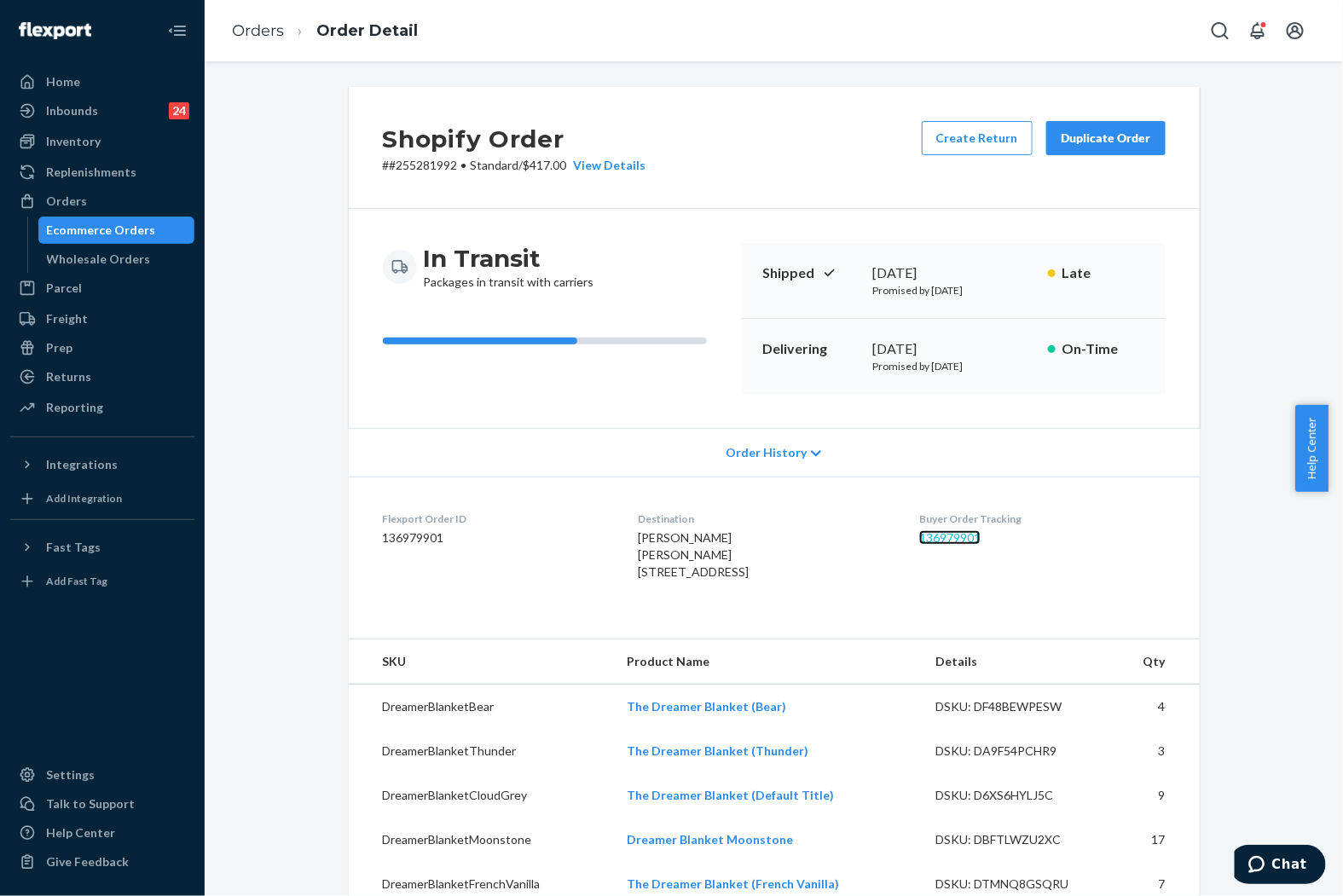
click at [973, 537] on link "136979901" at bounding box center [950, 538] width 61 height 14
click at [274, 25] on link "Orders" at bounding box center [258, 31] width 52 height 19
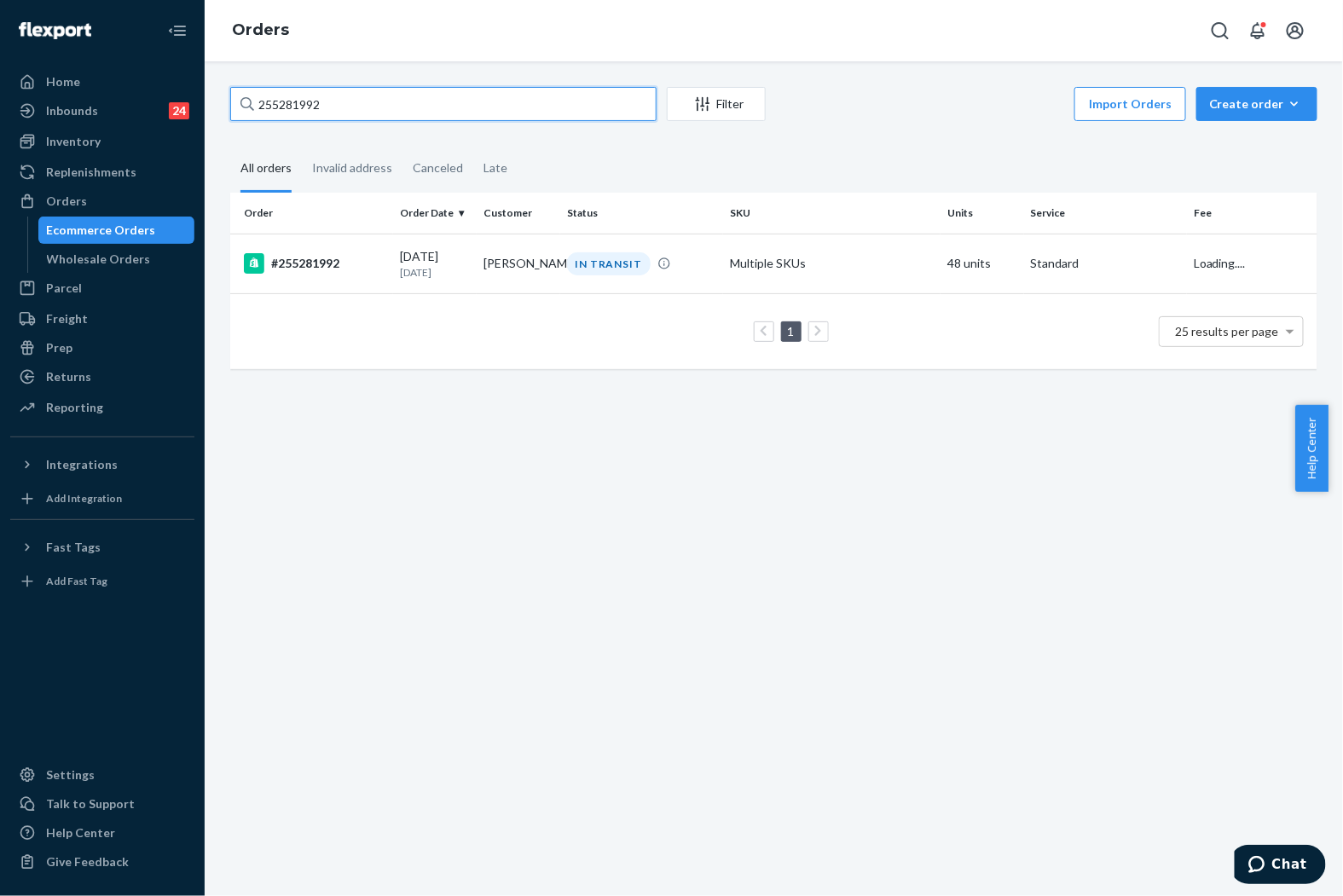
click at [404, 103] on input "255281992" at bounding box center [443, 104] width 426 height 34
paste input "169346"
type input "255169346"
click at [631, 267] on div "DELIVERED" at bounding box center [598, 263] width 64 height 17
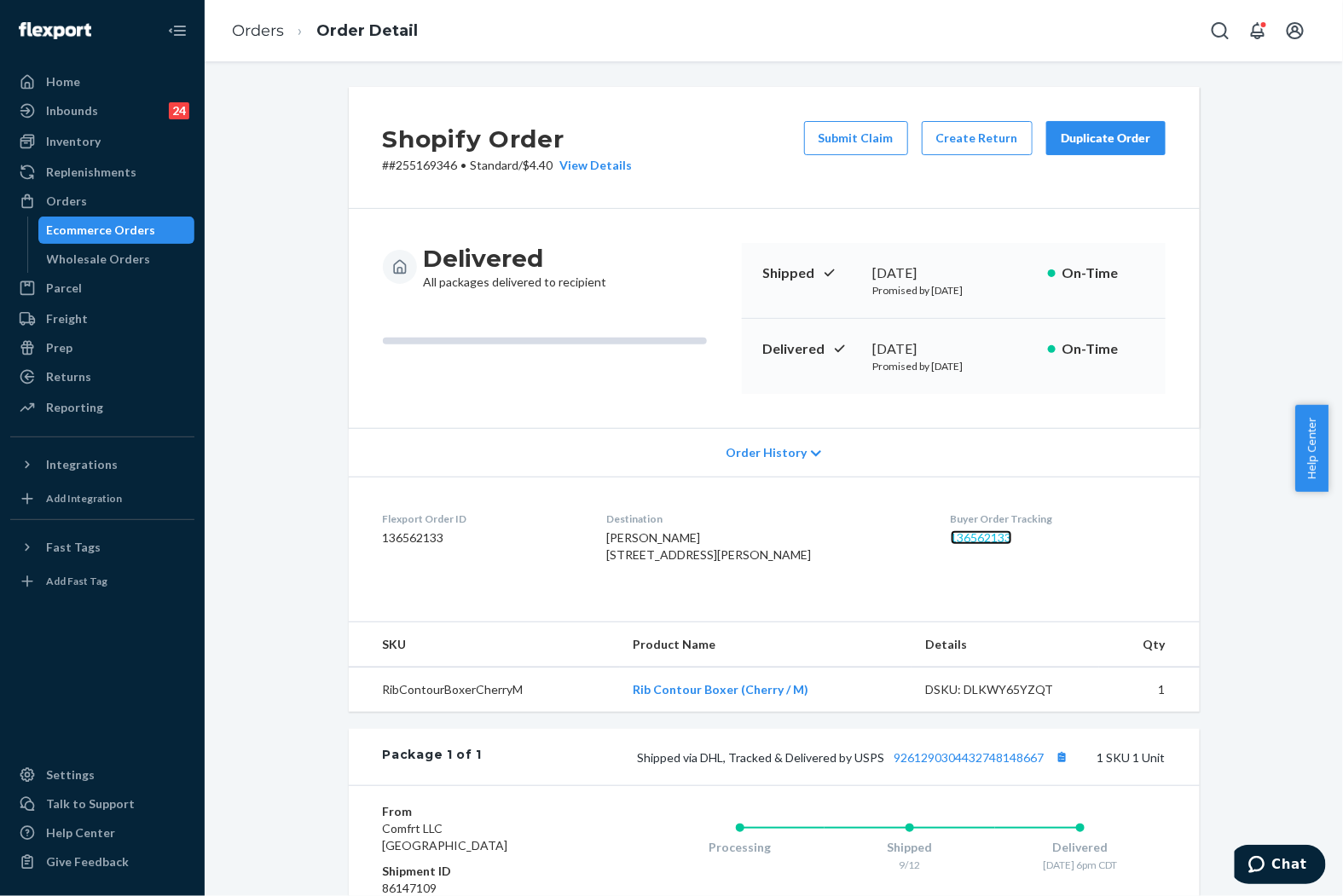
click at [951, 531] on link "136562133" at bounding box center [982, 538] width 61 height 14
drag, startPoint x: 609, startPoint y: 551, endPoint x: 744, endPoint y: 575, distance: 137.1
click at [744, 575] on dl "Flexport Order ID 136562133 Destination [PERSON_NAME] [STREET_ADDRESS][PERSON_N…" at bounding box center [773, 540] width 851 height 128
copy span "[STREET_ADDRESS][PERSON_NAME]"
click at [282, 30] on link "Orders" at bounding box center [258, 31] width 52 height 19
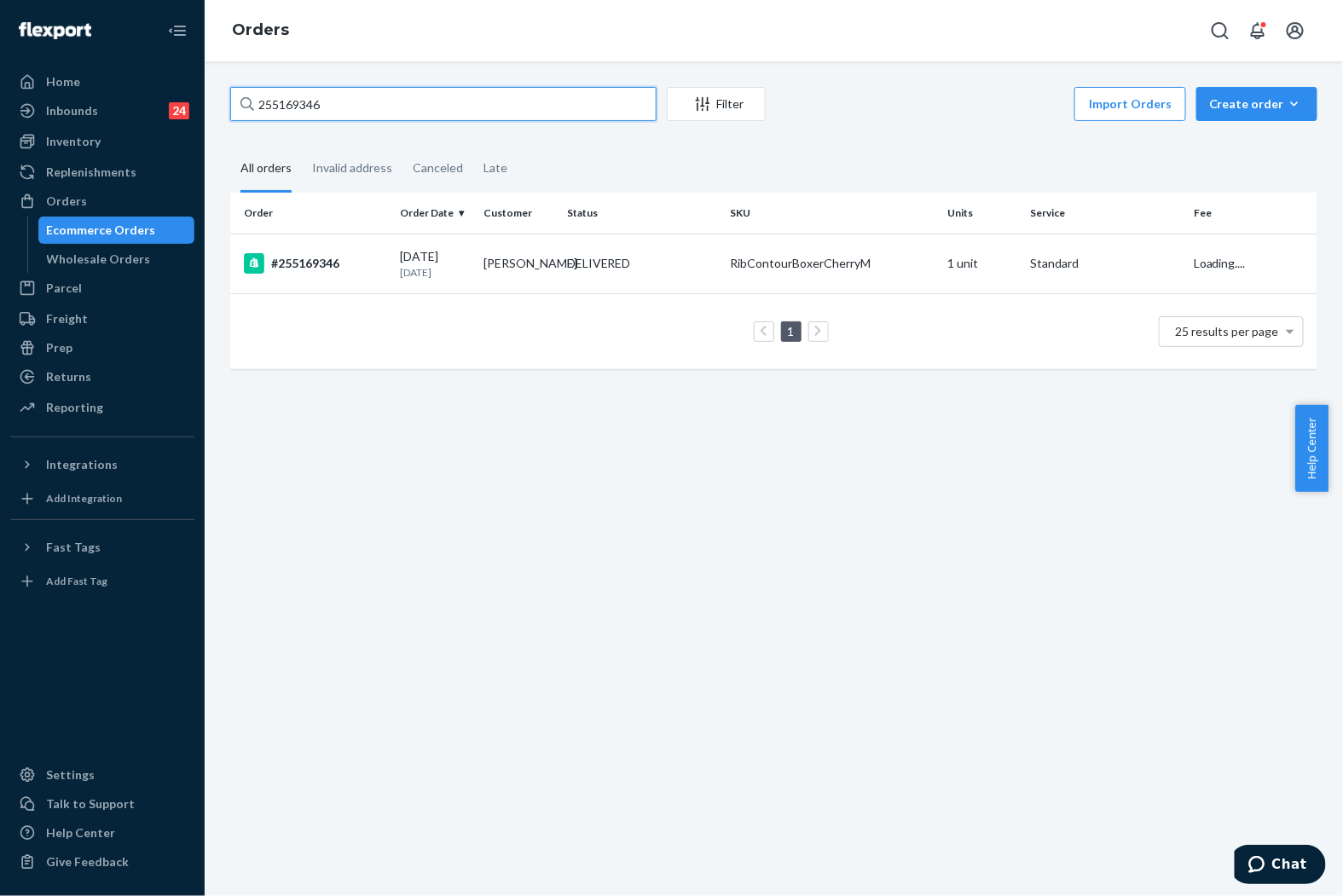
click at [474, 106] on input "255169346" at bounding box center [443, 104] width 426 height 34
paste input "[PERSON_NAME]"
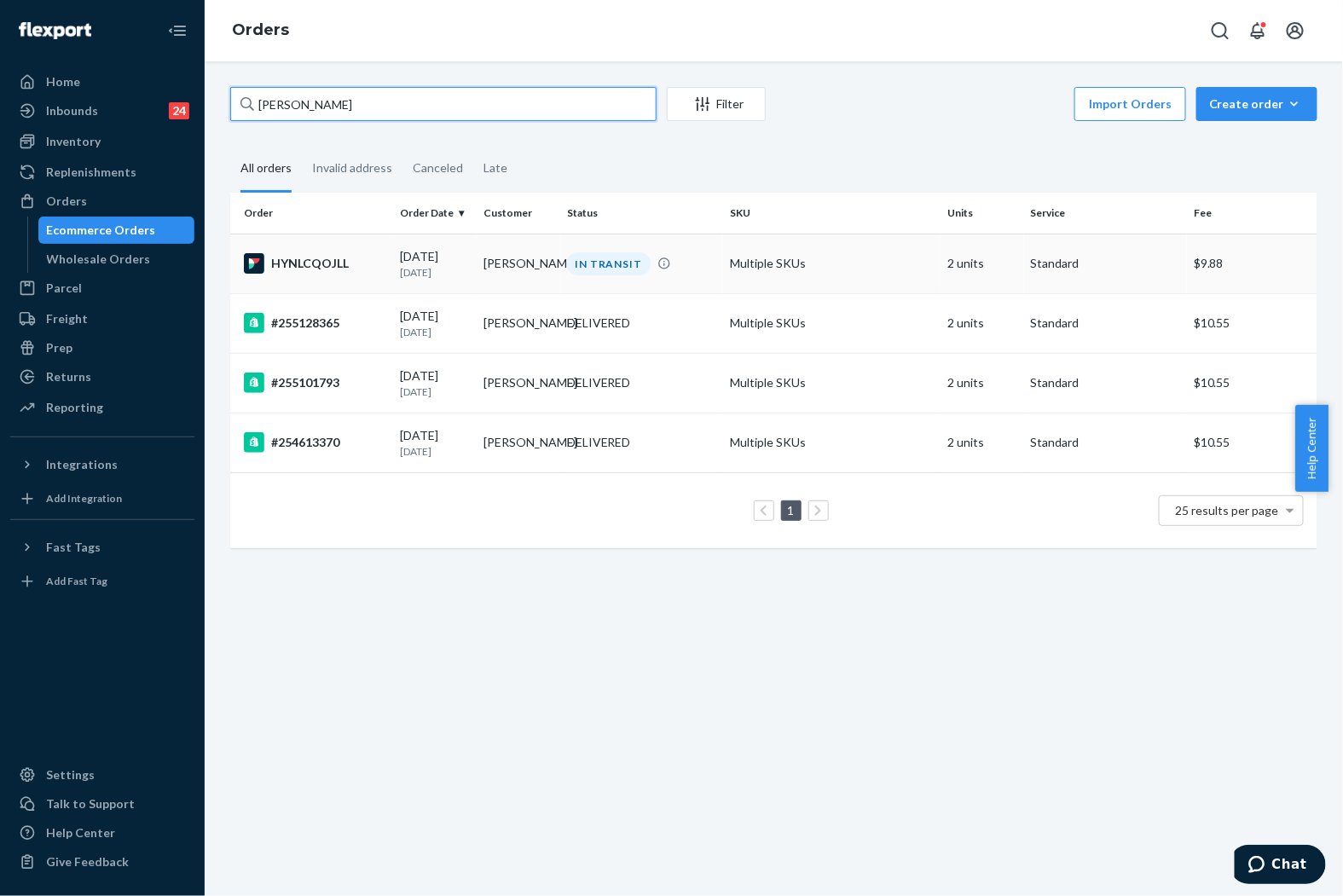
type input "[PERSON_NAME]"
click at [507, 266] on td "[PERSON_NAME]" at bounding box center [518, 263] width 84 height 60
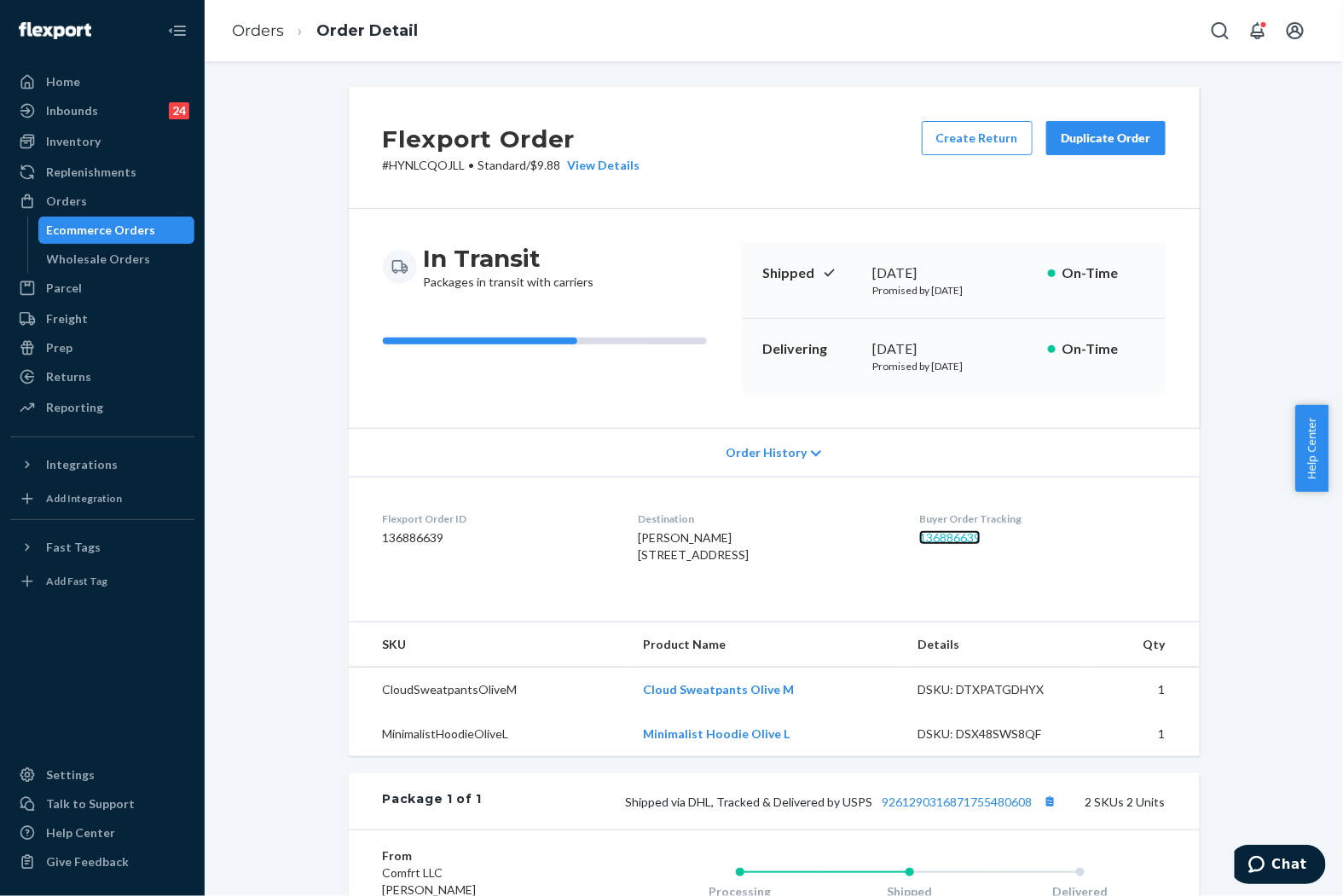
click at [976, 535] on link "136886639" at bounding box center [950, 538] width 61 height 14
drag, startPoint x: 263, startPoint y: 31, endPoint x: 419, endPoint y: 80, distance: 163.5
click at [263, 31] on link "Orders" at bounding box center [258, 31] width 52 height 19
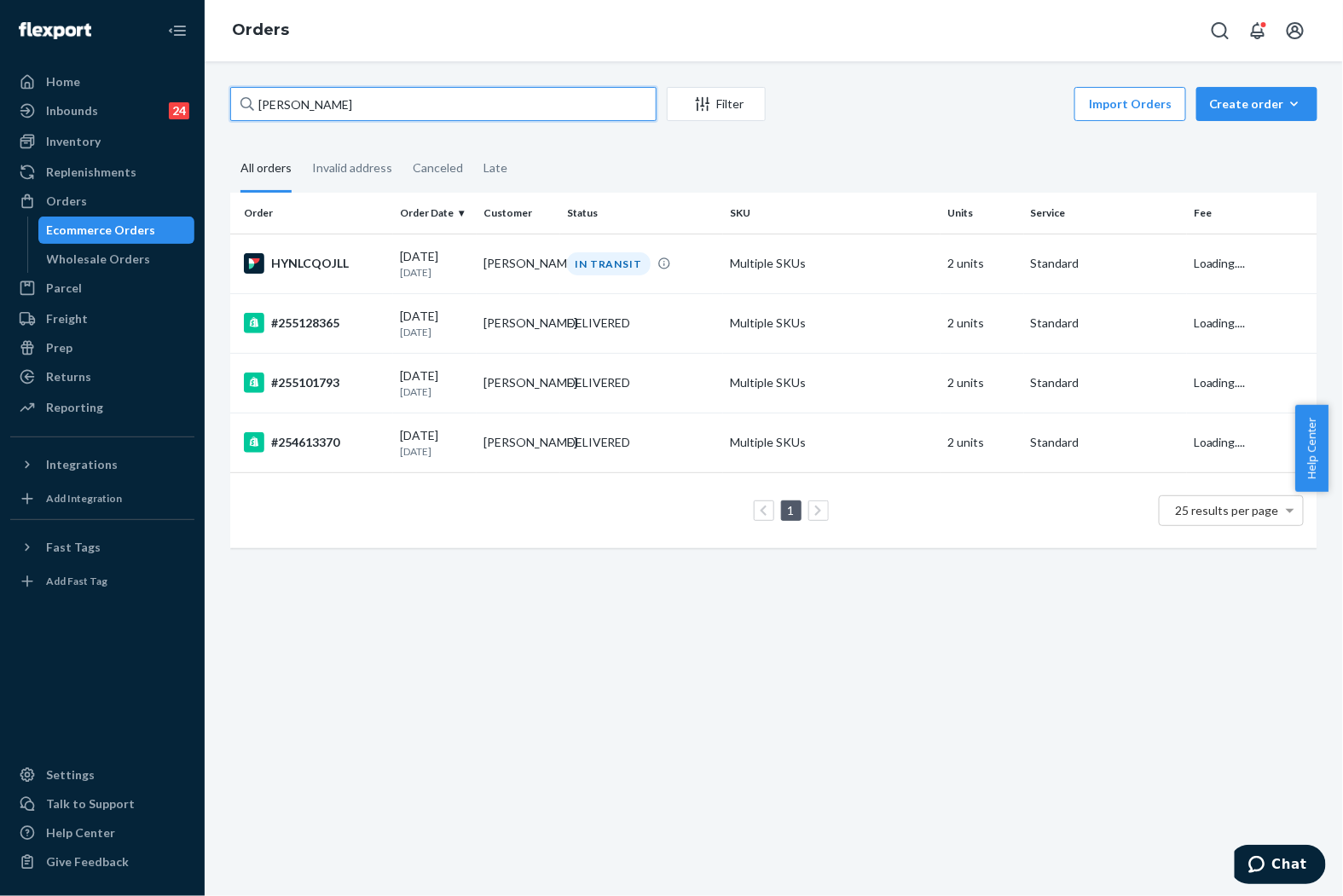
click at [381, 96] on input "[PERSON_NAME]" at bounding box center [443, 104] width 426 height 34
paste input "255128169"
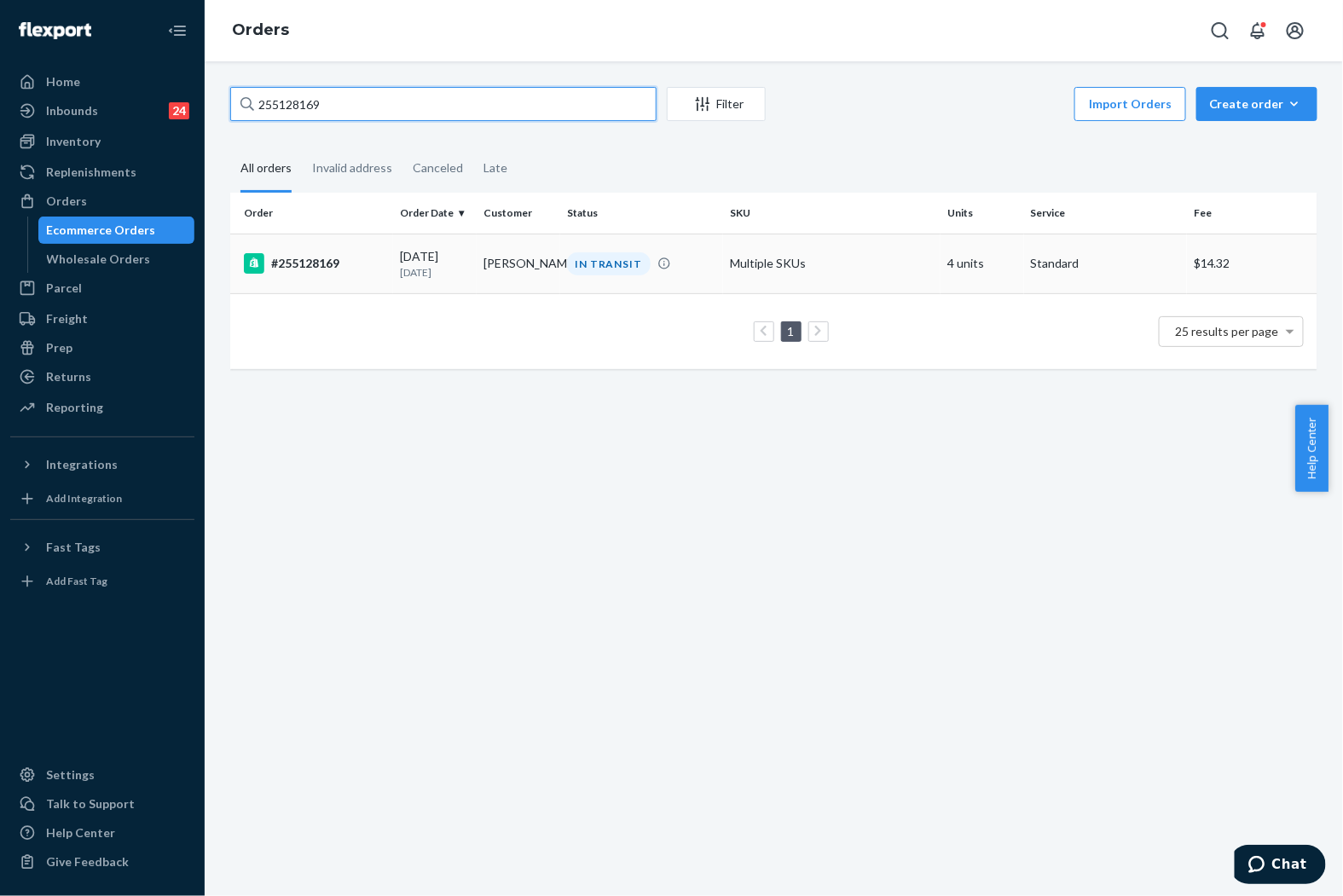
type input "255128169"
click at [457, 261] on div "[DATE] [DATE]" at bounding box center [434, 263] width 69 height 32
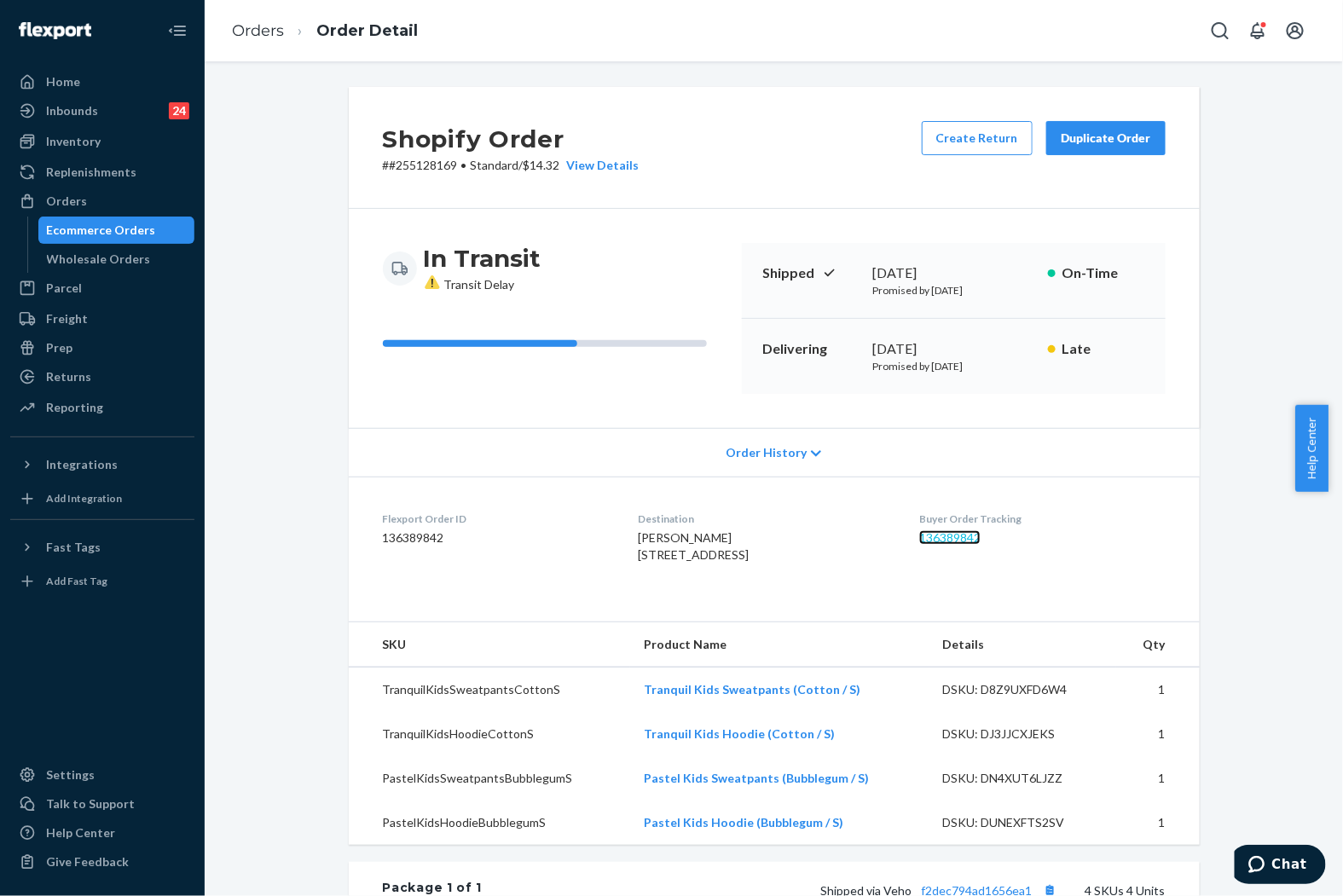
click at [973, 539] on link "136389842" at bounding box center [950, 538] width 61 height 14
click at [1080, 131] on div "Duplicate Order" at bounding box center [1107, 138] width 90 height 17
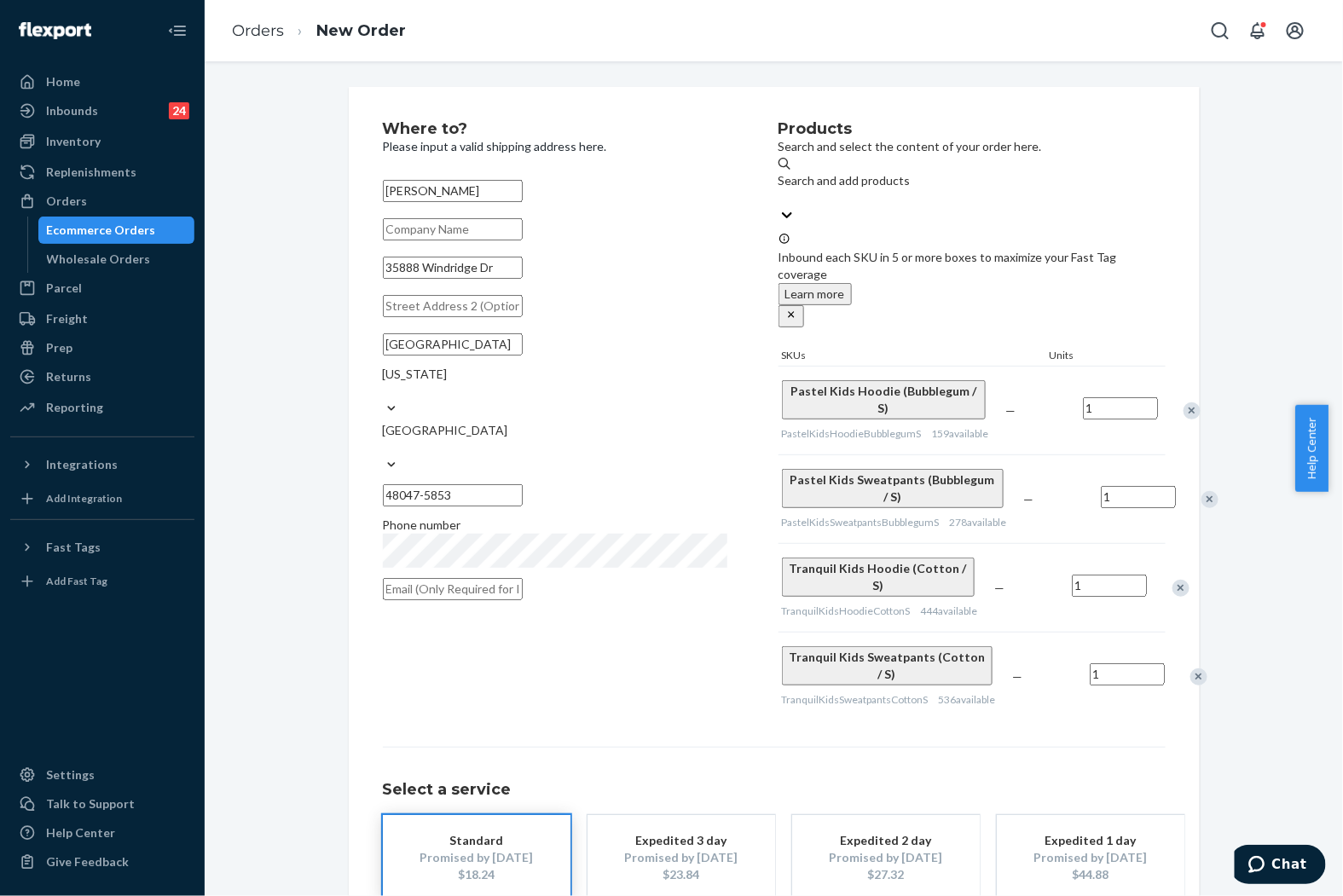
click at [504, 279] on input "35888 Windridge Dr" at bounding box center [452, 267] width 140 height 23
paste input "[GEOGRAPHIC_DATA]"
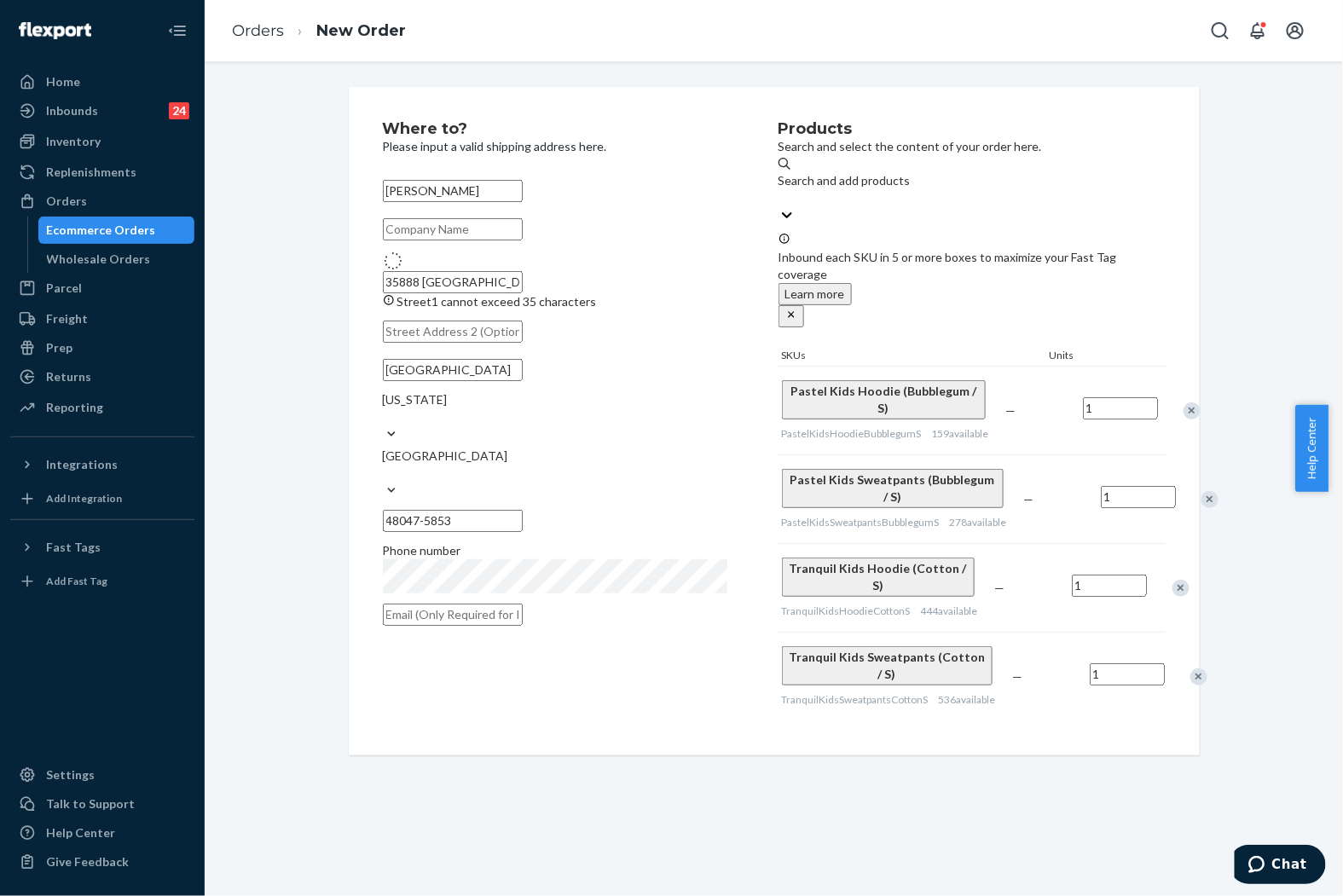
type input "35888 Windridge Dr"
type input "48047"
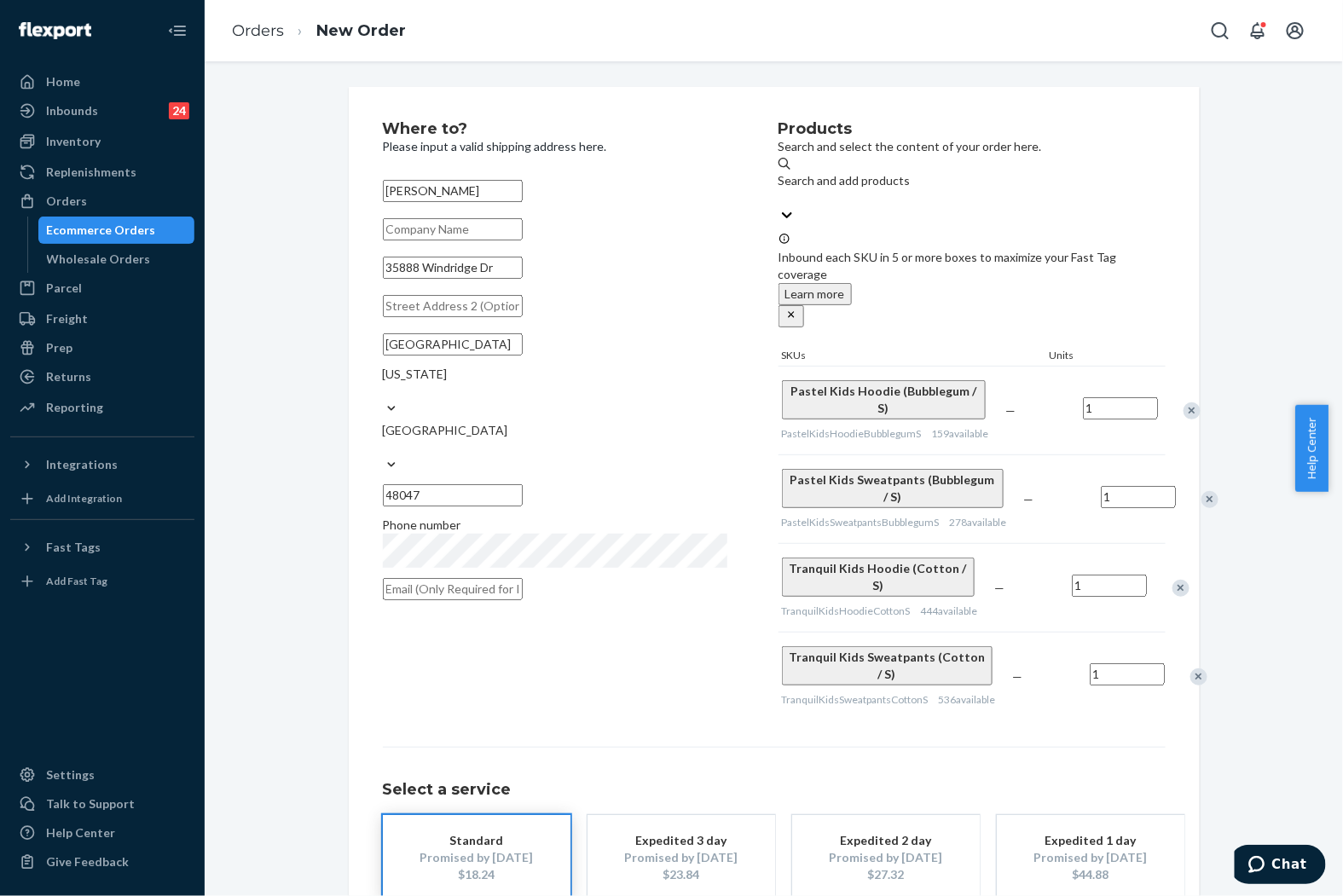
scroll to position [96, 0]
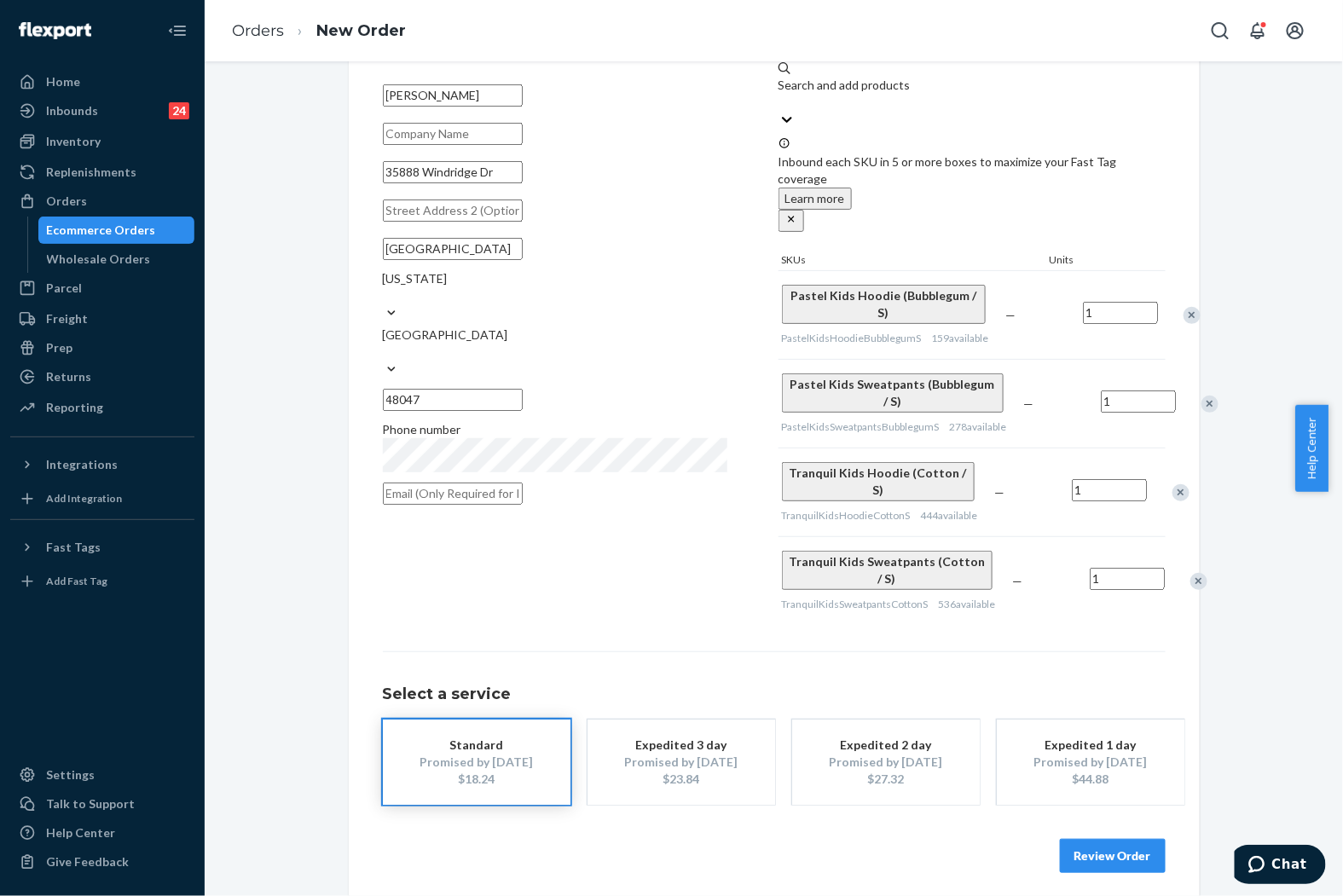
click at [1107, 840] on button "Review Order" at bounding box center [1113, 856] width 106 height 34
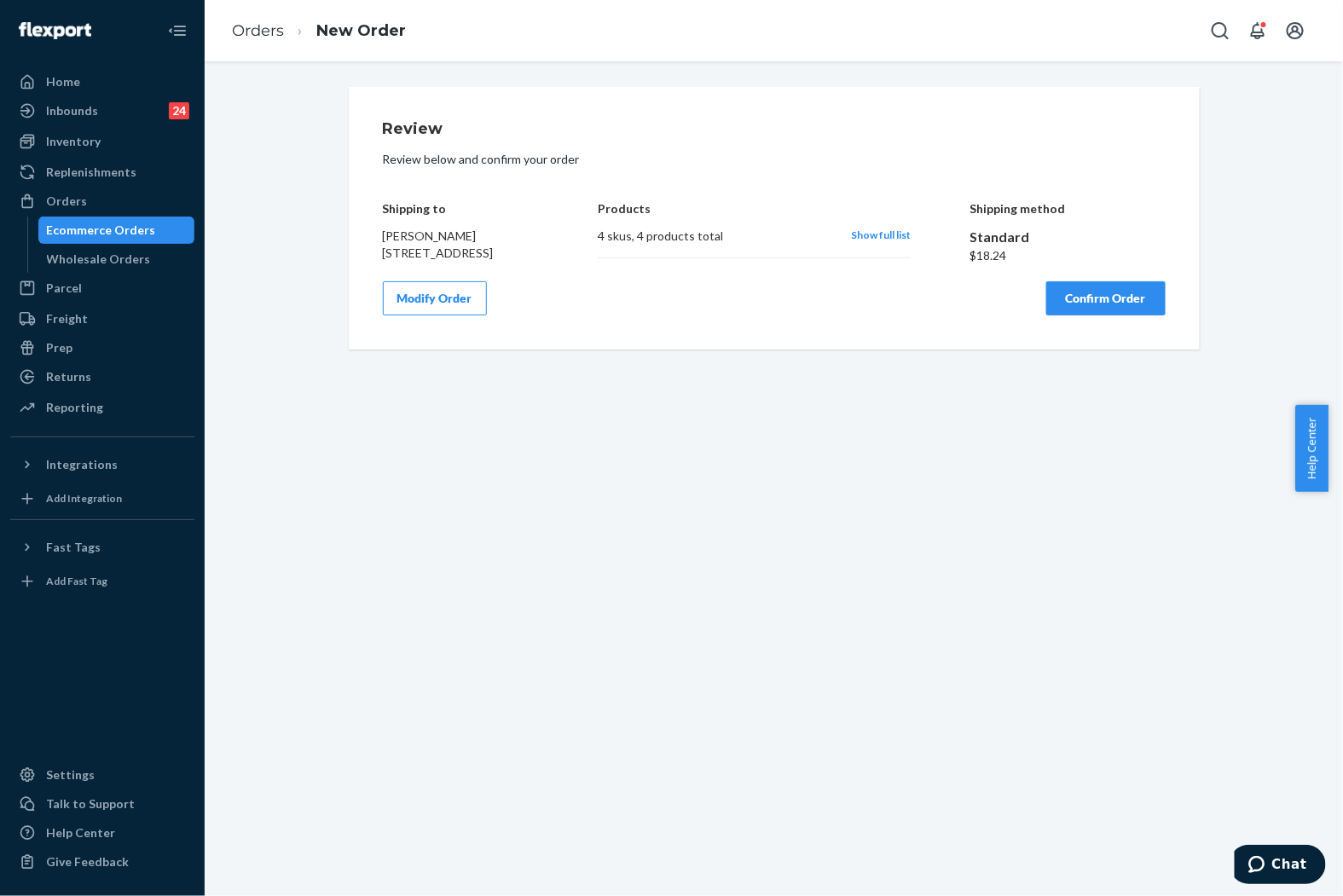
scroll to position [0, 0]
click at [1084, 302] on button "Confirm Order" at bounding box center [1106, 299] width 119 height 34
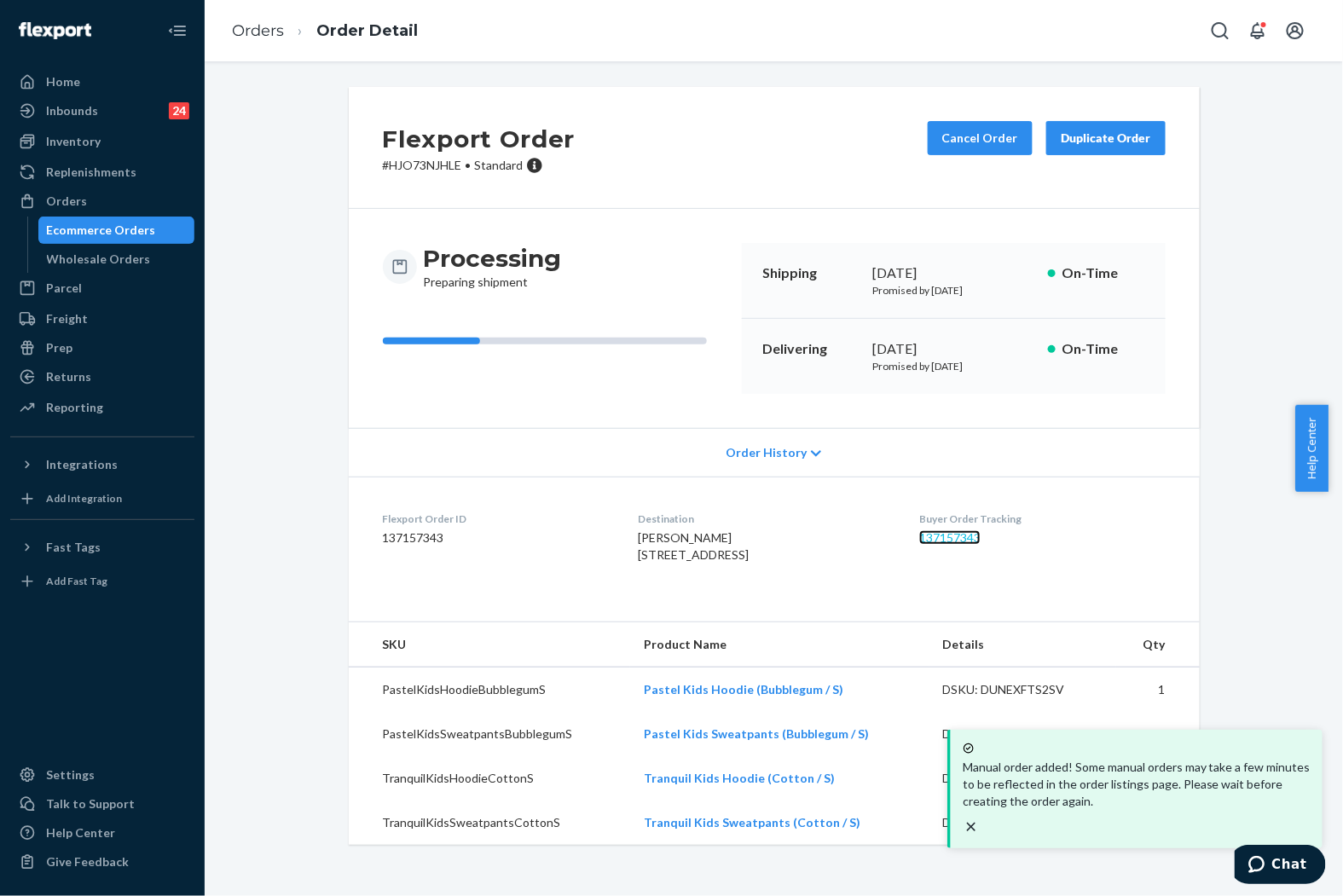
click at [974, 537] on link "137157343" at bounding box center [950, 538] width 61 height 14
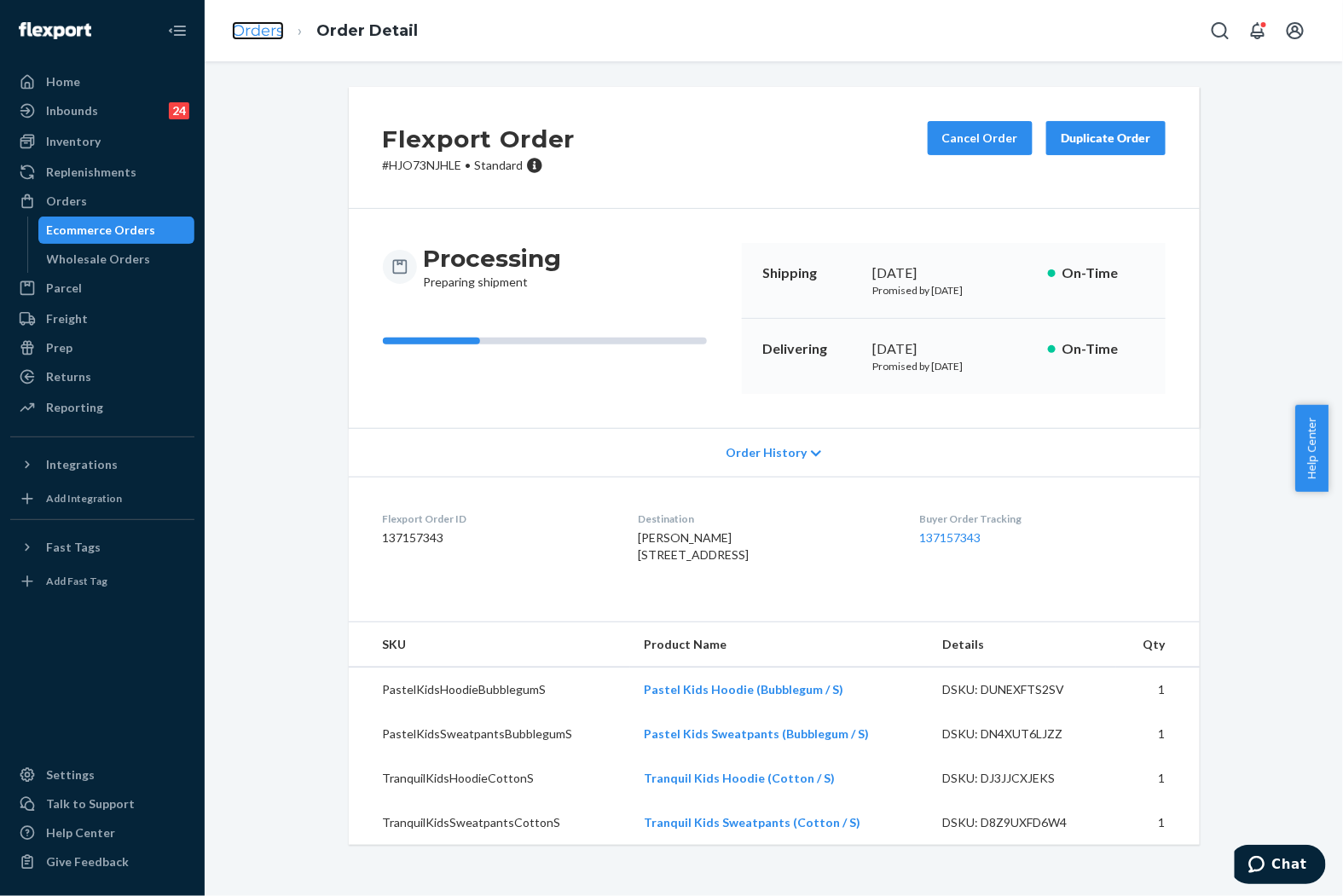
click at [275, 35] on link "Orders" at bounding box center [258, 31] width 52 height 19
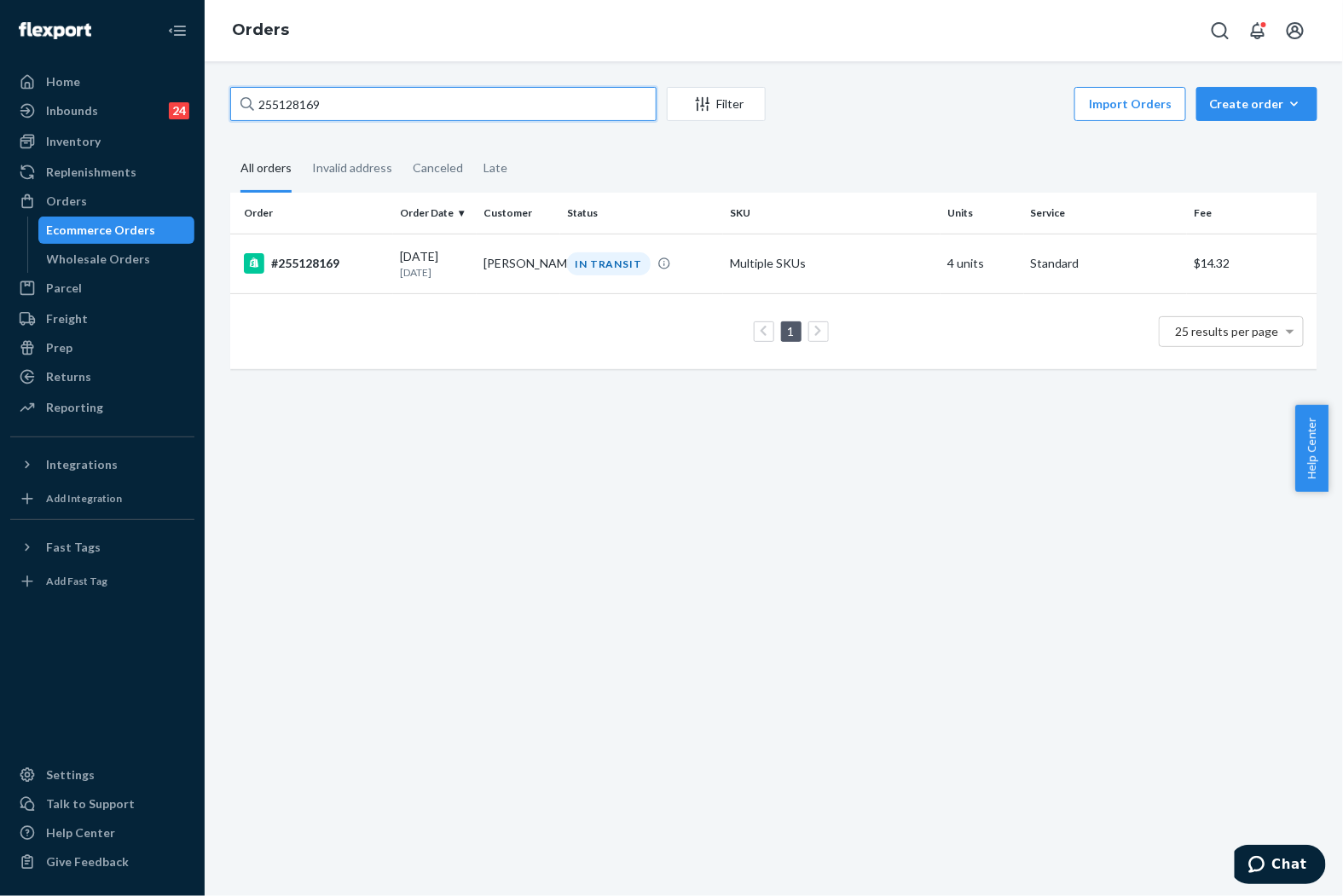
click at [411, 99] on input "255128169" at bounding box center [443, 104] width 426 height 34
paste input "[PERSON_NAME]"
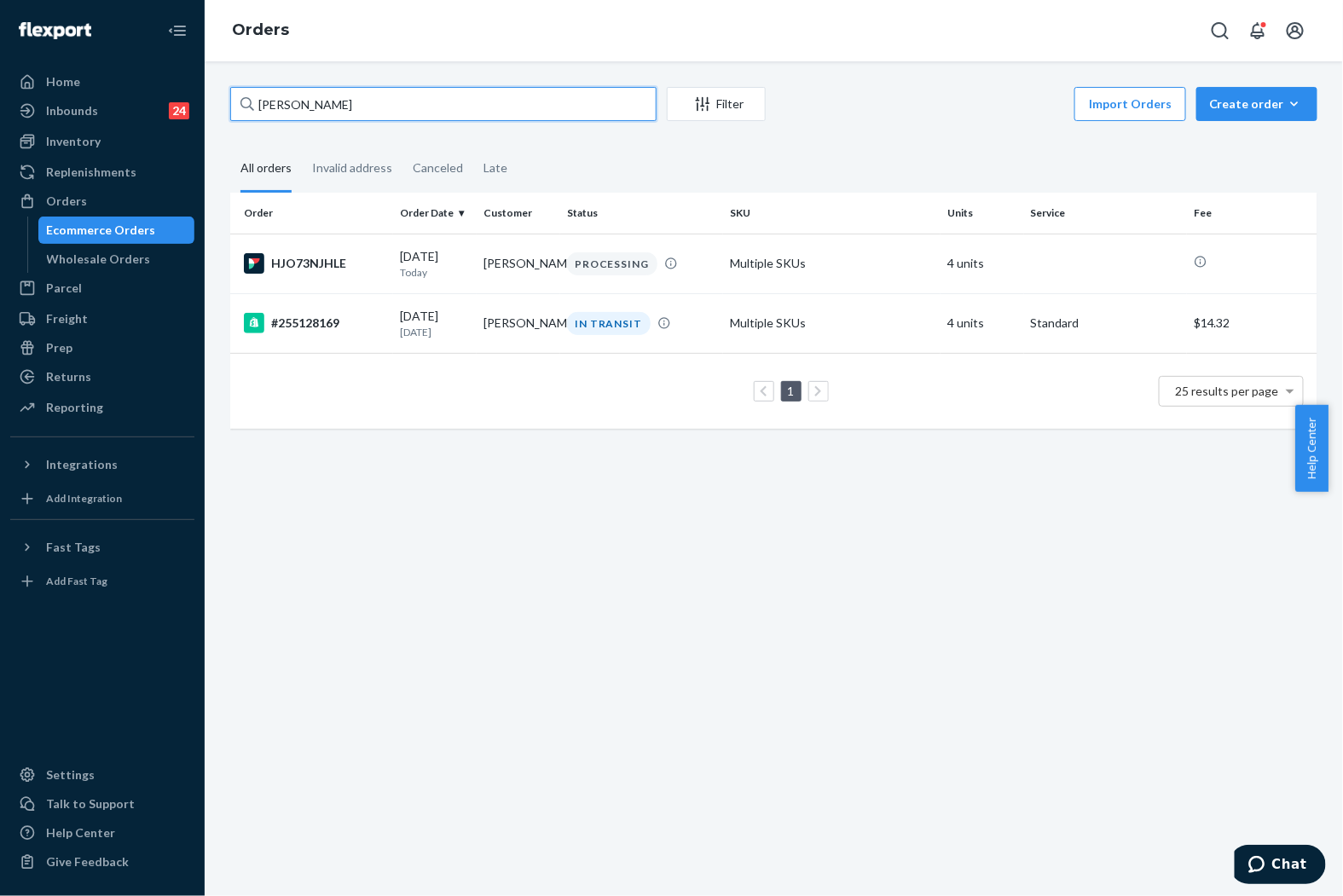
type input "[PERSON_NAME]"
